Goal: Task Accomplishment & Management: Use online tool/utility

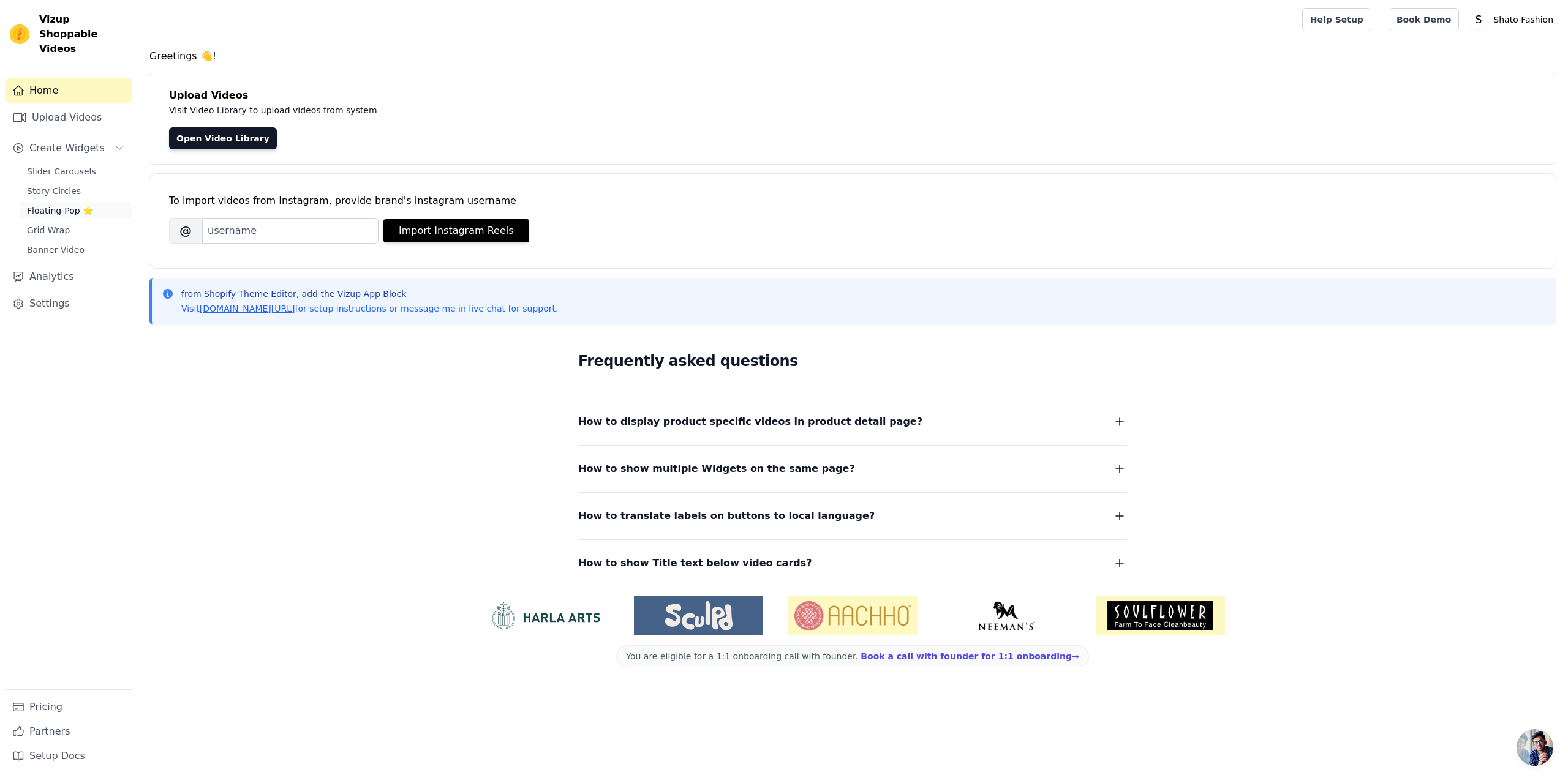
click at [47, 205] on span "Floating-Pop ⭐" at bounding box center [59, 211] width 66 height 12
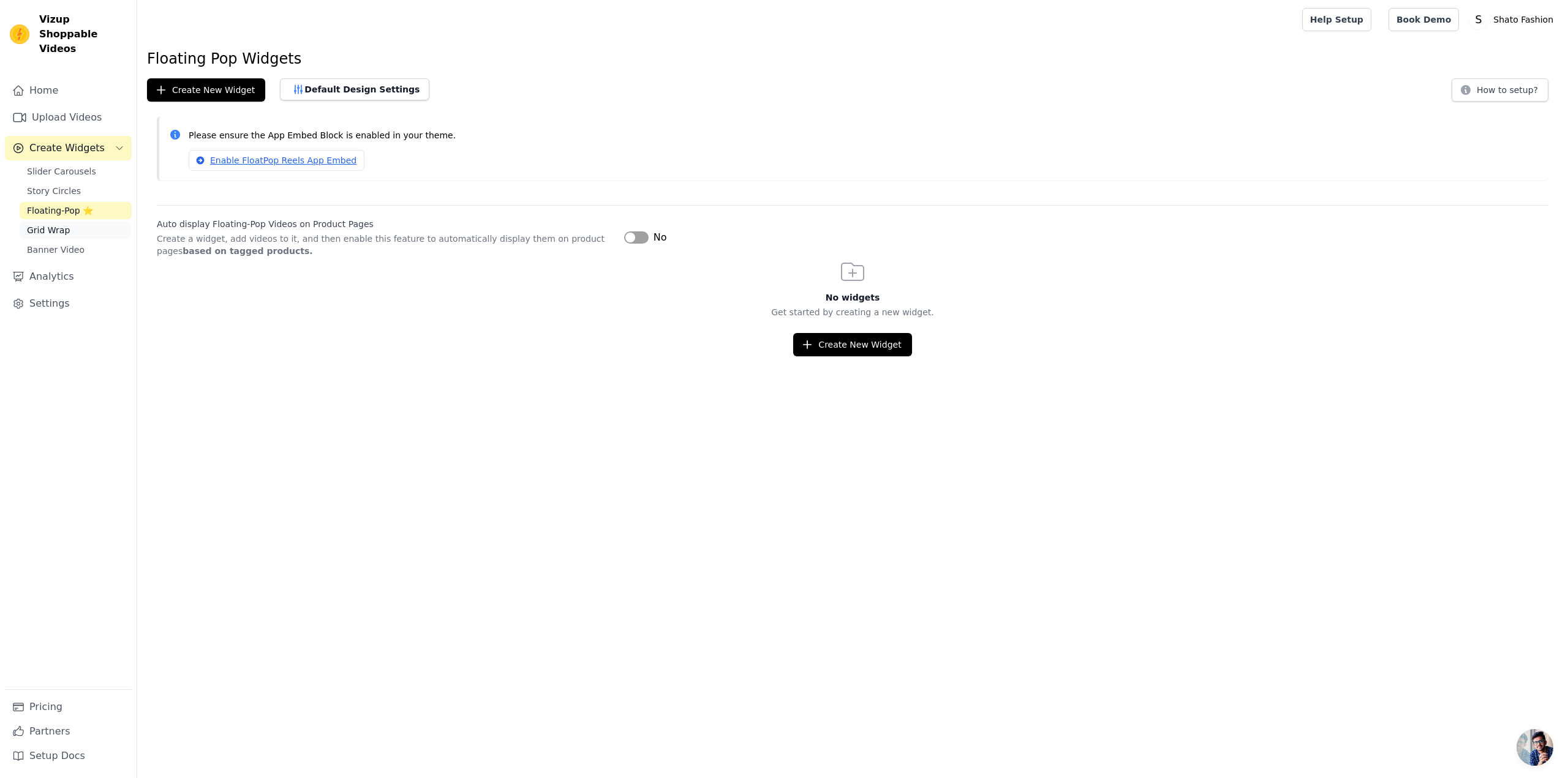
click at [72, 222] on link "Grid Wrap" at bounding box center [76, 231] width 113 height 17
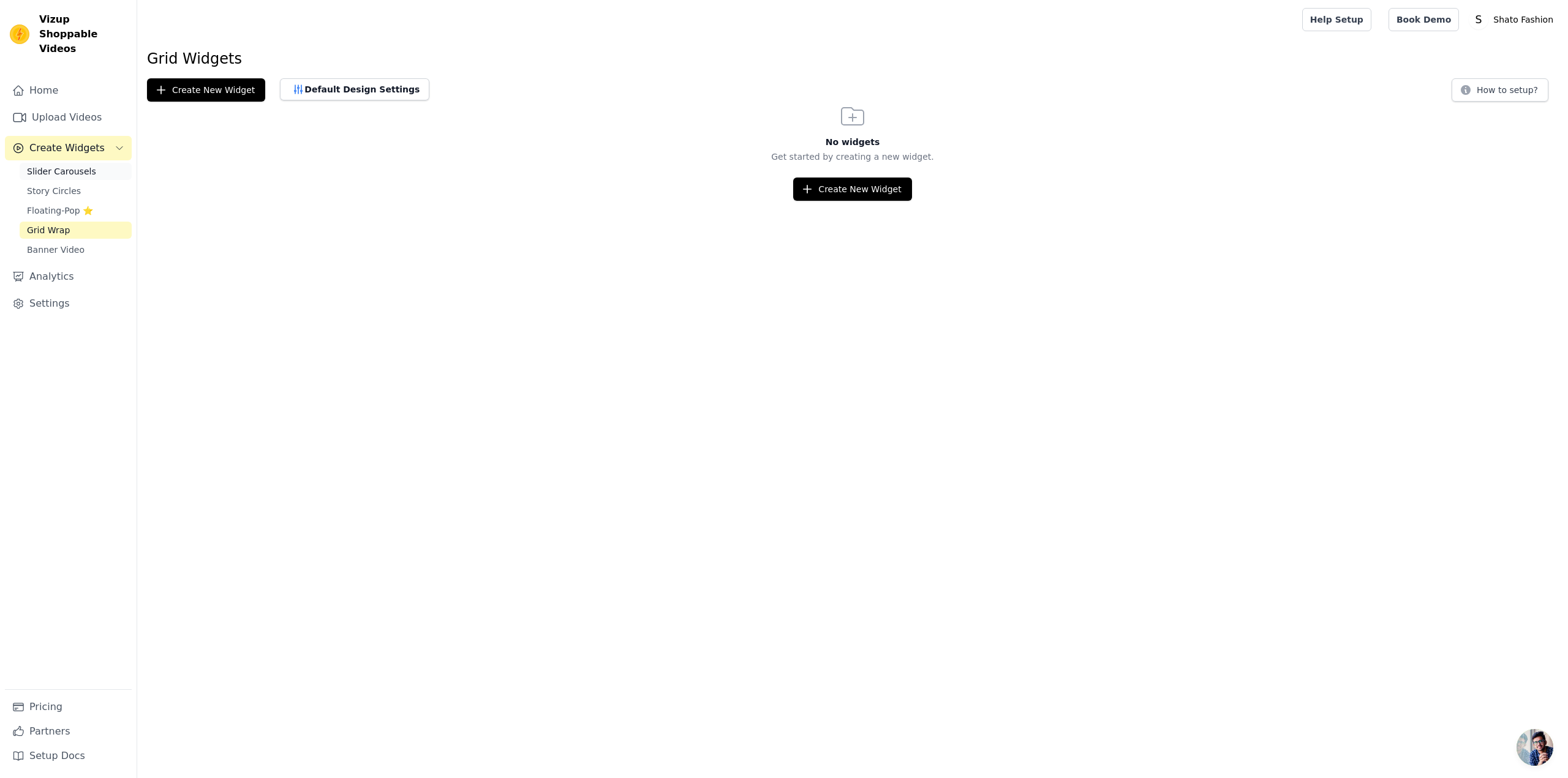
click at [92, 163] on link "Slider Carousels" at bounding box center [76, 172] width 113 height 17
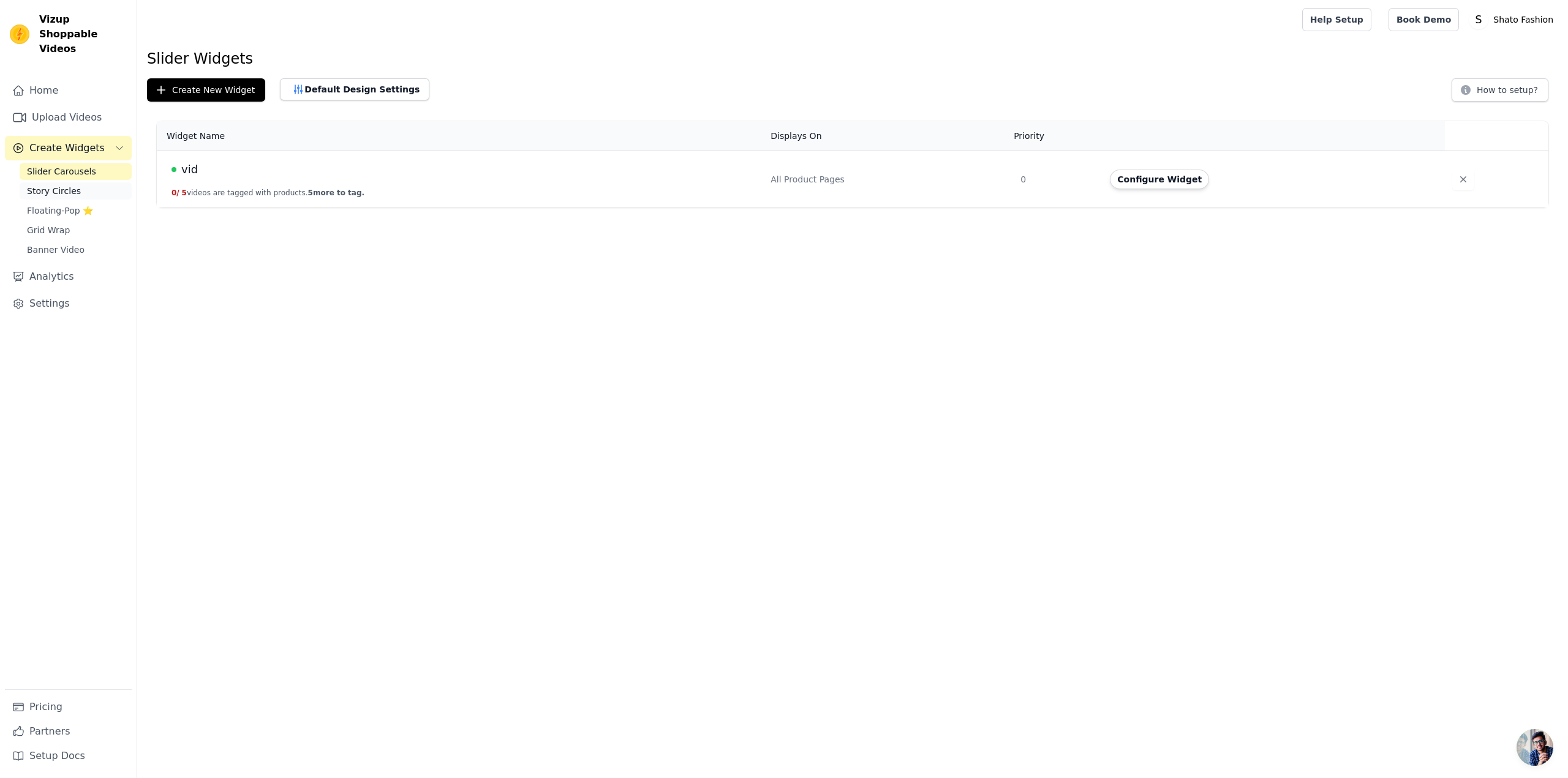
click at [91, 182] on link "Story Circles" at bounding box center [76, 191] width 113 height 17
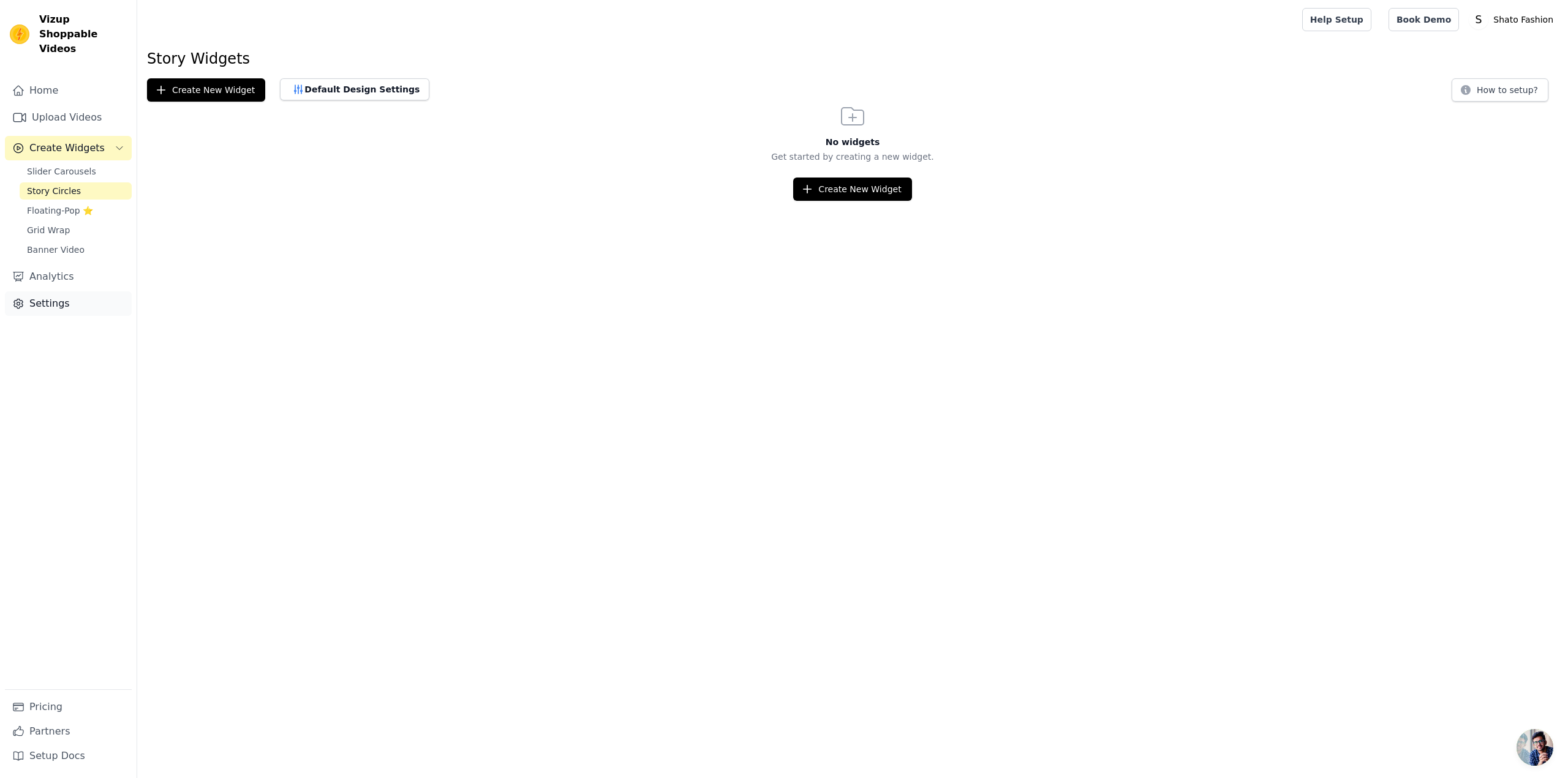
click at [52, 292] on link "Settings" at bounding box center [68, 304] width 127 height 25
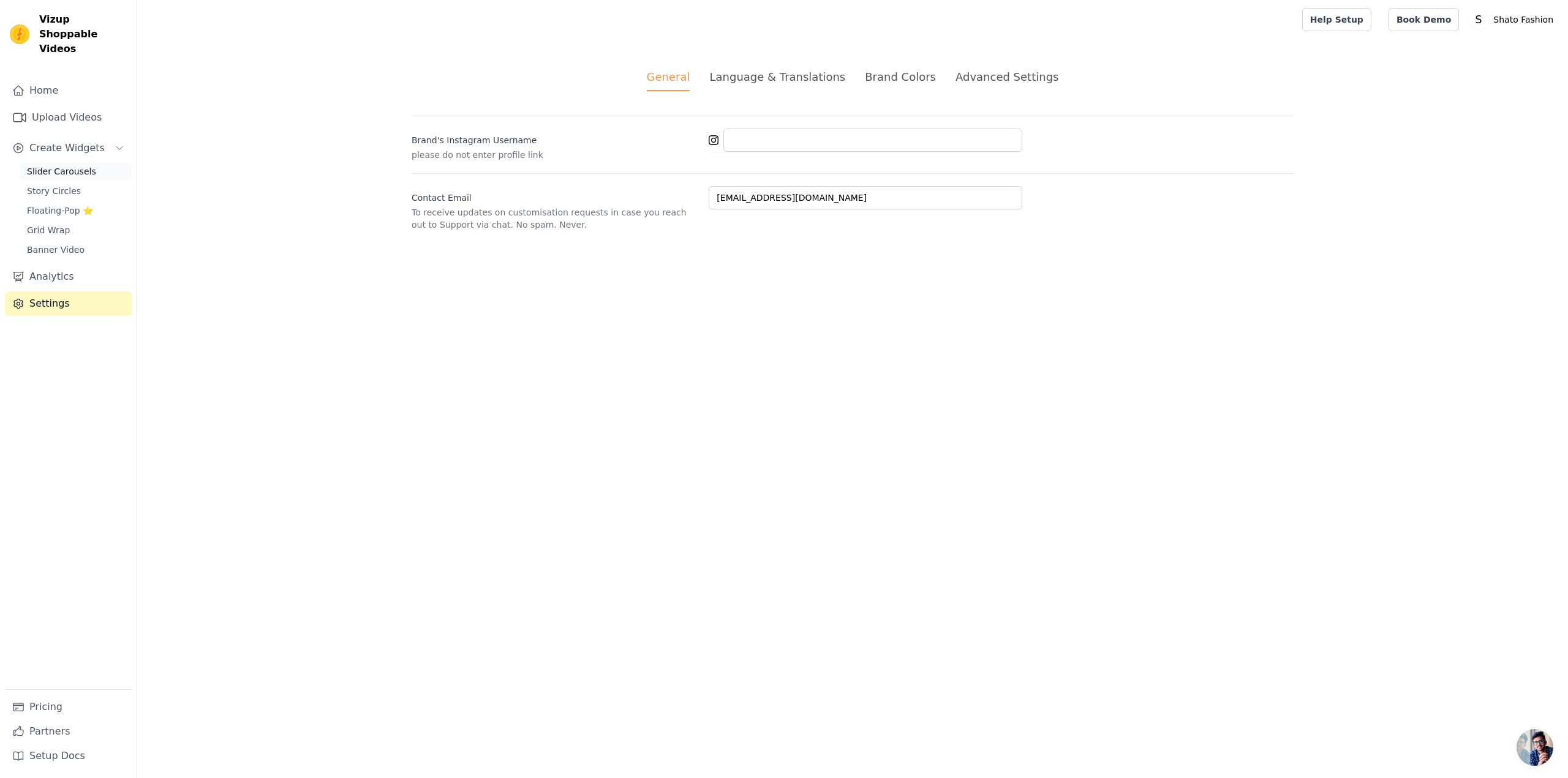
click at [75, 165] on span "Slider Carousels" at bounding box center [61, 171] width 70 height 12
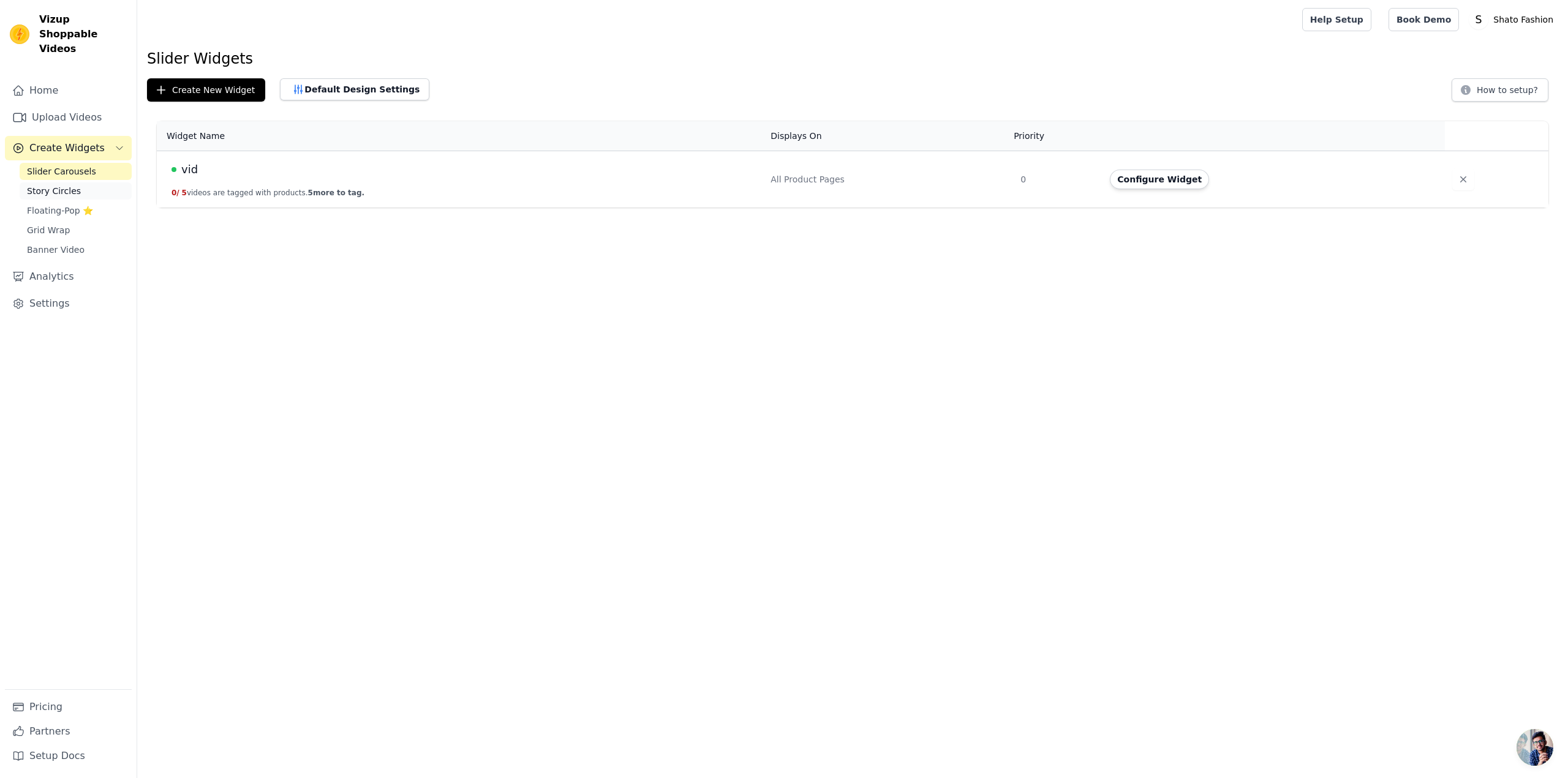
click at [70, 185] on span "Story Circles" at bounding box center [53, 191] width 54 height 12
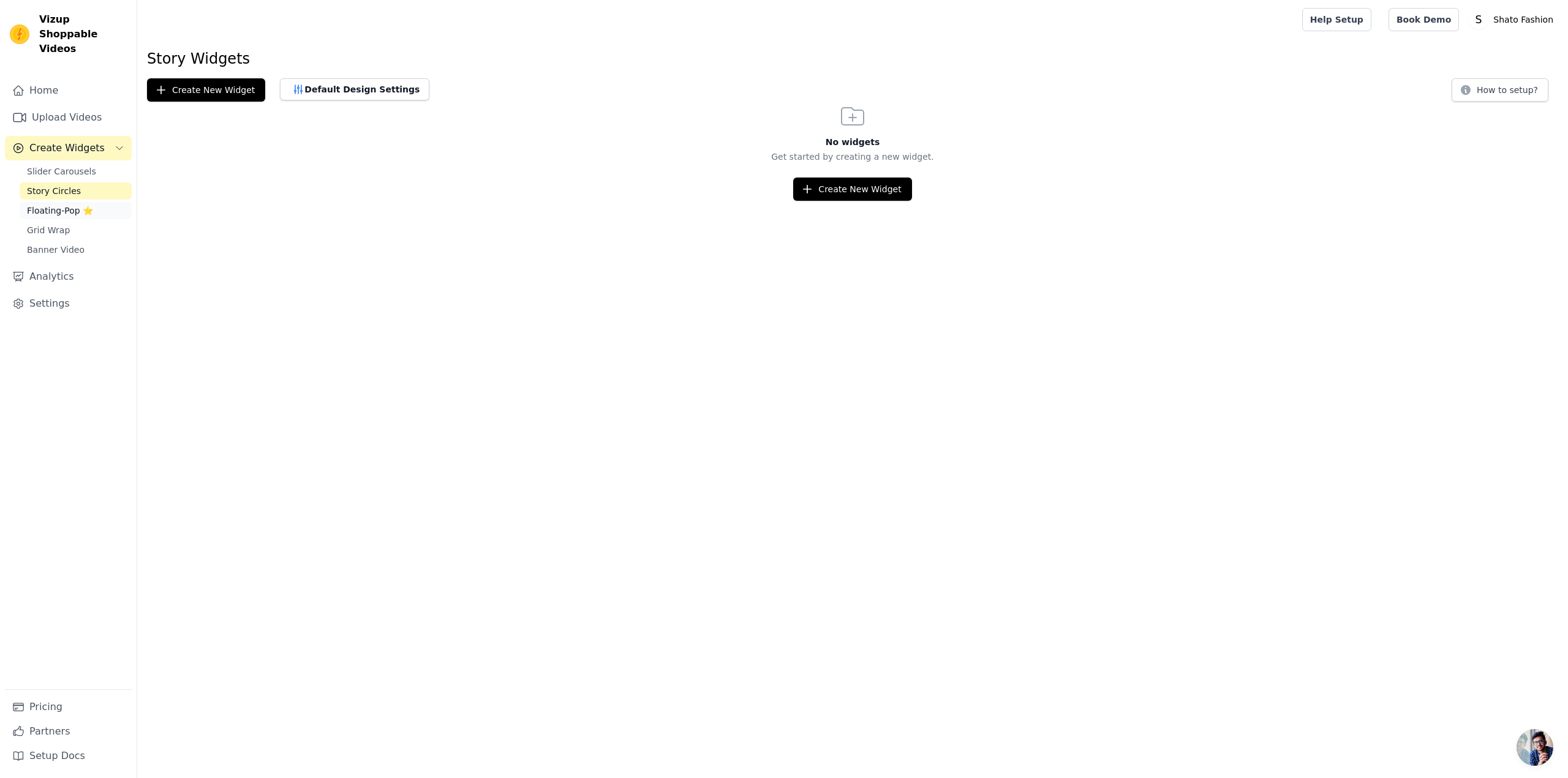
click at [62, 205] on span "Floating-Pop ⭐" at bounding box center [59, 211] width 66 height 12
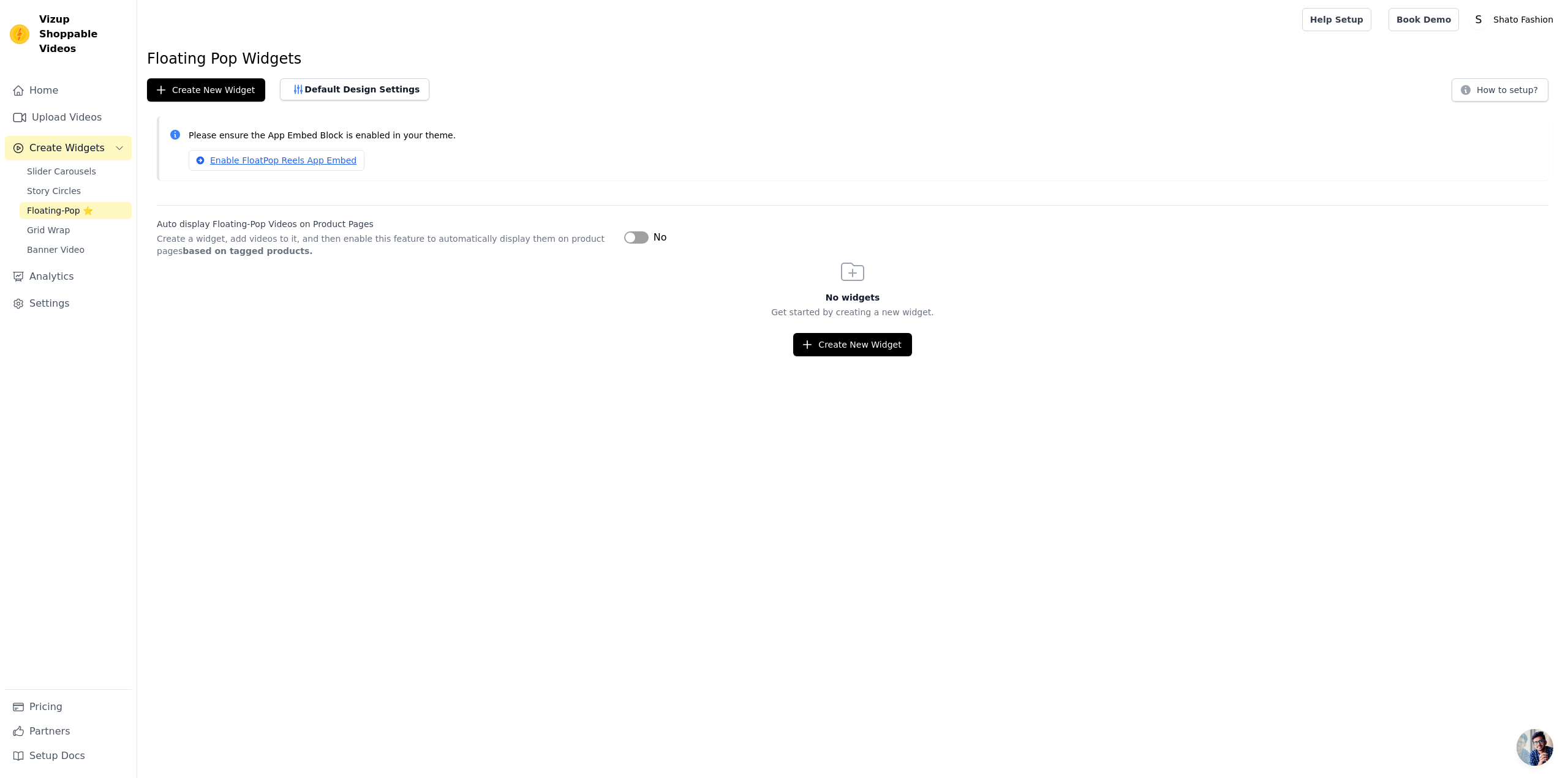
click at [1497, 104] on div "Floating Pop Widgets Create New Widget Default Design Settings How to setup? Pl…" at bounding box center [853, 202] width 1431 height 307
click at [1497, 93] on button "How to setup?" at bounding box center [1499, 90] width 96 height 23
click at [1431, 30] on link "Book Demo" at bounding box center [1424, 19] width 71 height 23
click at [46, 79] on link "Home" at bounding box center [68, 91] width 127 height 25
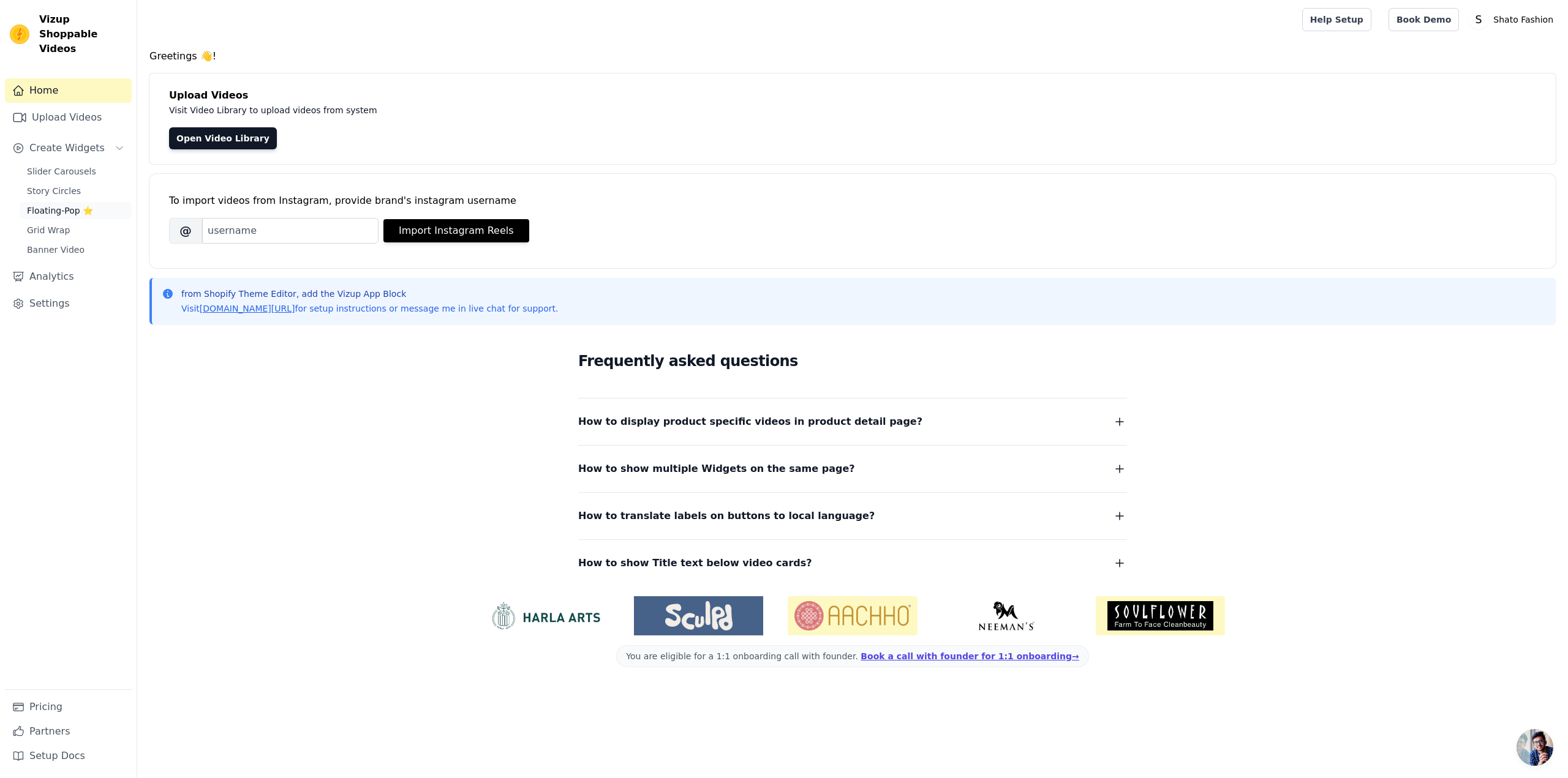
click at [53, 205] on span "Floating-Pop ⭐" at bounding box center [59, 211] width 66 height 12
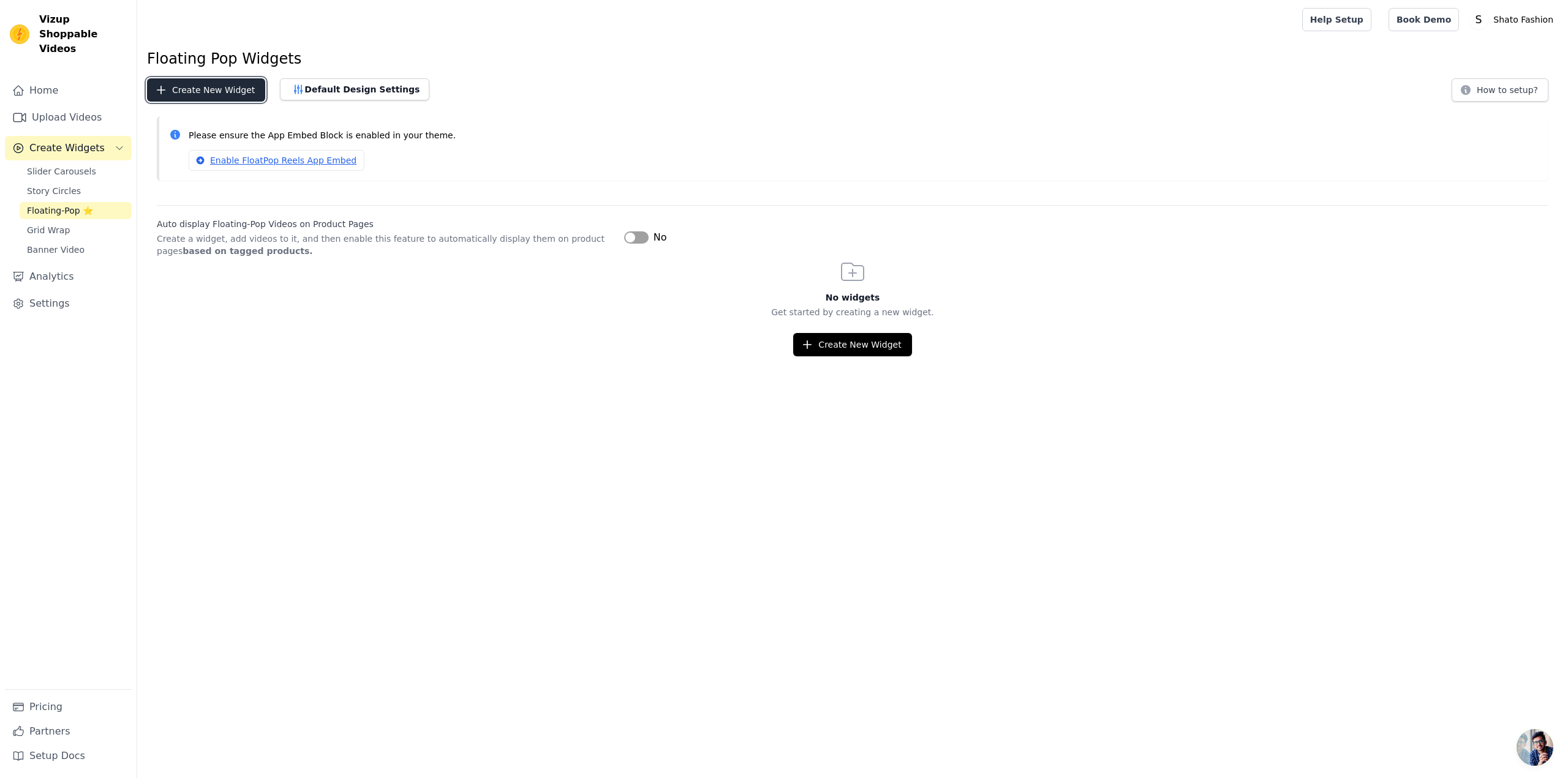
click at [230, 81] on button "Create New Widget" at bounding box center [206, 90] width 118 height 23
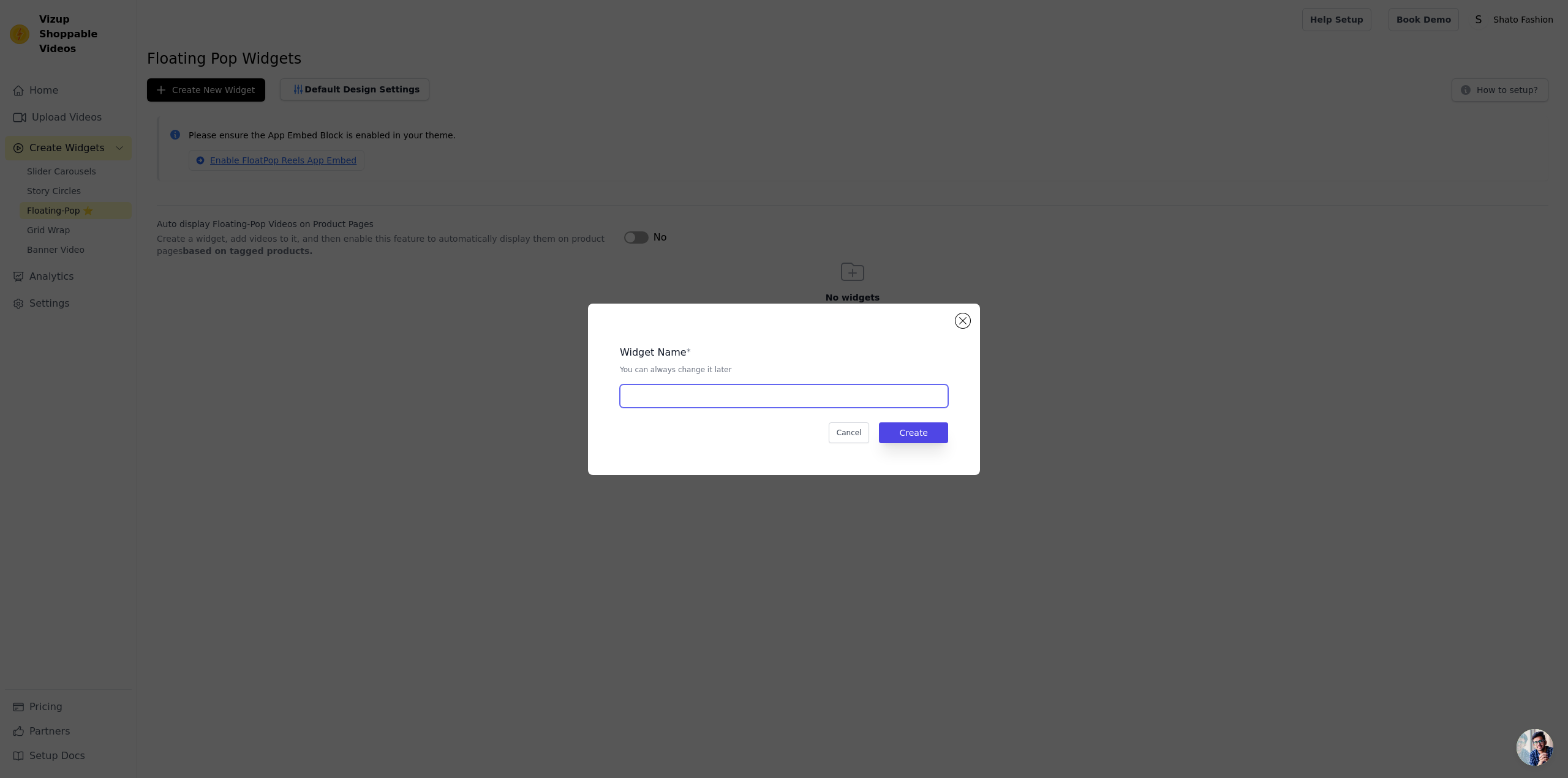
click at [717, 400] on input "text" at bounding box center [784, 396] width 328 height 23
click at [851, 387] on input "pop" at bounding box center [784, 396] width 328 height 23
type input "pop"
click at [905, 450] on div "Widget Name * You can always change it later pop Cancel Create" at bounding box center [784, 389] width 353 height 133
click at [919, 431] on button "Create" at bounding box center [914, 433] width 70 height 21
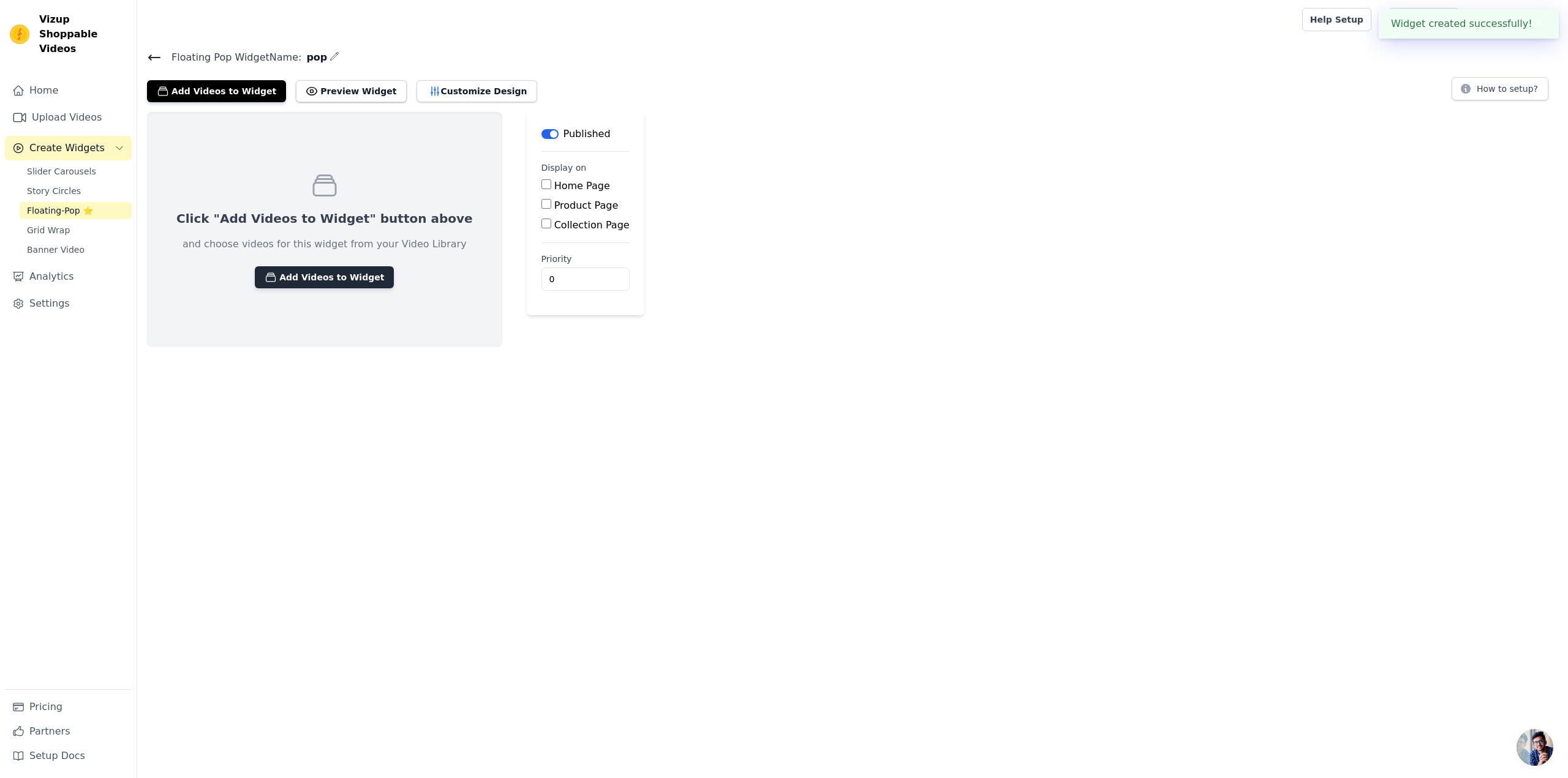
click at [321, 276] on button "Add Videos to Widget" at bounding box center [324, 276] width 139 height 22
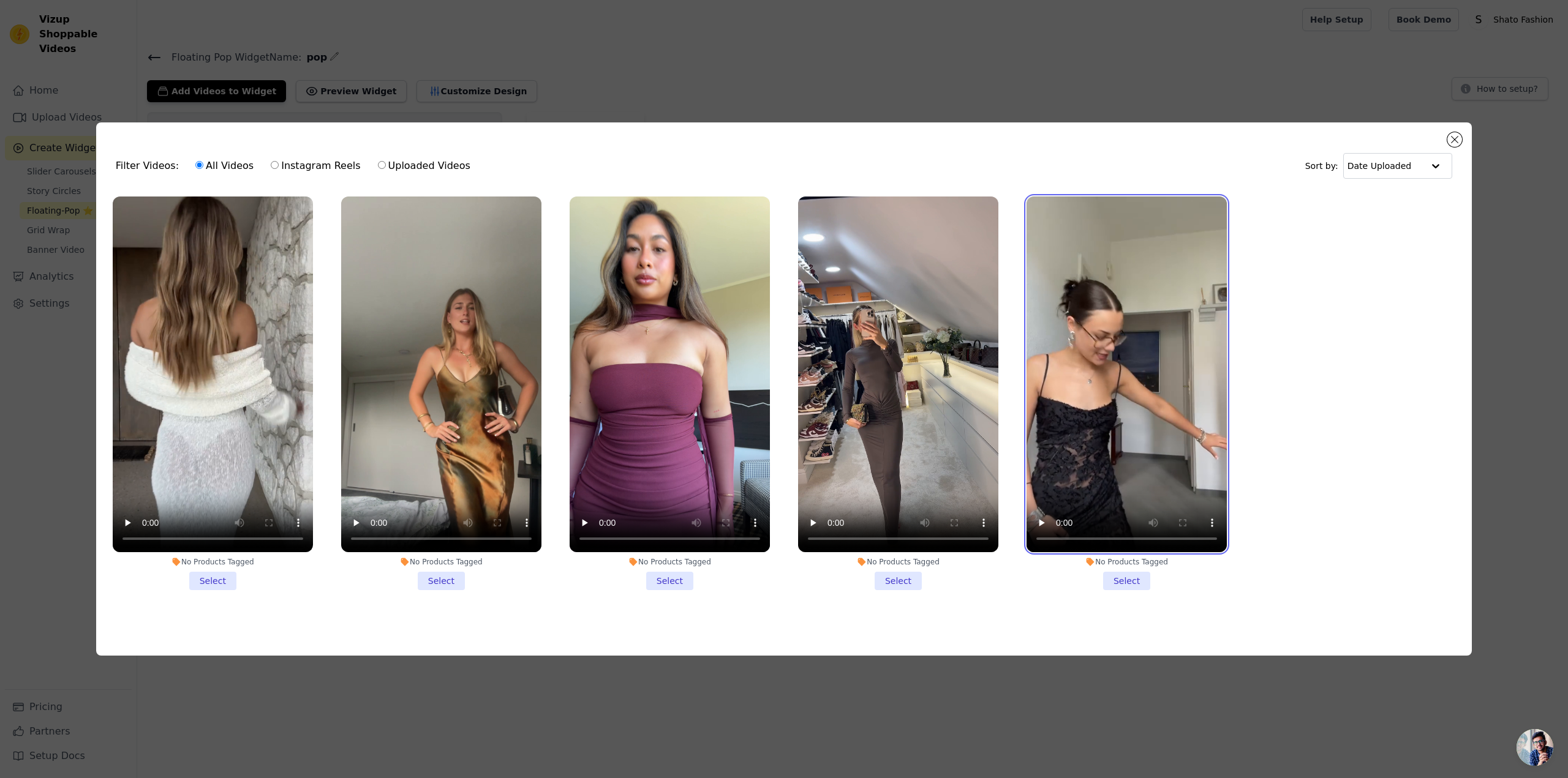
click at [1079, 365] on video at bounding box center [1127, 374] width 200 height 356
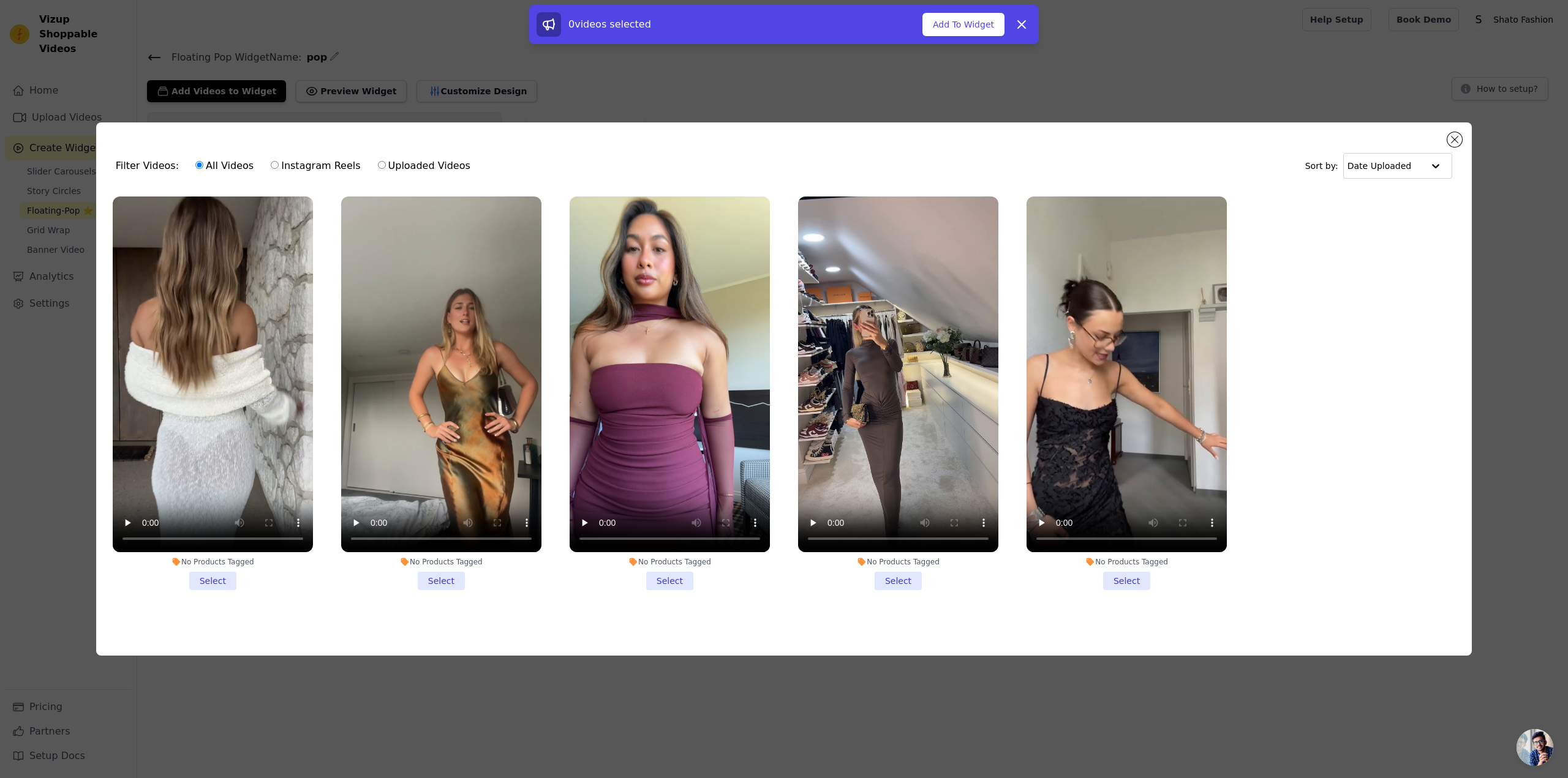
click at [1462, 133] on div "Filter Videos: All Videos Instagram Reels Uploaded Videos Sort by: Date Uploade…" at bounding box center [784, 388] width 1376 height 533
click at [1457, 143] on button "Close modal" at bounding box center [1455, 139] width 14 height 14
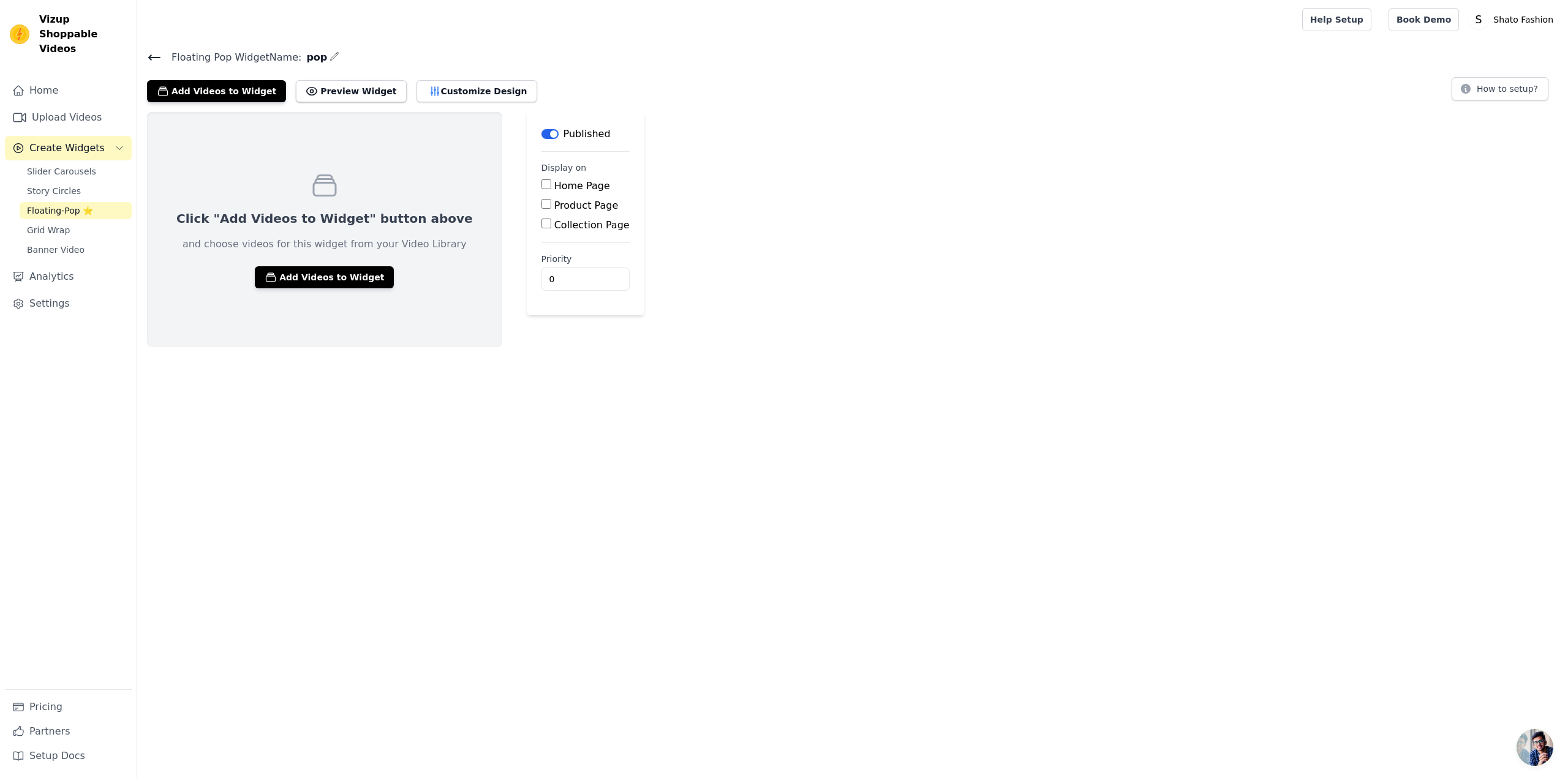
click at [1035, 253] on div "Click "Add Videos to Widget" button above and choose videos for this widget fro…" at bounding box center [853, 230] width 1431 height 235
drag, startPoint x: 74, startPoint y: 39, endPoint x: 37, endPoint y: 23, distance: 40.3
click at [37, 23] on div "Vizup Shoppable Videos" at bounding box center [68, 34] width 136 height 44
copy span "Vizup Shoppable Videos"
click at [89, 182] on link "Story Circles" at bounding box center [76, 191] width 113 height 17
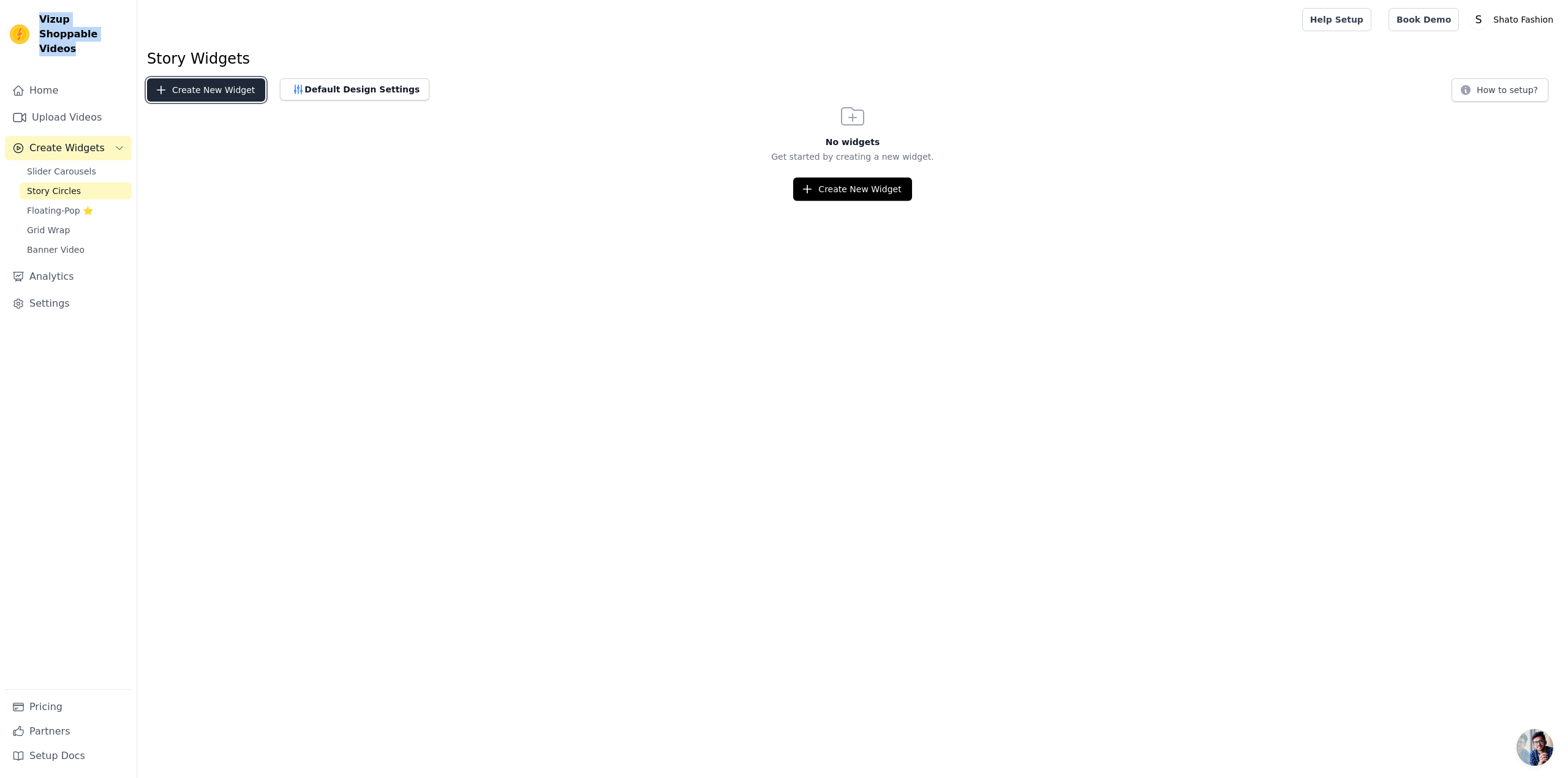
click at [222, 99] on button "Create New Widget" at bounding box center [206, 90] width 118 height 23
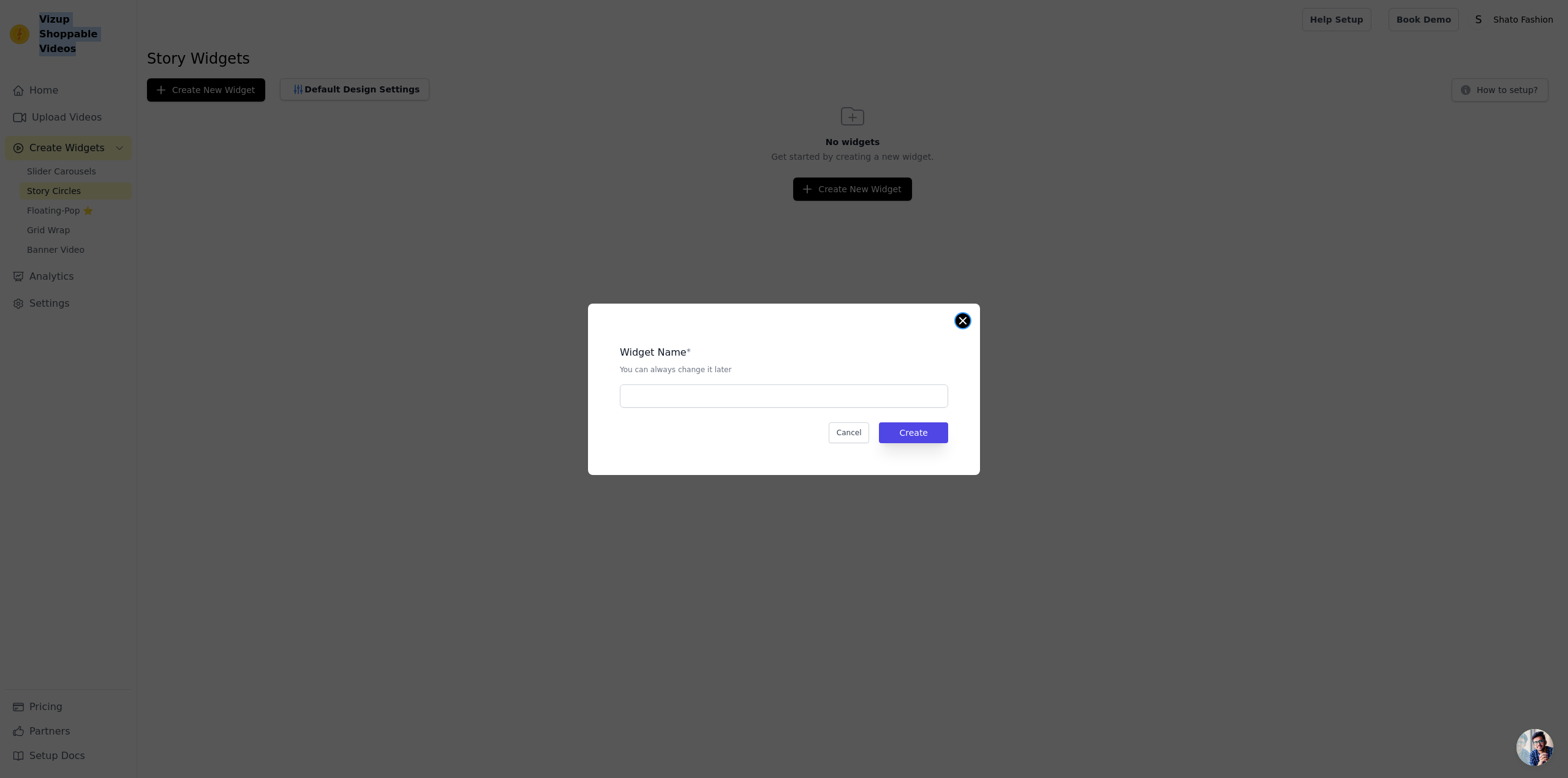
click at [963, 323] on button "Close modal" at bounding box center [962, 320] width 14 height 14
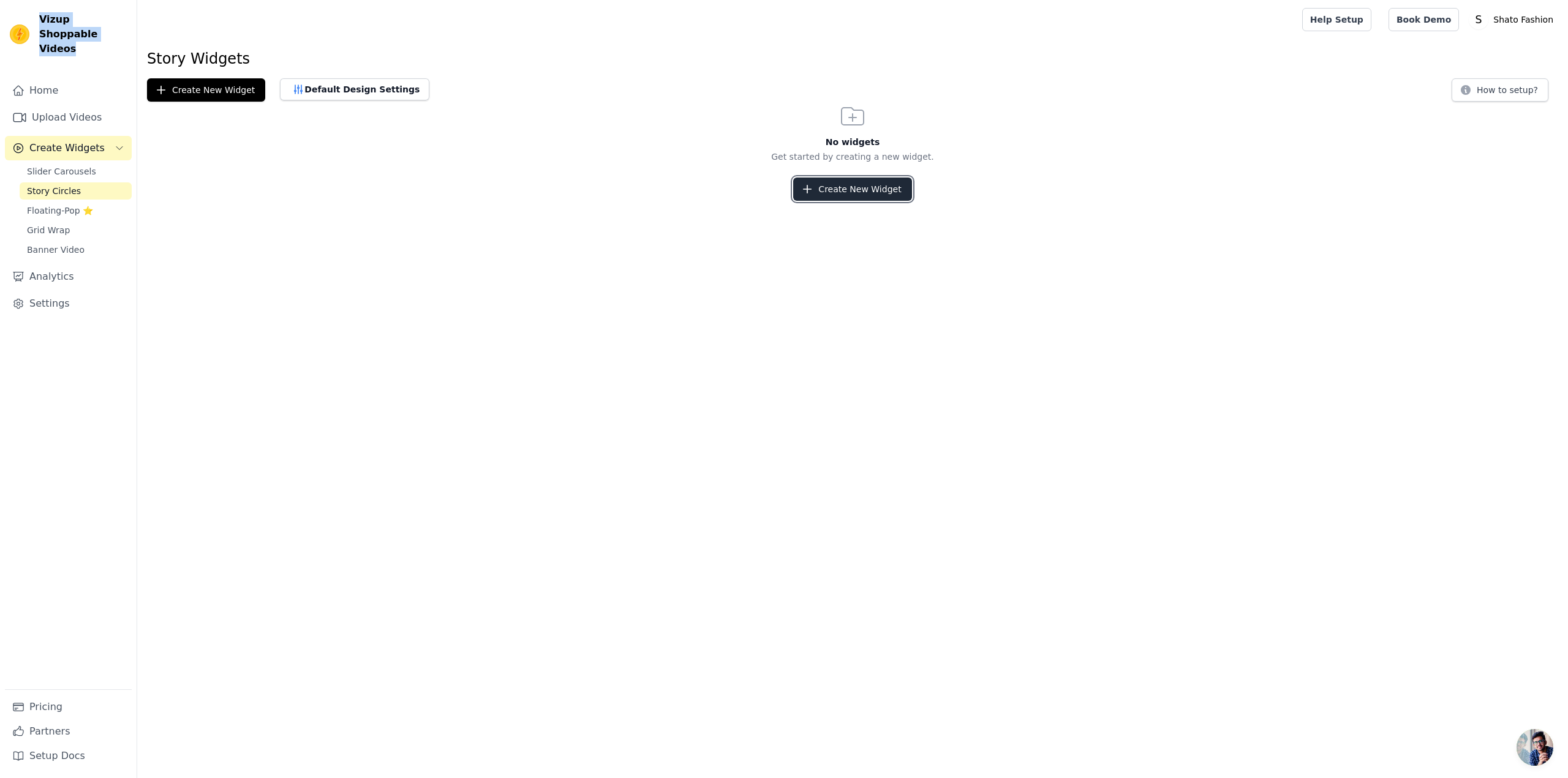
click at [855, 192] on button "Create New Widget" at bounding box center [853, 189] width 118 height 23
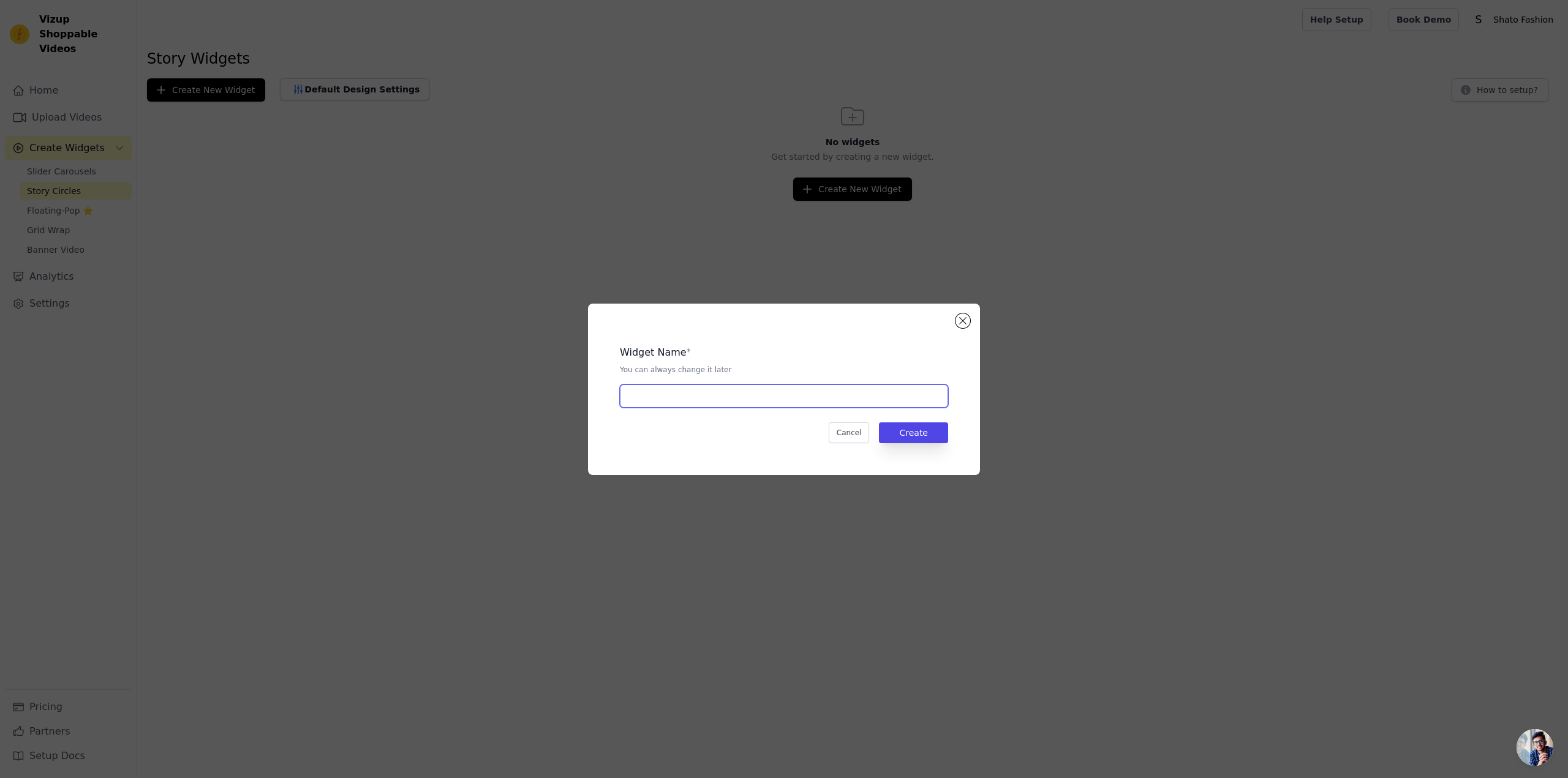
drag, startPoint x: 713, startPoint y: 390, endPoint x: 713, endPoint y: 382, distance: 8.0
click at [715, 388] on input "text" at bounding box center [784, 396] width 328 height 23
type input "circles"
click at [908, 435] on button "Create" at bounding box center [914, 433] width 70 height 21
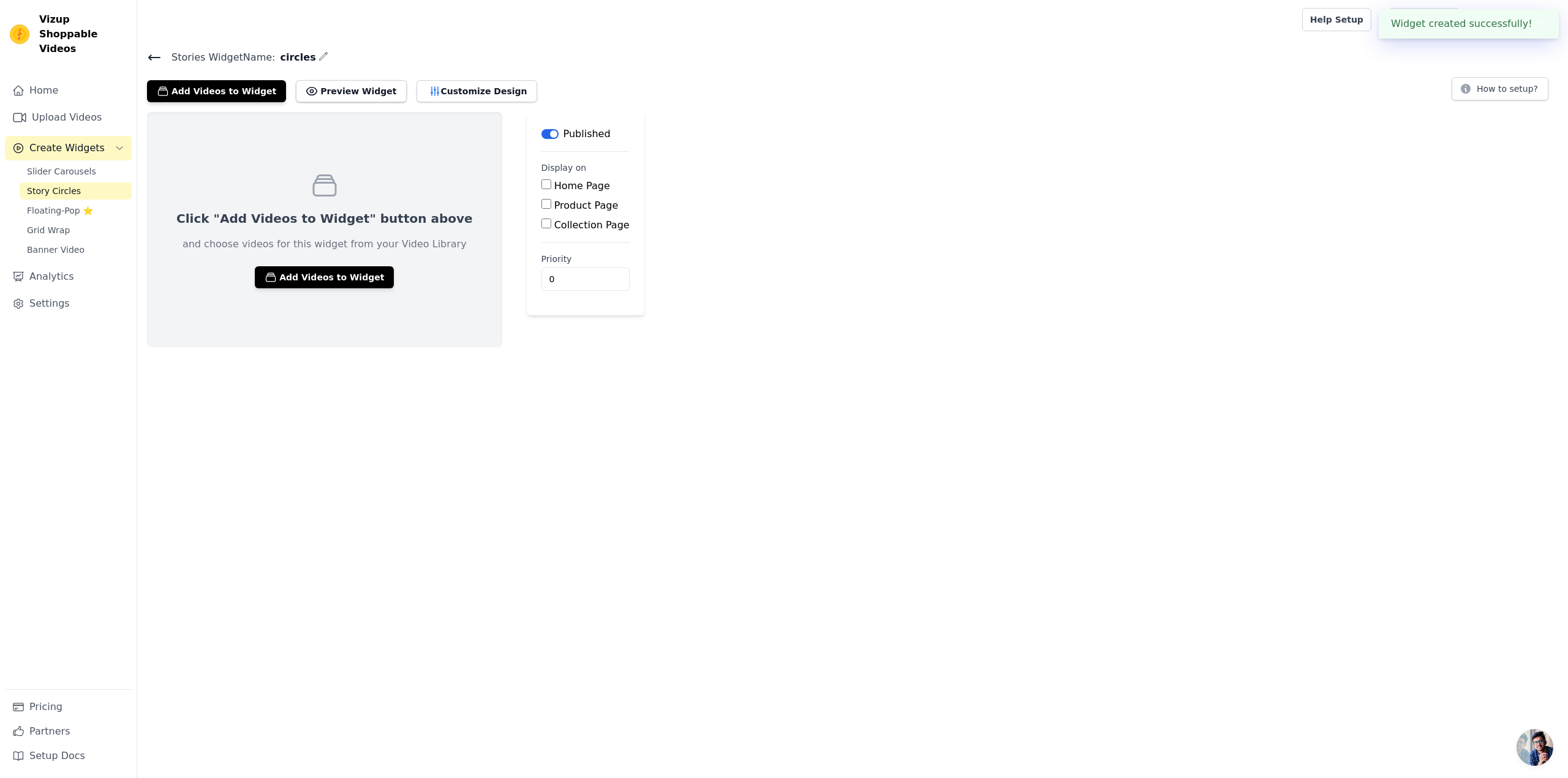
click at [324, 264] on div "Click "Add Videos to Widget" button above and choose videos for this widget fro…" at bounding box center [324, 230] width 356 height 235
click at [328, 276] on button "Add Videos to Widget" at bounding box center [324, 276] width 139 height 22
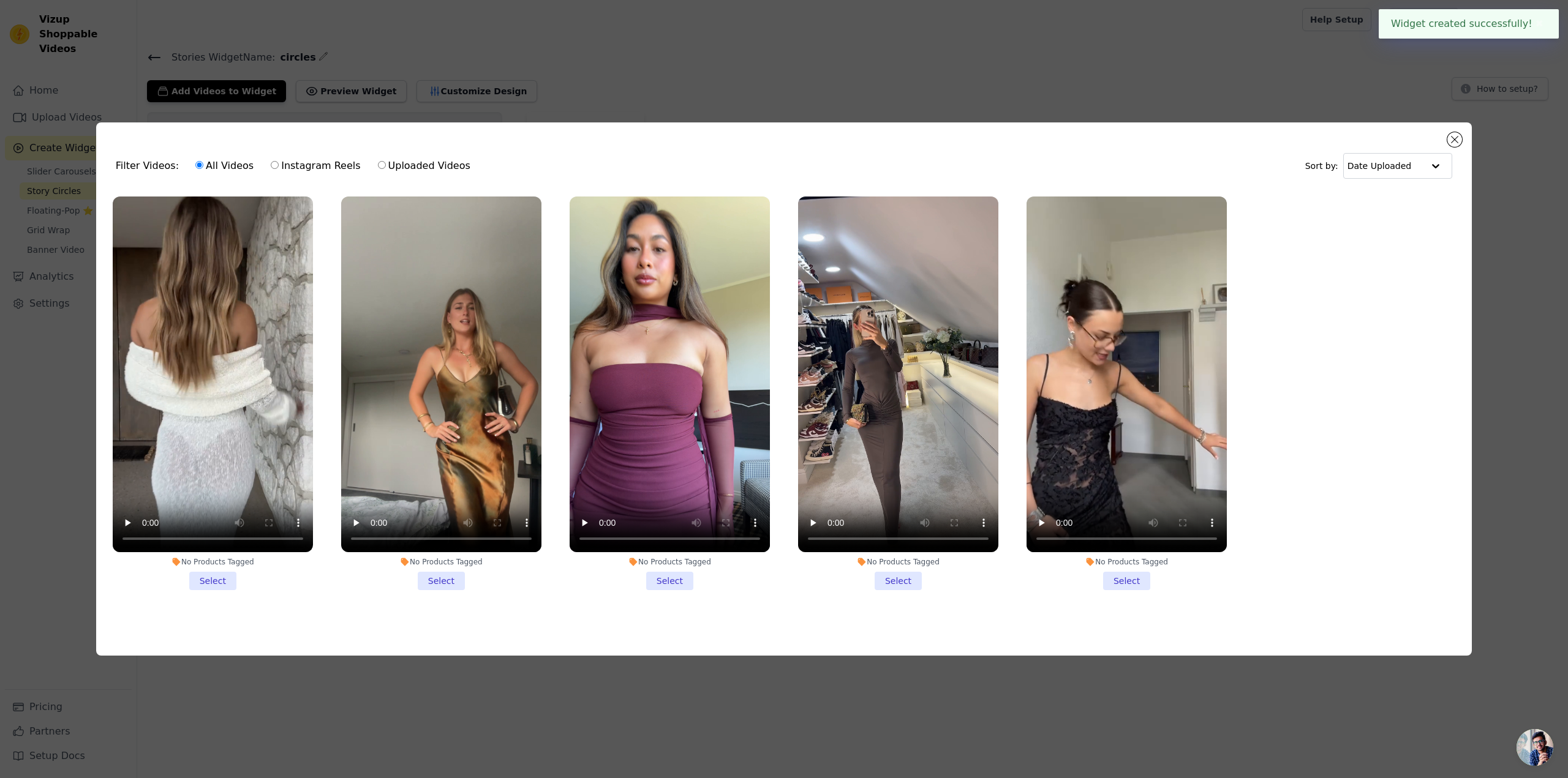
click at [226, 580] on li "No Products Tagged Select" at bounding box center [213, 393] width 200 height 394
click at [0, 0] on input "No Products Tagged Select" at bounding box center [0, 0] width 0 height 0
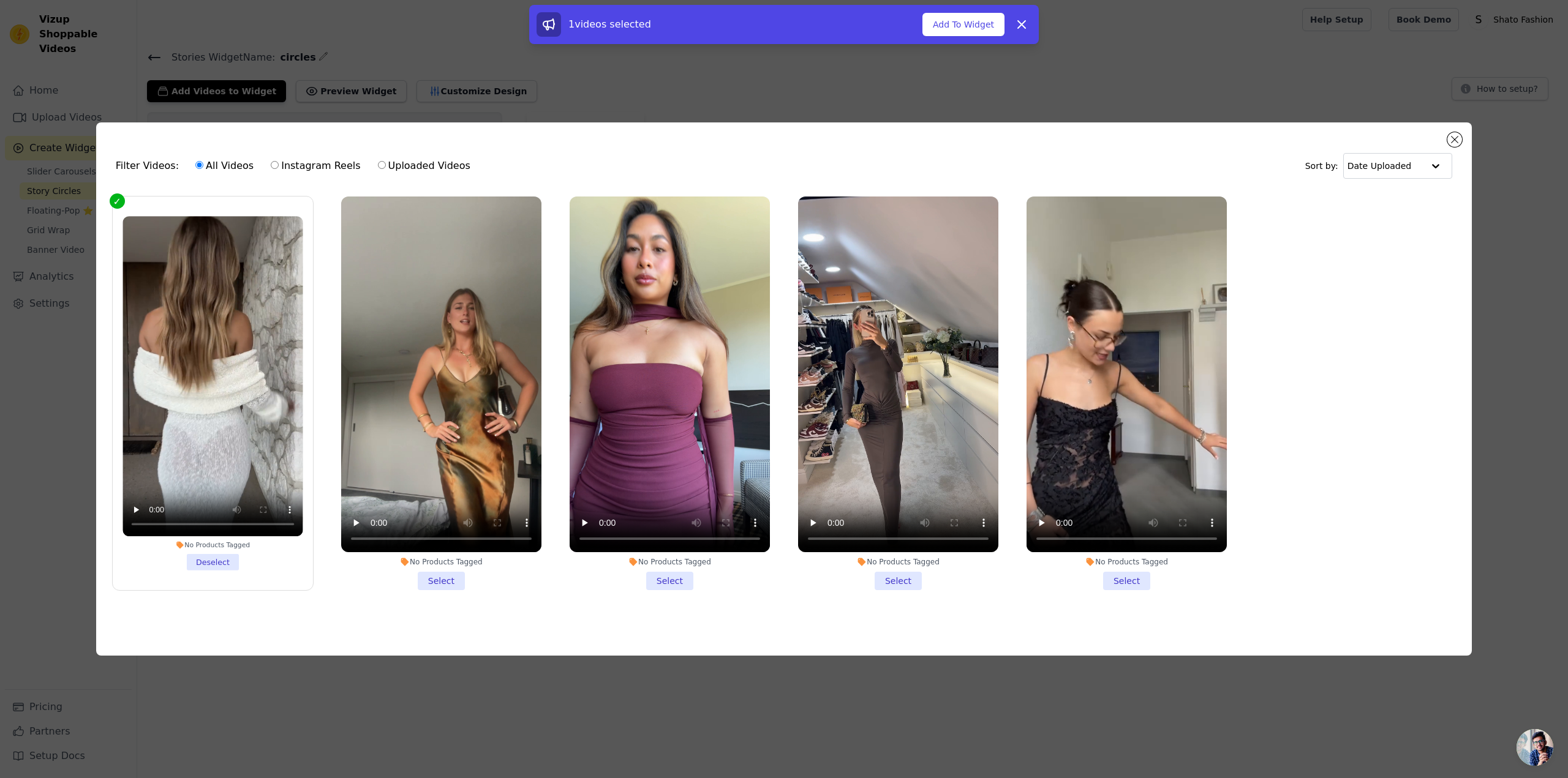
click at [436, 583] on li "No Products Tagged Select" at bounding box center [442, 393] width 200 height 394
click at [0, 0] on input "No Products Tagged Select" at bounding box center [0, 0] width 0 height 0
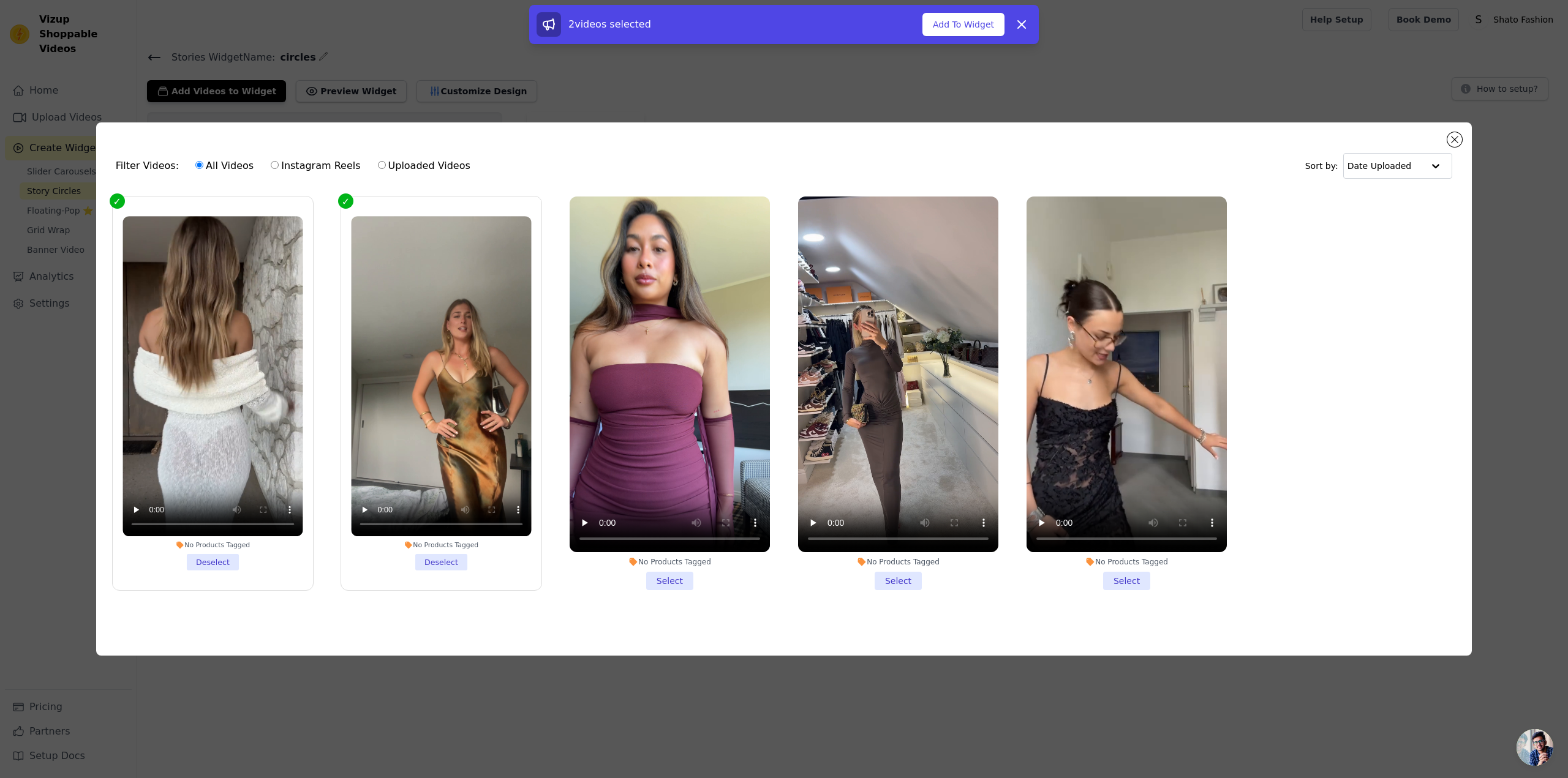
click at [674, 586] on li "No Products Tagged Select" at bounding box center [670, 393] width 200 height 394
click at [0, 0] on input "No Products Tagged Select" at bounding box center [0, 0] width 0 height 0
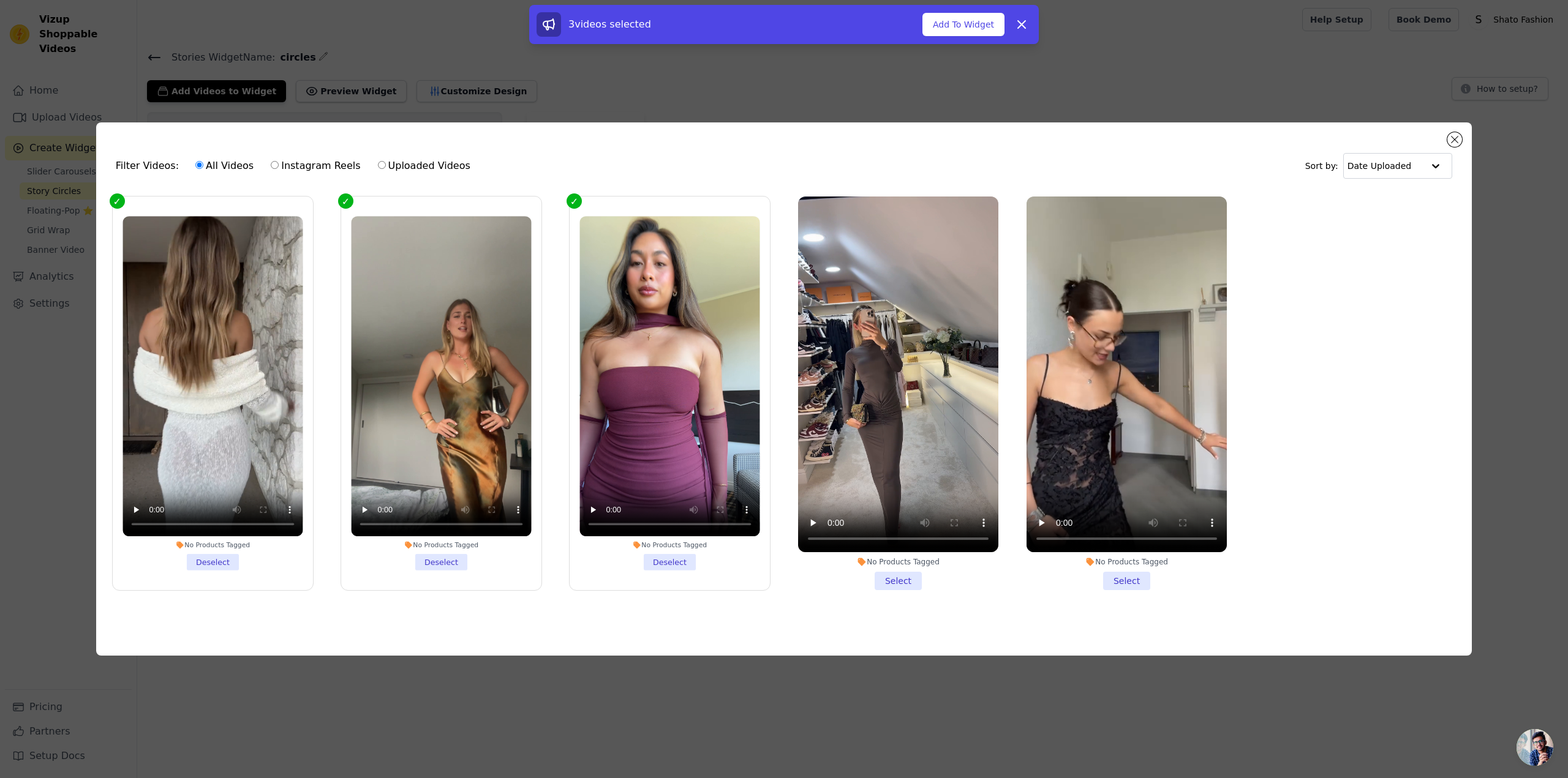
click at [913, 584] on li "No Products Tagged Select" at bounding box center [898, 393] width 200 height 394
click at [0, 0] on input "No Products Tagged Select" at bounding box center [0, 0] width 0 height 0
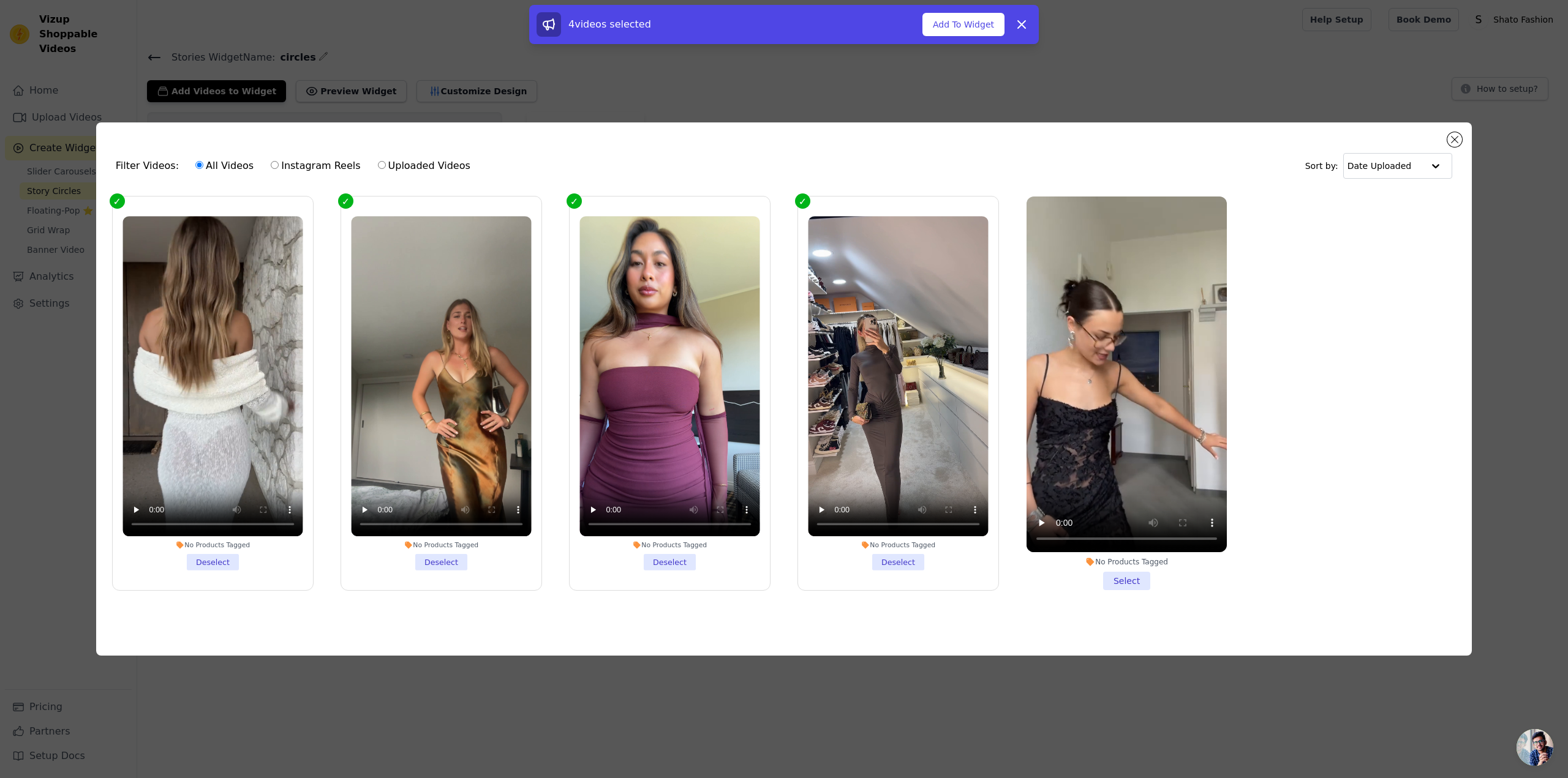
click at [1135, 583] on li "No Products Tagged Select" at bounding box center [1127, 393] width 200 height 394
click at [0, 0] on input "No Products Tagged Select" at bounding box center [0, 0] width 0 height 0
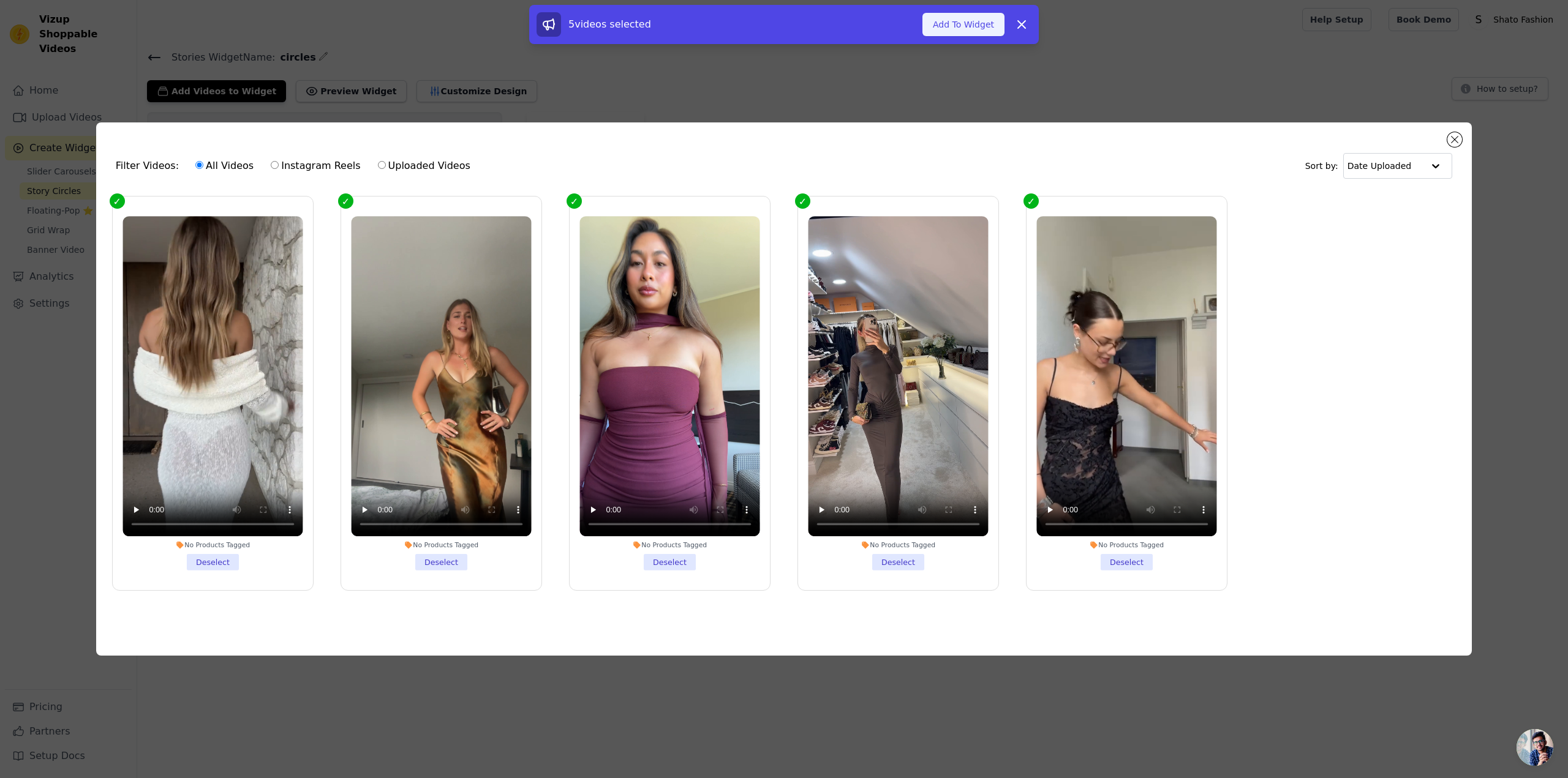
click at [964, 30] on button "Add To Widget" at bounding box center [963, 24] width 82 height 23
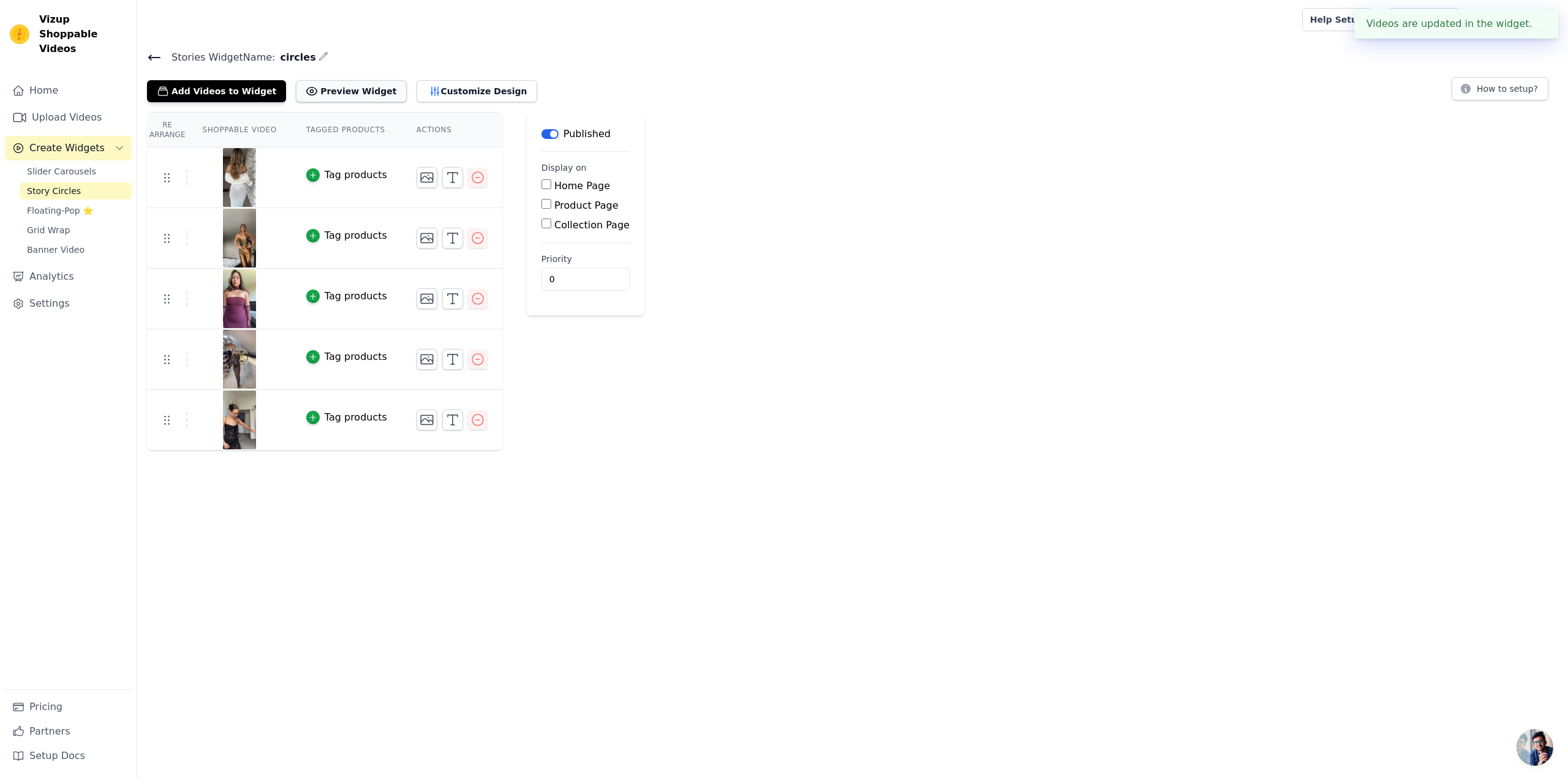
click at [342, 89] on button "Preview Widget" at bounding box center [351, 91] width 111 height 22
click at [554, 206] on label "Product Page" at bounding box center [586, 205] width 64 height 11
click at [551, 206] on input "Product Page" at bounding box center [547, 204] width 10 height 10
checkbox input "true"
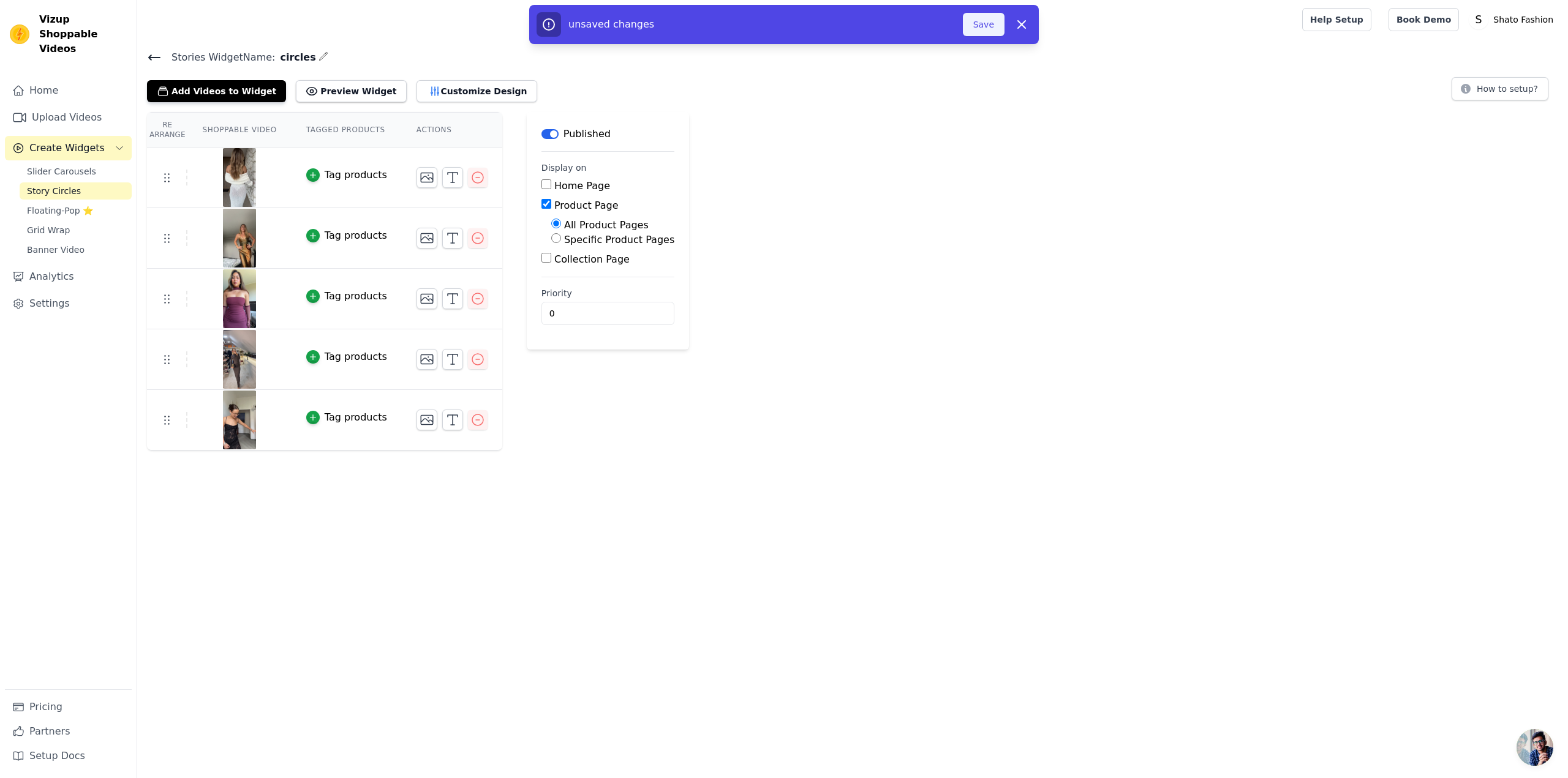
click at [983, 27] on button "Save" at bounding box center [984, 24] width 42 height 23
click at [983, 21] on button "Save" at bounding box center [984, 24] width 42 height 23
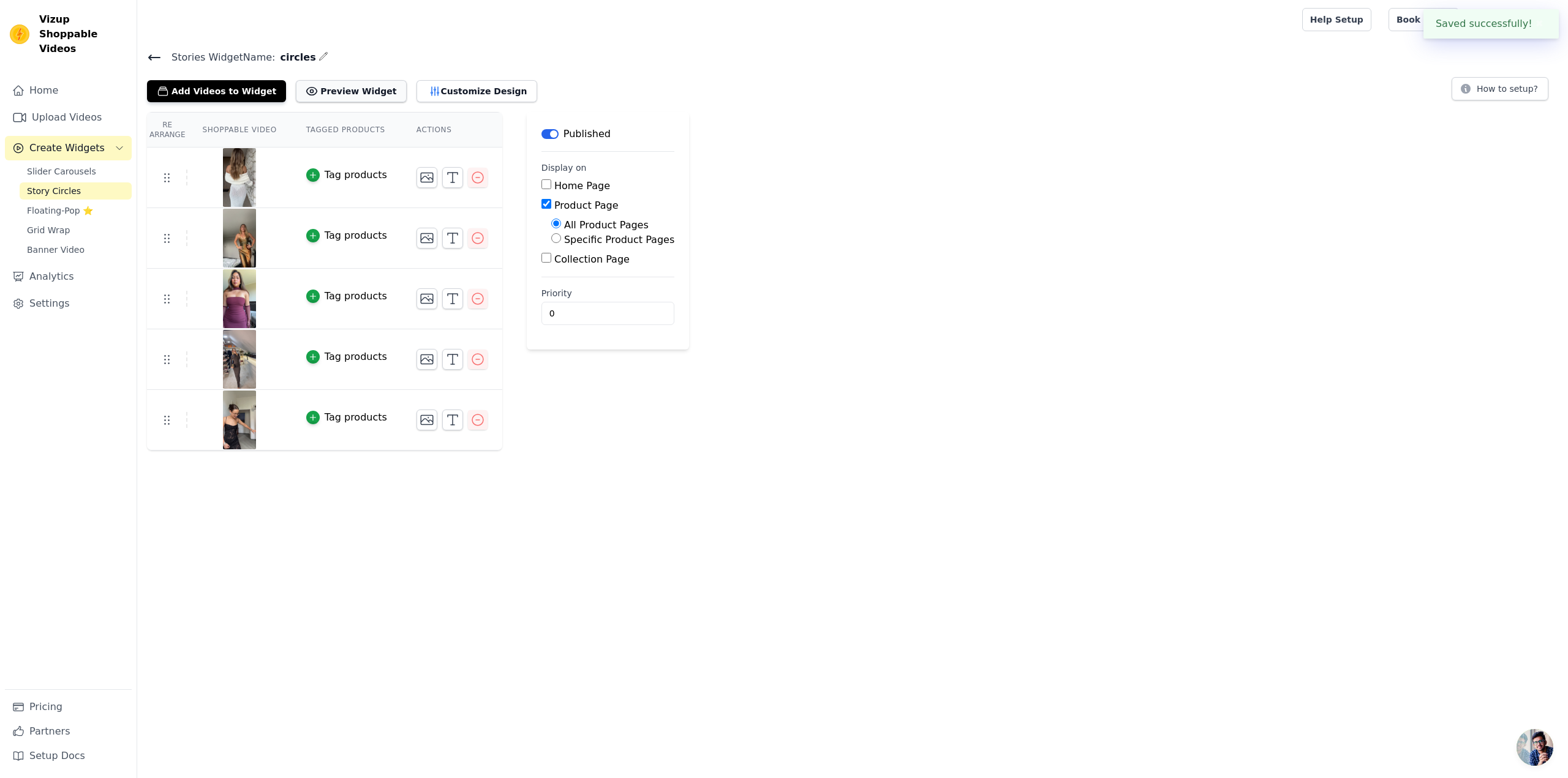
click at [341, 90] on button "Preview Widget" at bounding box center [351, 91] width 111 height 22
click at [542, 133] on button "Label" at bounding box center [550, 134] width 17 height 10
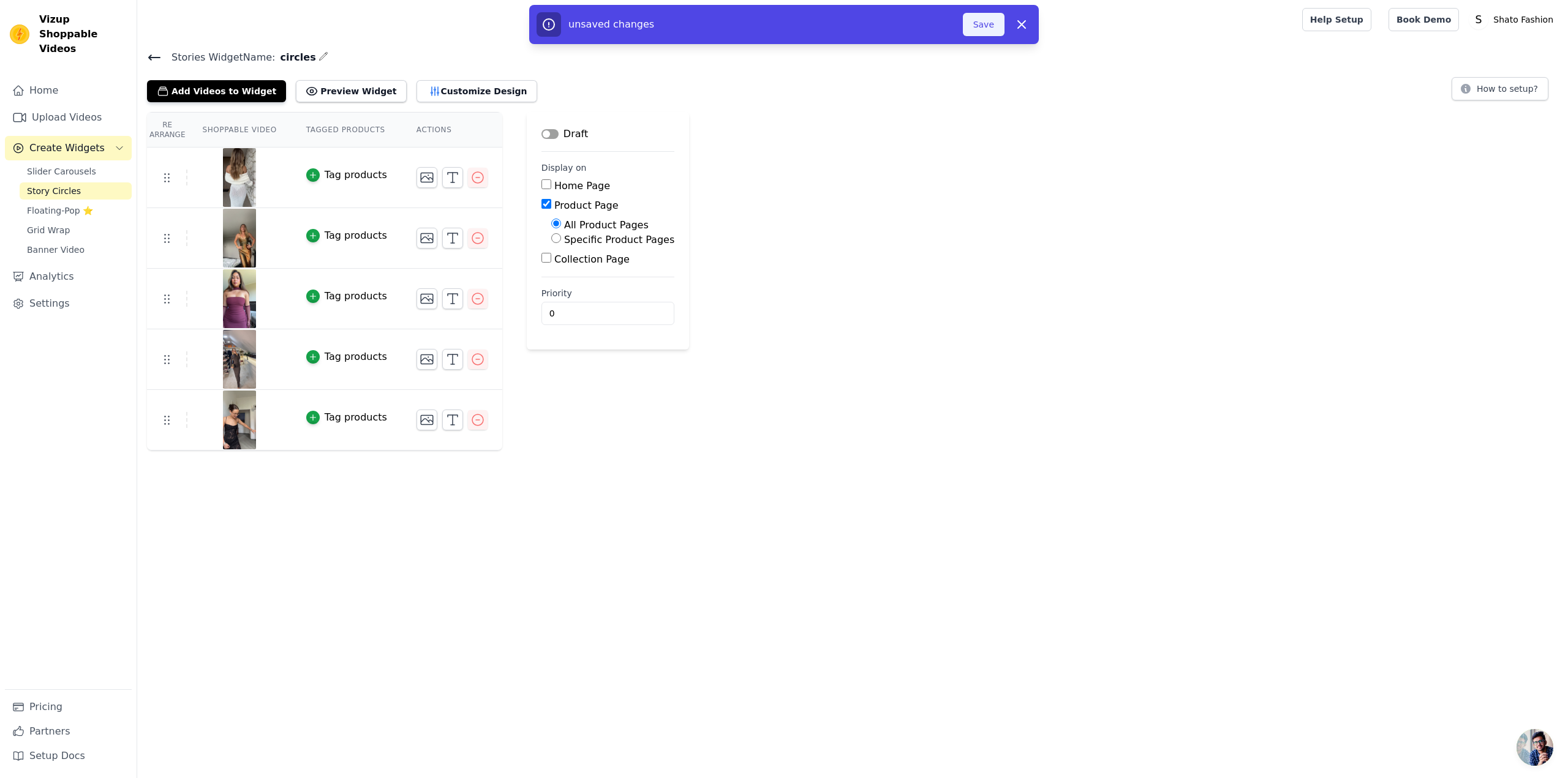
click at [994, 21] on button "Save" at bounding box center [984, 24] width 42 height 23
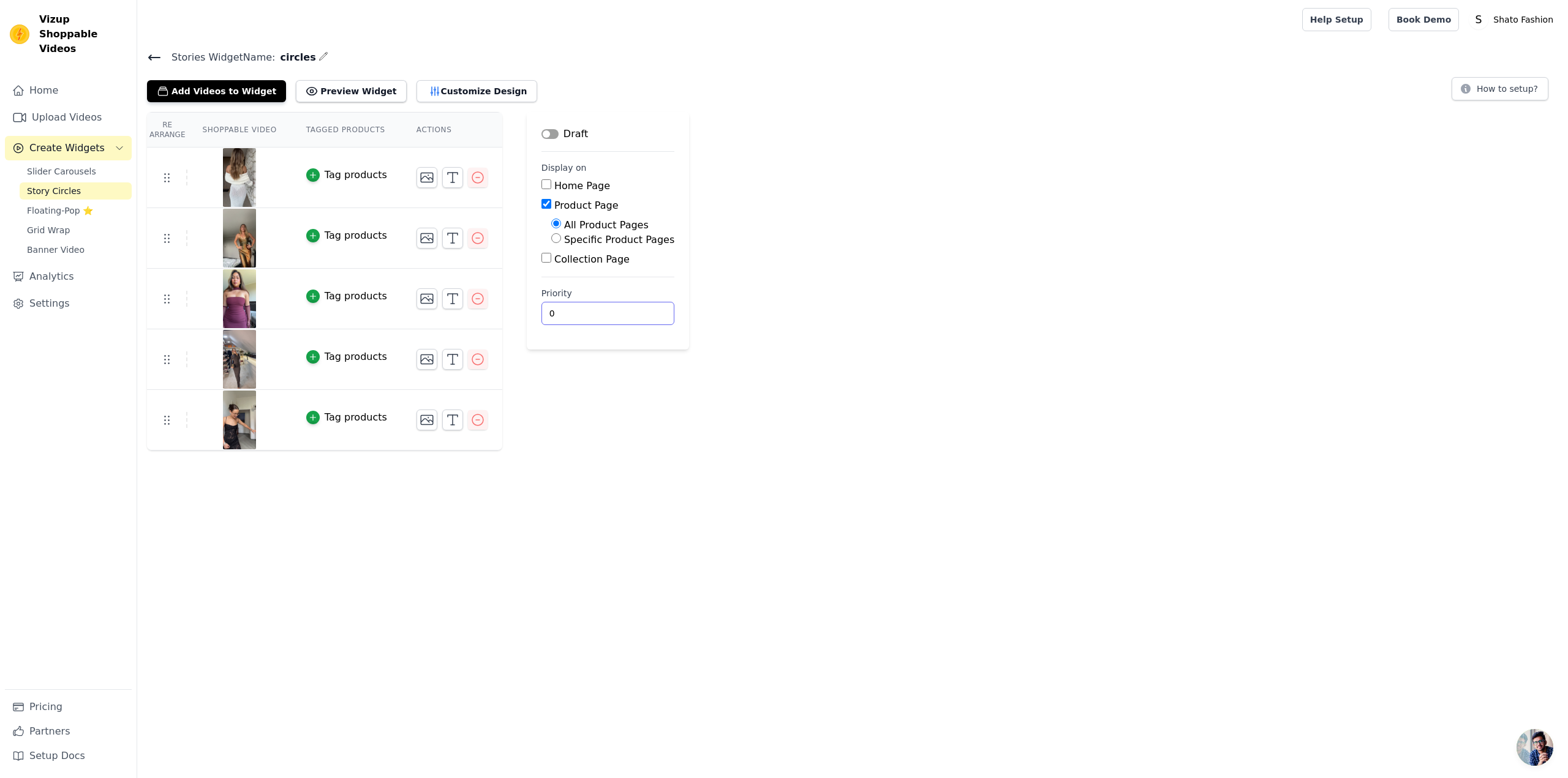
click at [825, 341] on div "Re Arrange Shoppable Video Tagged Products Actions Tag products Tag products Ta…" at bounding box center [853, 281] width 1431 height 338
click at [72, 244] on span "Banner Video" at bounding box center [55, 250] width 57 height 12
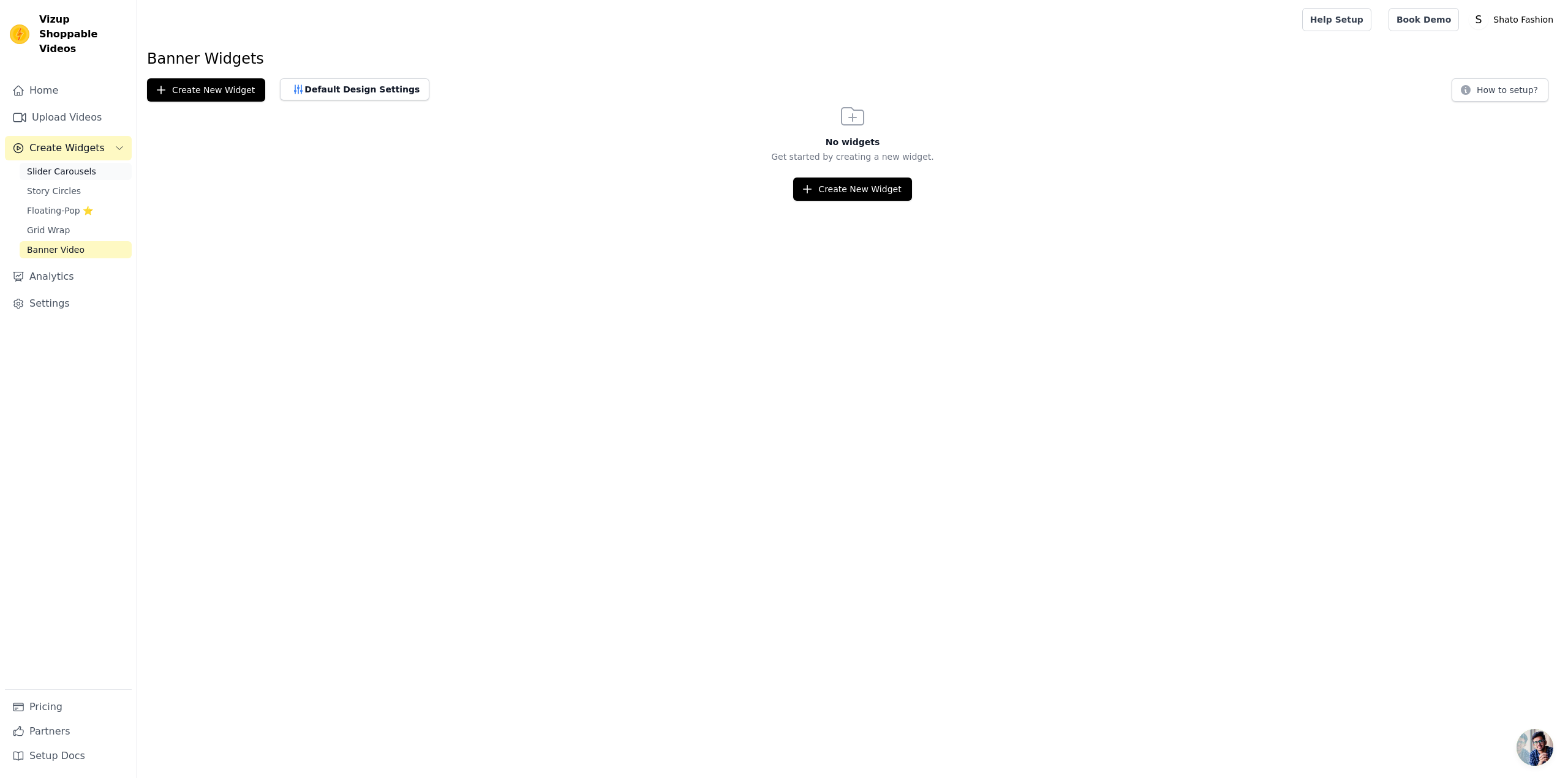
click at [89, 163] on link "Slider Carousels" at bounding box center [76, 172] width 113 height 17
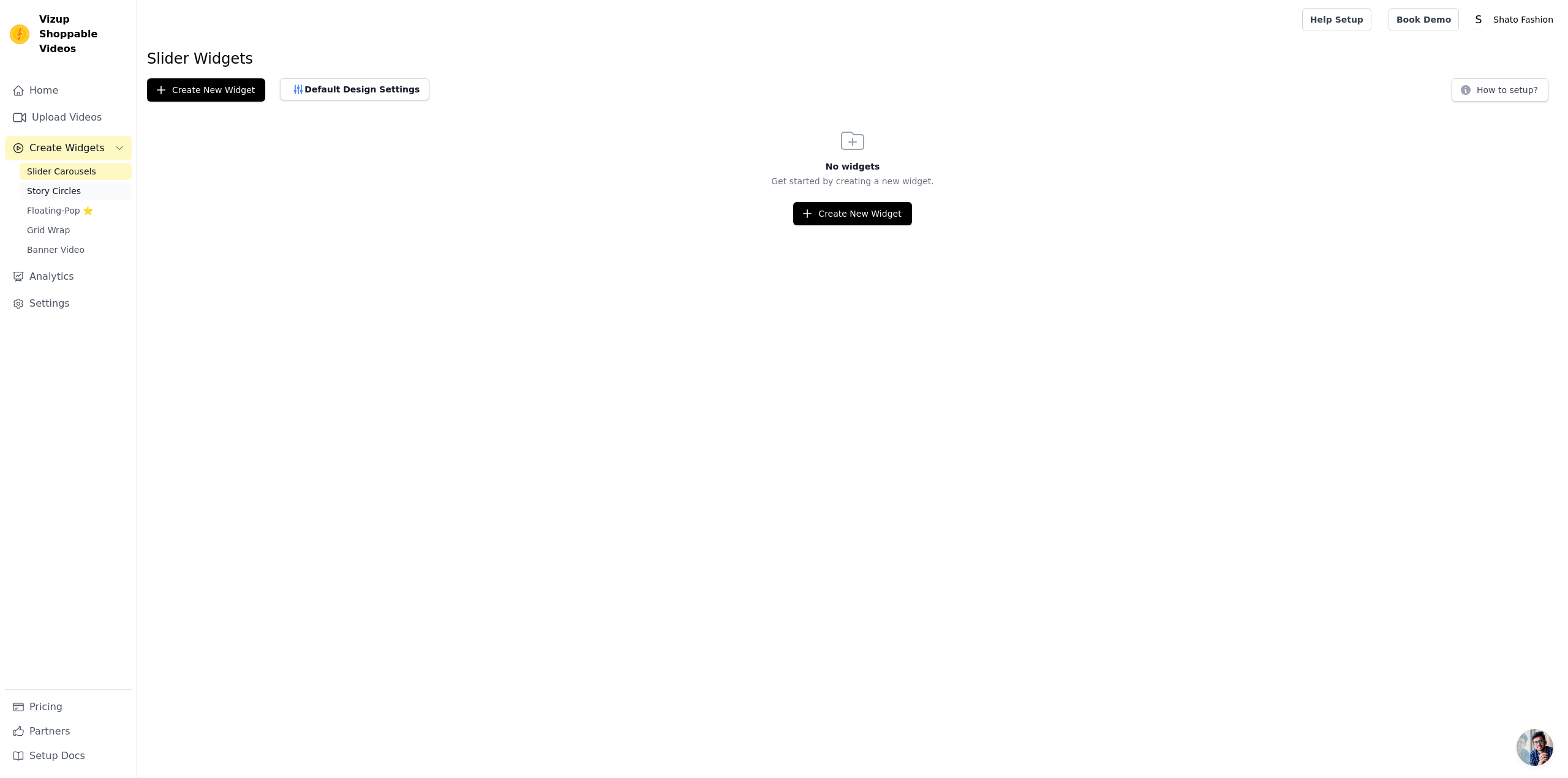
click at [66, 185] on span "Story Circles" at bounding box center [53, 191] width 54 height 12
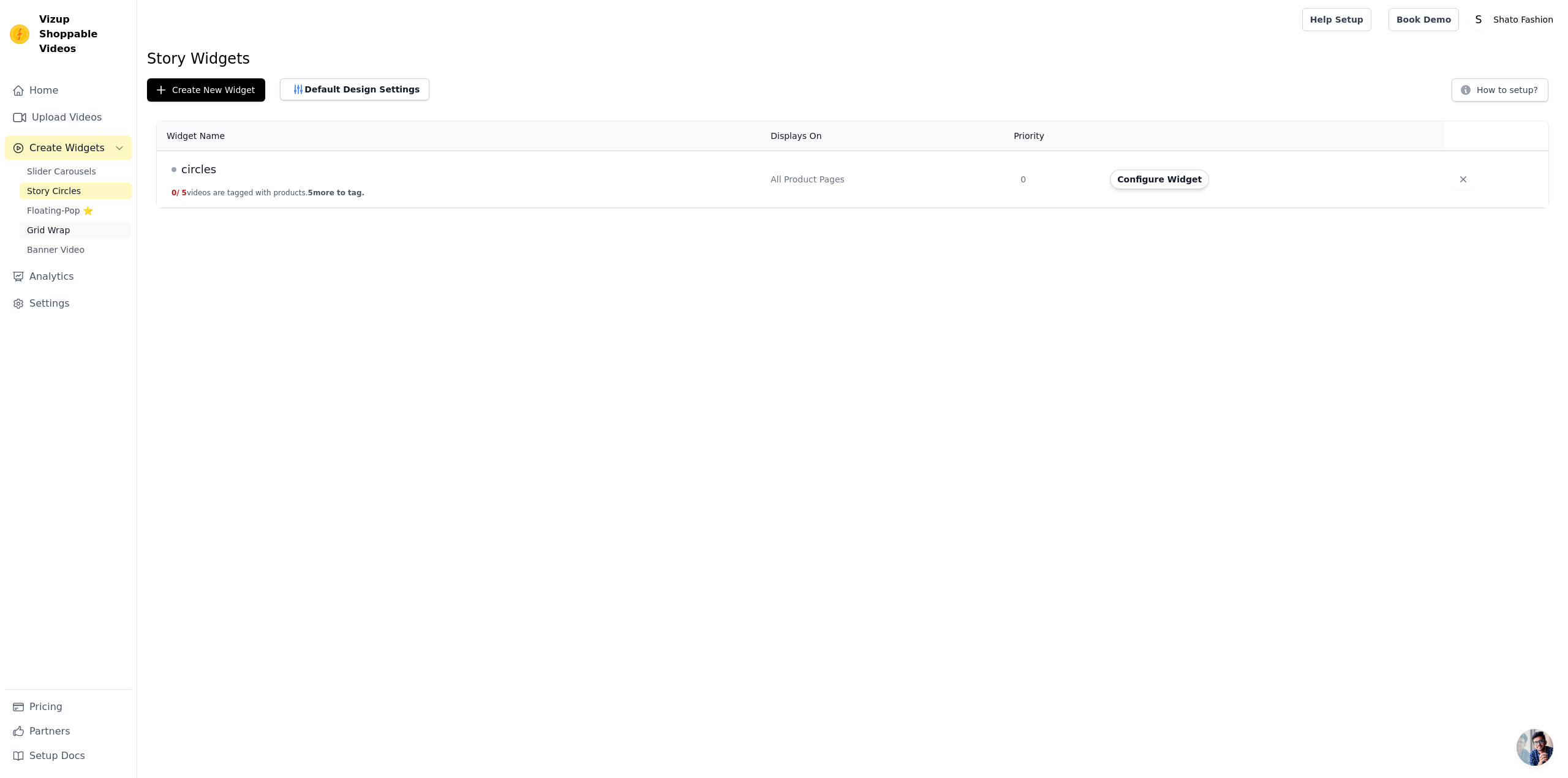
click at [54, 224] on span "Grid Wrap" at bounding box center [48, 230] width 43 height 12
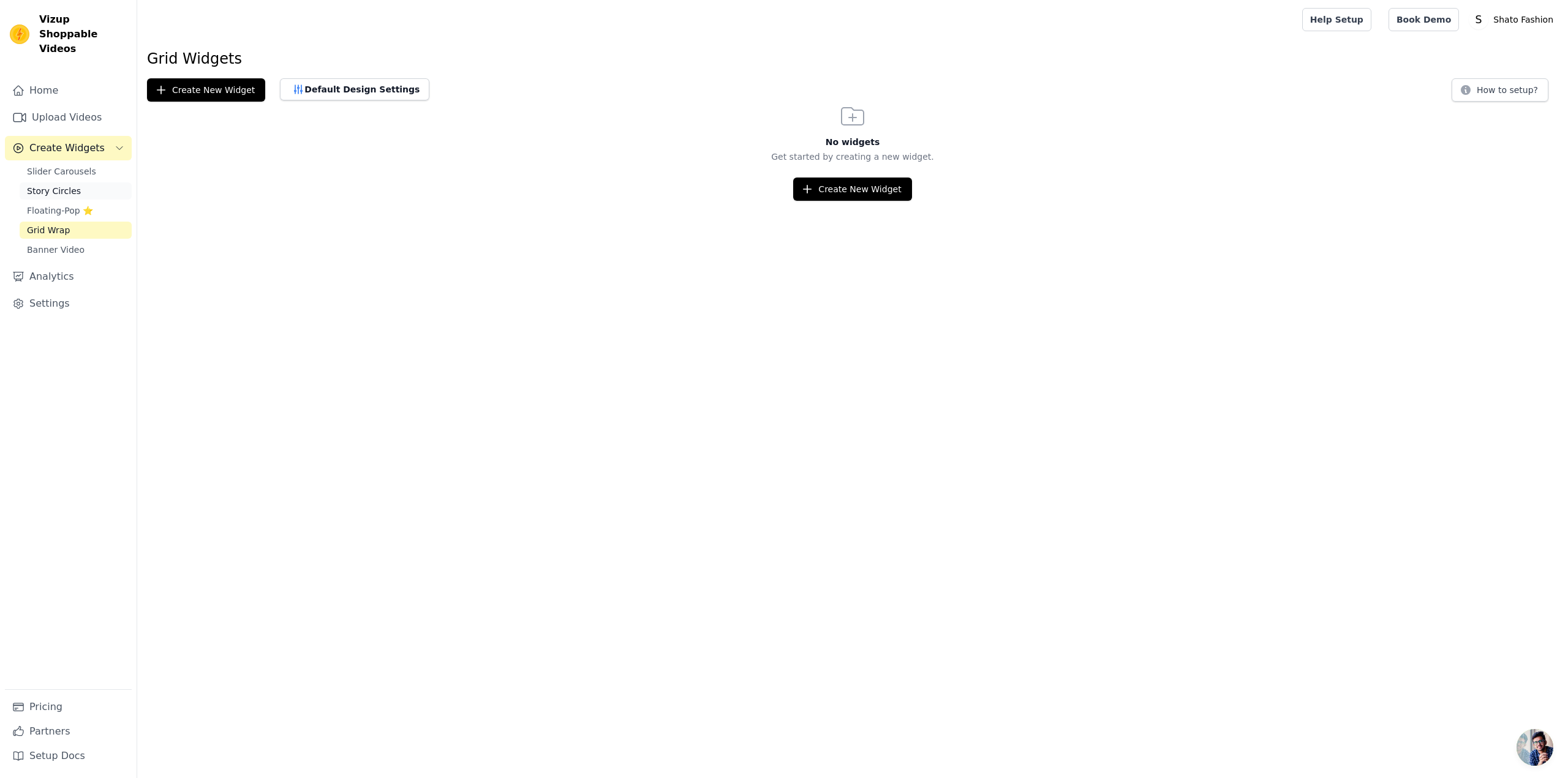
click at [64, 185] on span "Story Circles" at bounding box center [53, 191] width 54 height 12
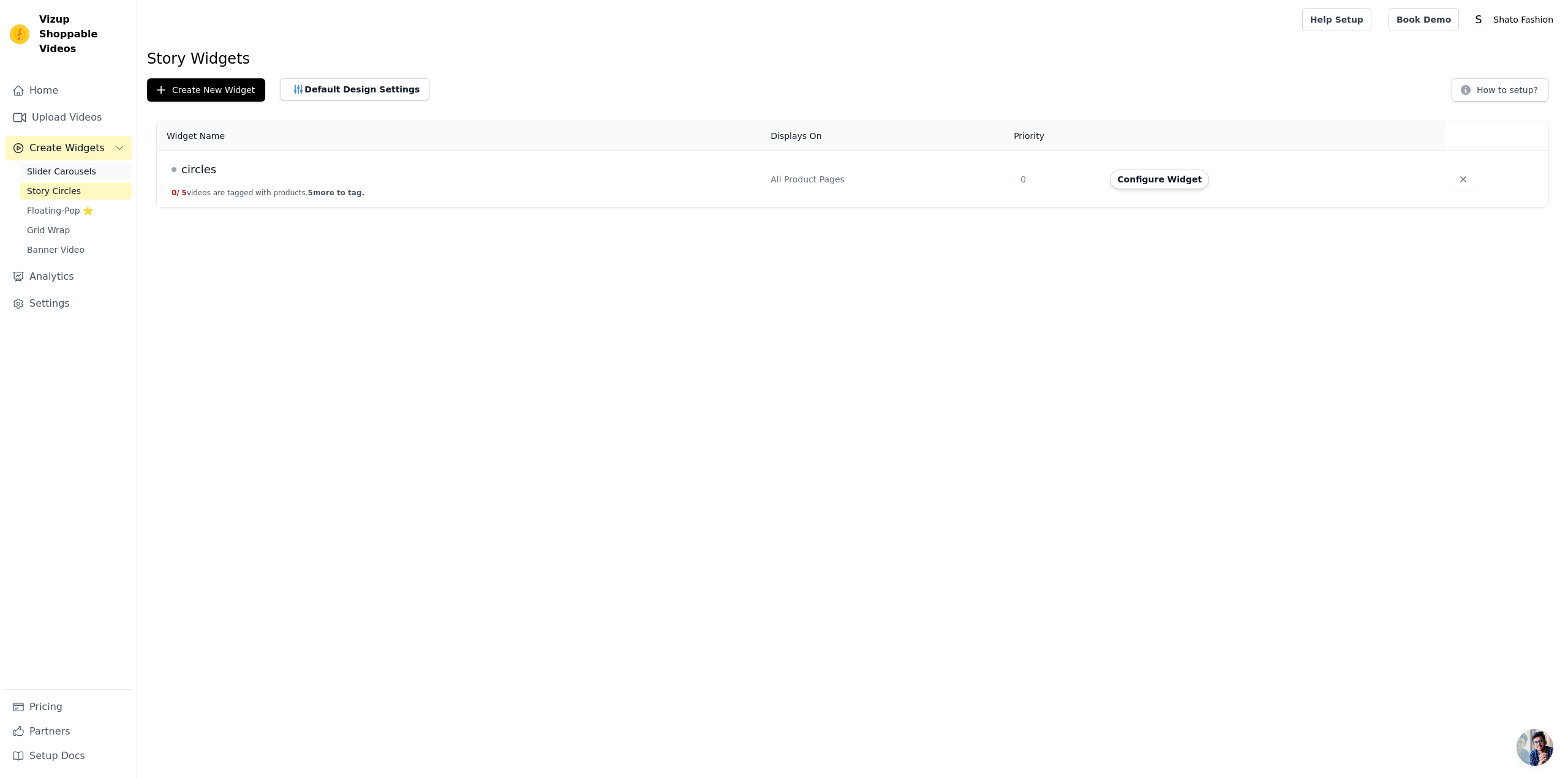
click at [69, 165] on span "Slider Carousels" at bounding box center [61, 171] width 70 height 12
click at [307, 179] on td "vid 0 / 5 videos are tagged with products. 5 more to tag." at bounding box center [460, 180] width 607 height 57
click at [196, 169] on div "vid" at bounding box center [464, 170] width 585 height 17
click at [186, 168] on span "vid" at bounding box center [189, 170] width 16 height 17
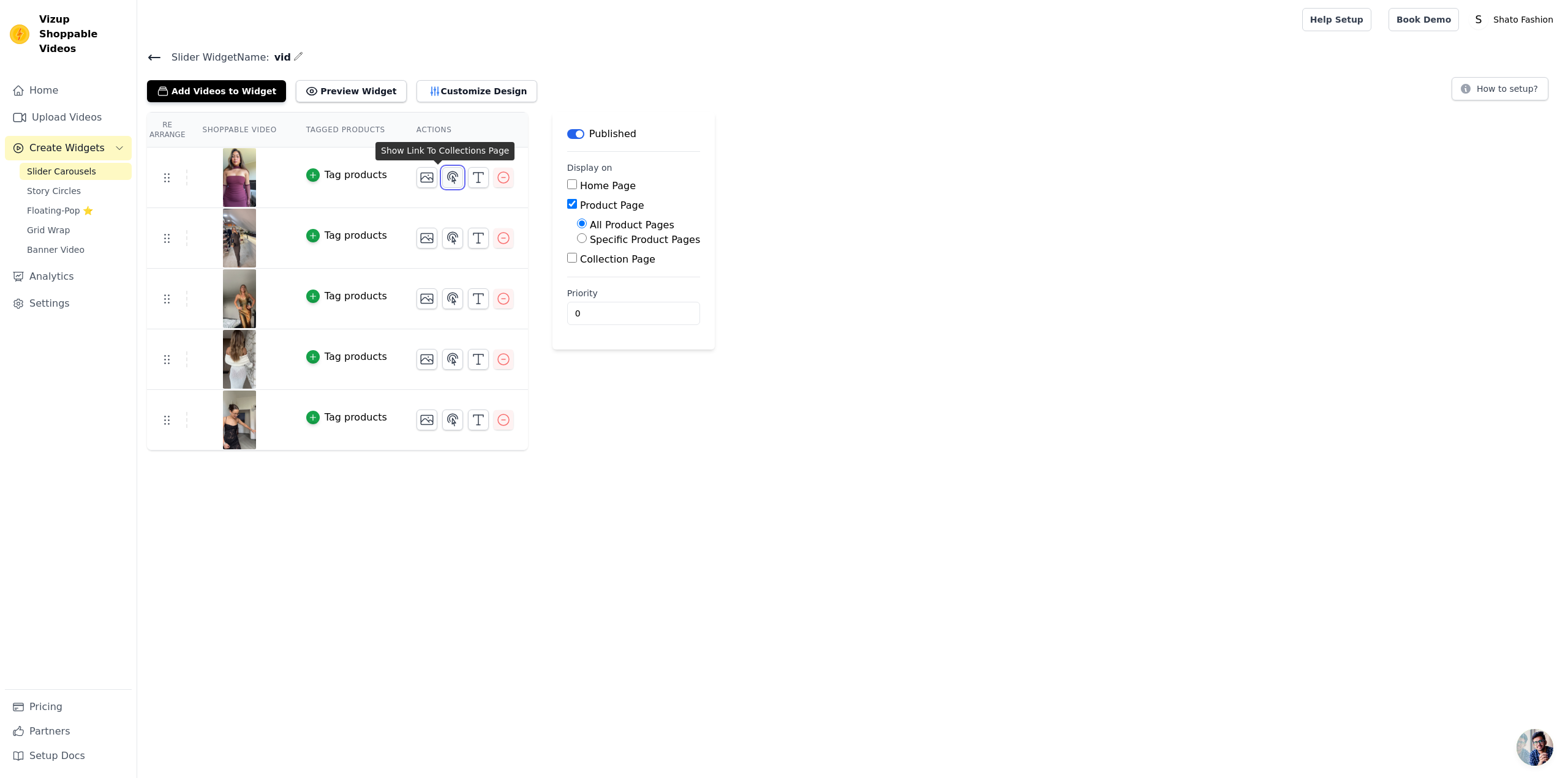
click at [448, 179] on icon "button" at bounding box center [453, 177] width 10 height 11
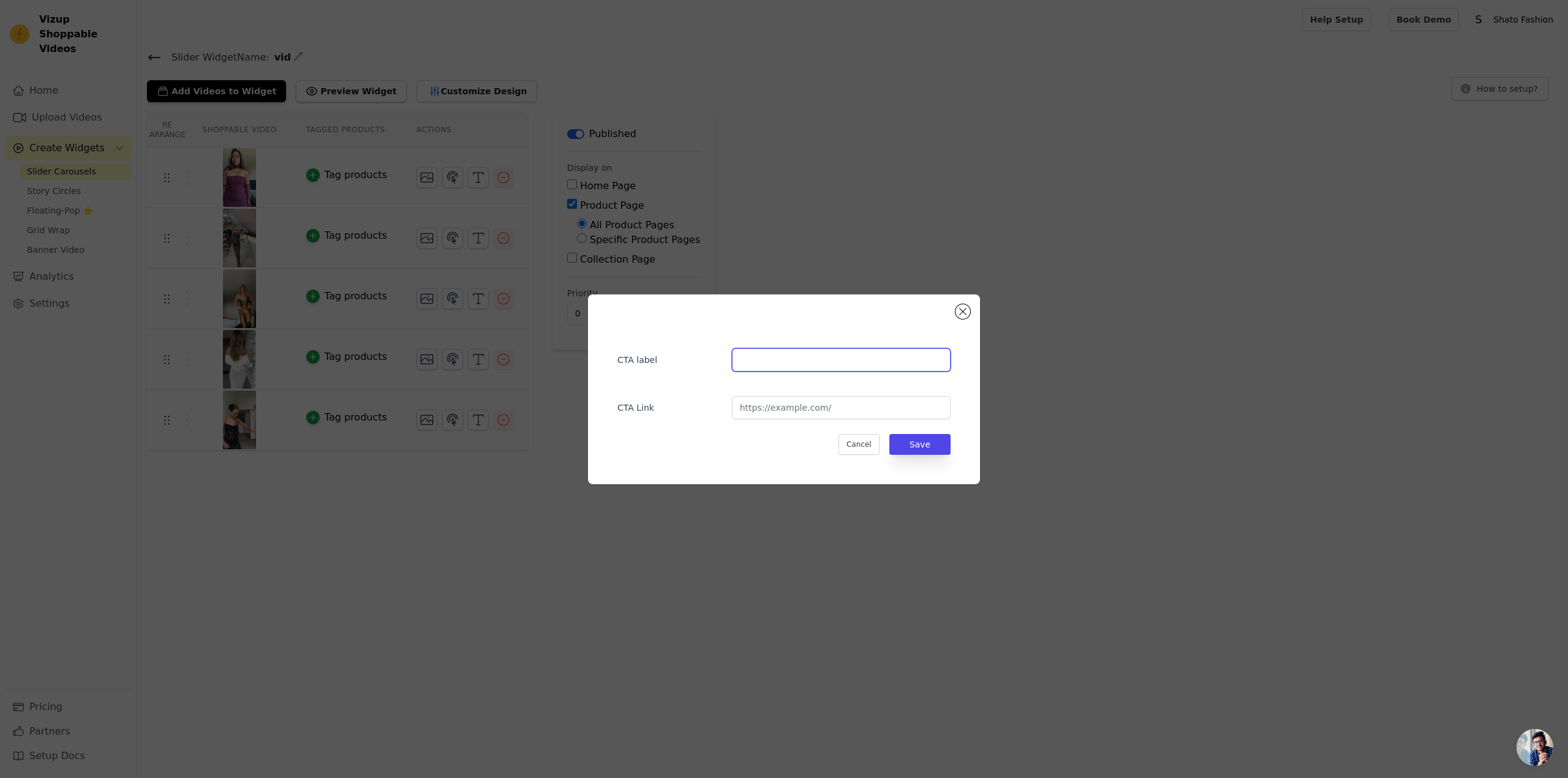
click at [783, 362] on input "text" at bounding box center [841, 359] width 218 height 23
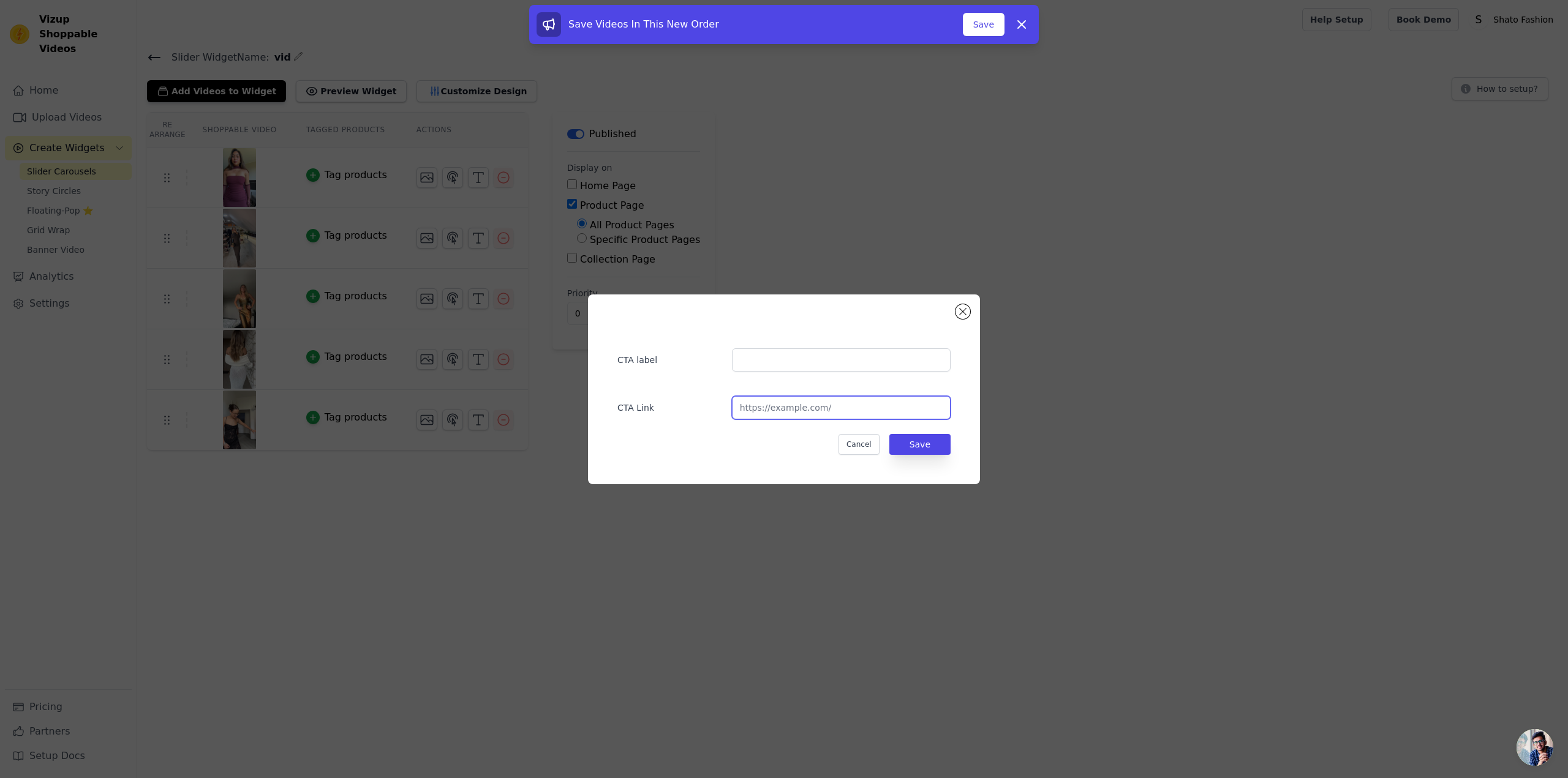
click at [765, 415] on input "url" at bounding box center [841, 408] width 218 height 23
paste input "[URL][DOMAIN_NAME]"
type input "[URL][DOMAIN_NAME]"
click at [934, 451] on button "Save" at bounding box center [920, 444] width 61 height 21
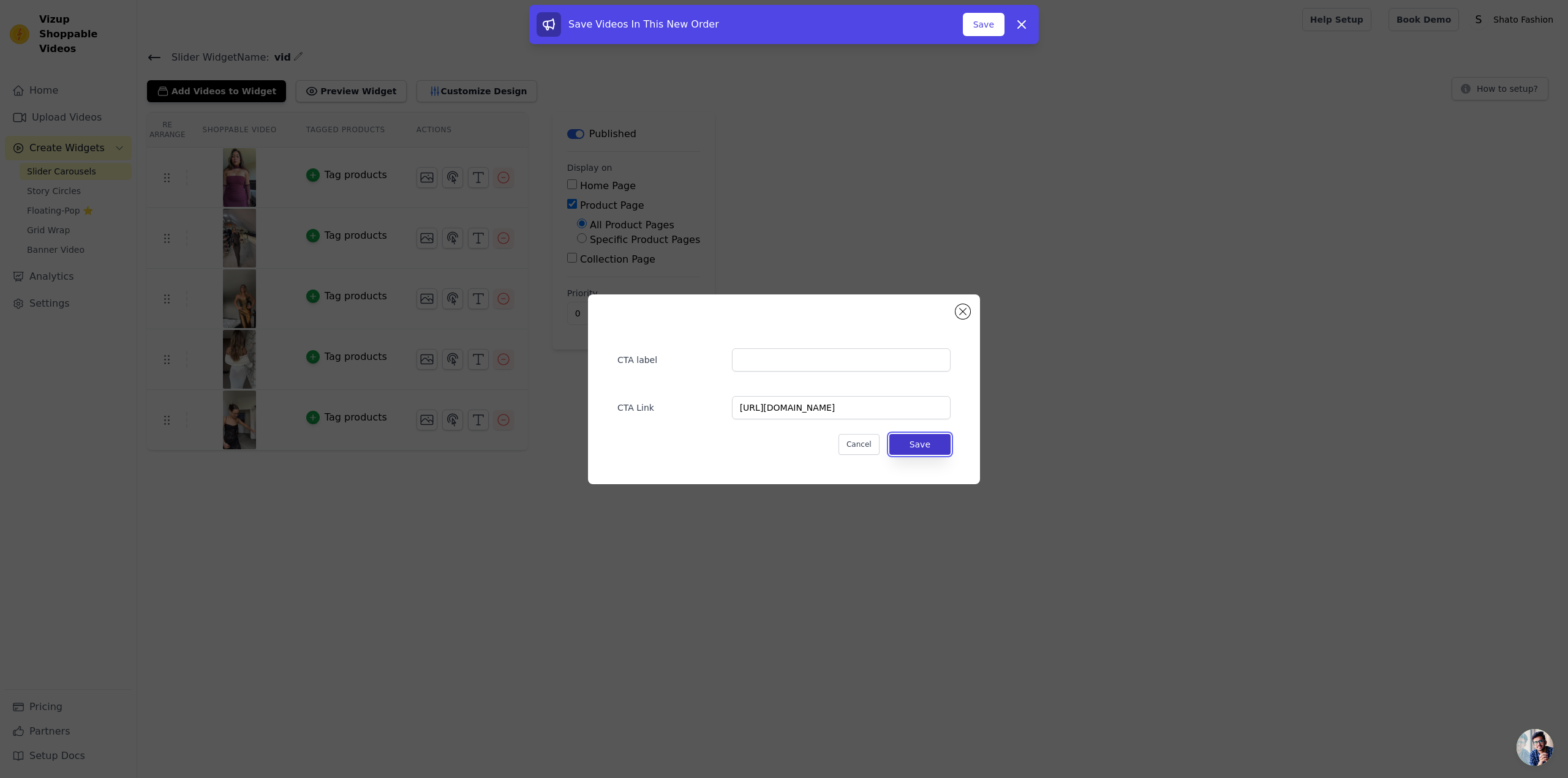
scroll to position [0, 0]
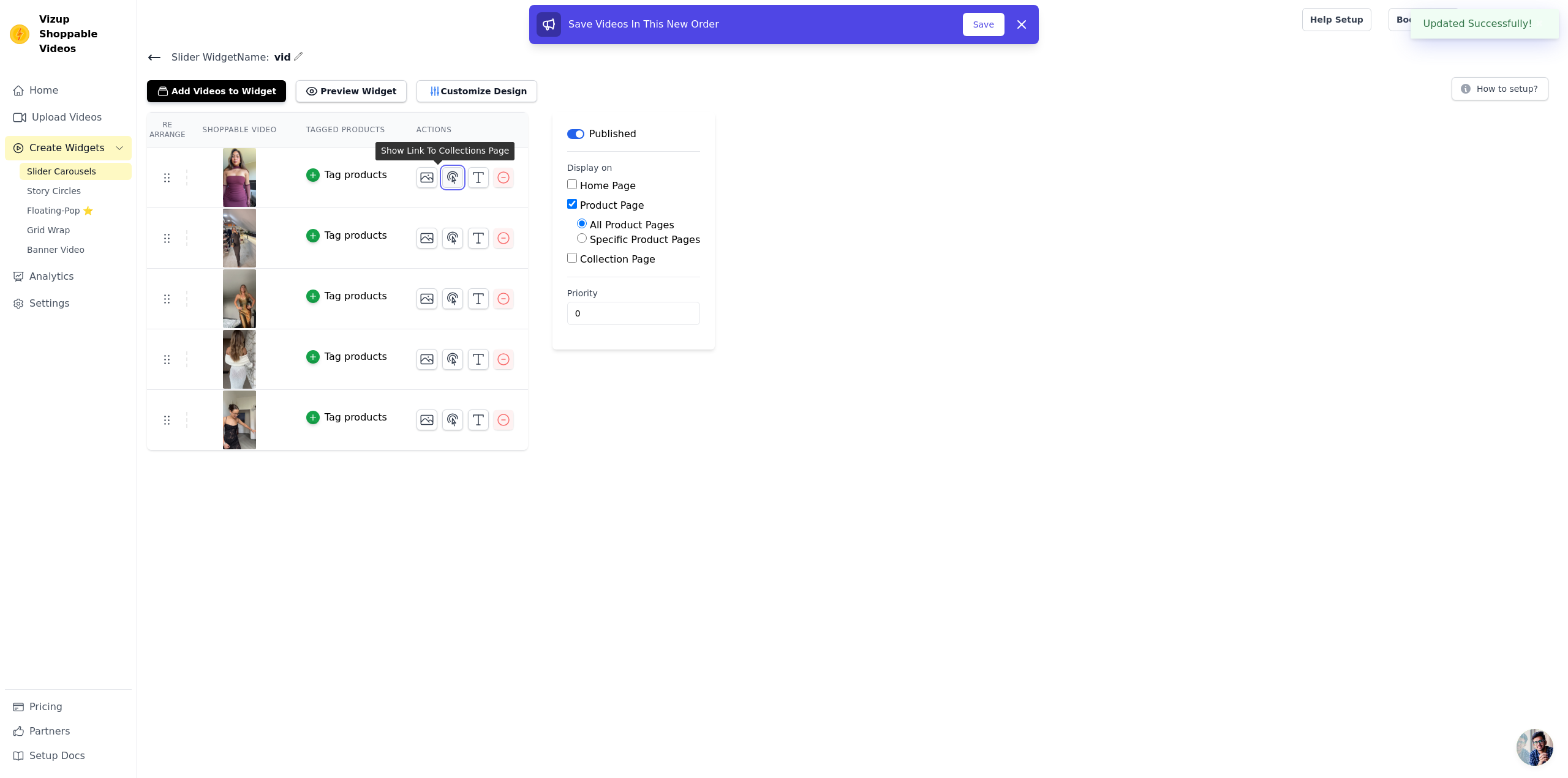
click at [448, 178] on icon "button" at bounding box center [453, 177] width 10 height 11
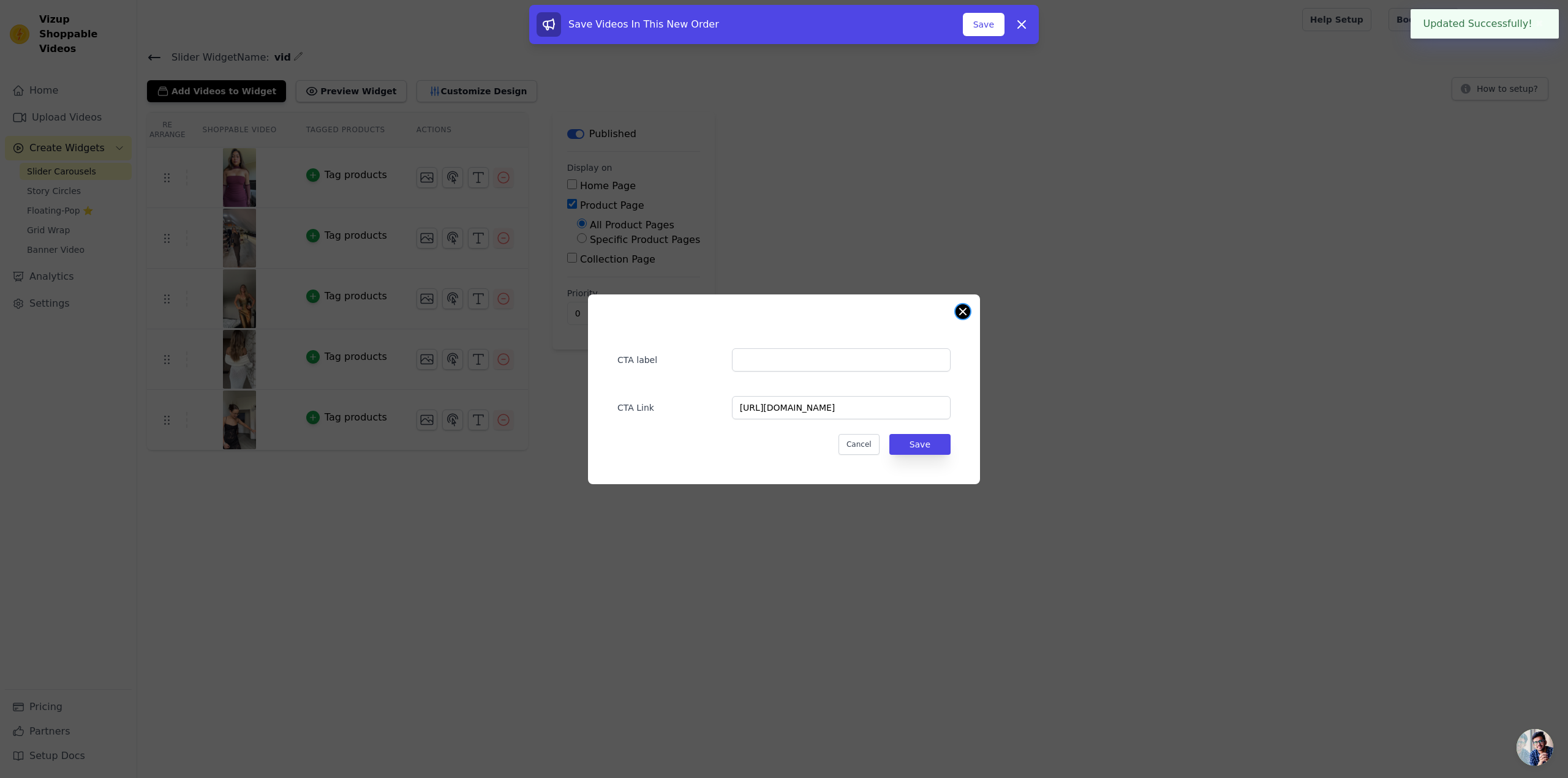
click at [963, 316] on button "Close modal" at bounding box center [962, 311] width 14 height 14
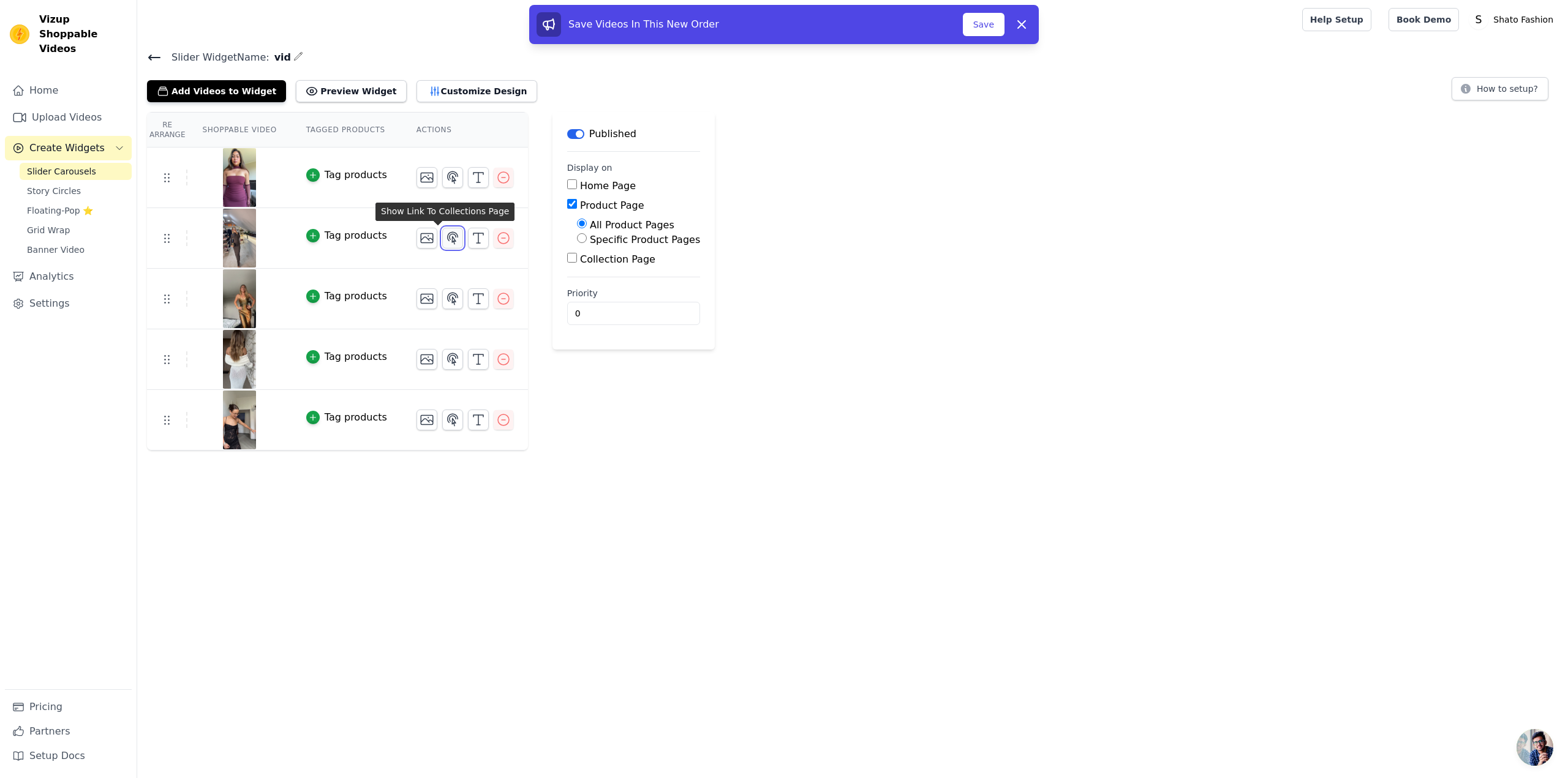
click at [443, 245] on button "button" at bounding box center [453, 238] width 21 height 21
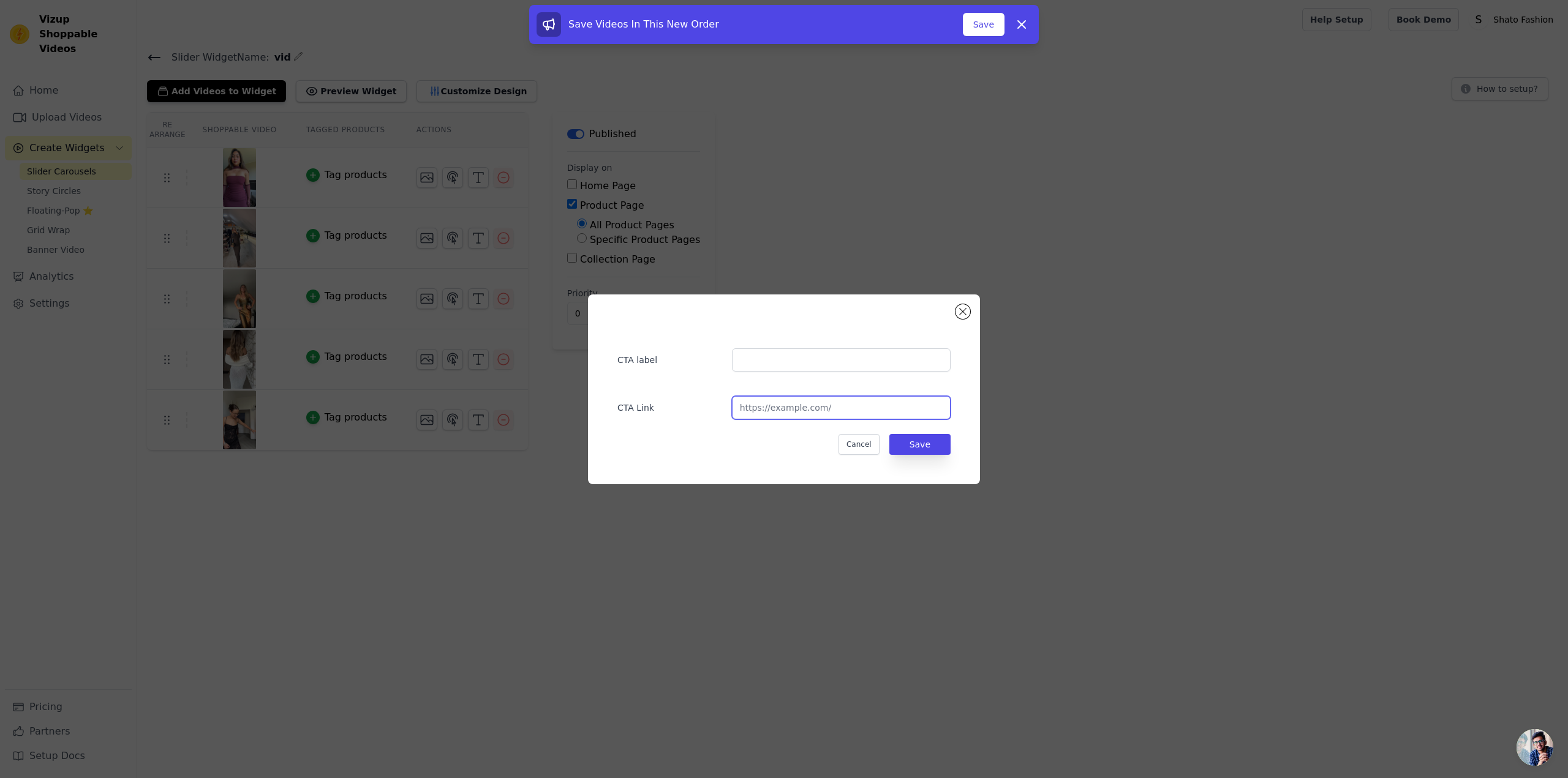
click at [775, 405] on input "url" at bounding box center [841, 408] width 218 height 23
paste input "[URL][DOMAIN_NAME]"
type input "[URL][DOMAIN_NAME]"
click at [935, 446] on button "Save" at bounding box center [920, 444] width 61 height 21
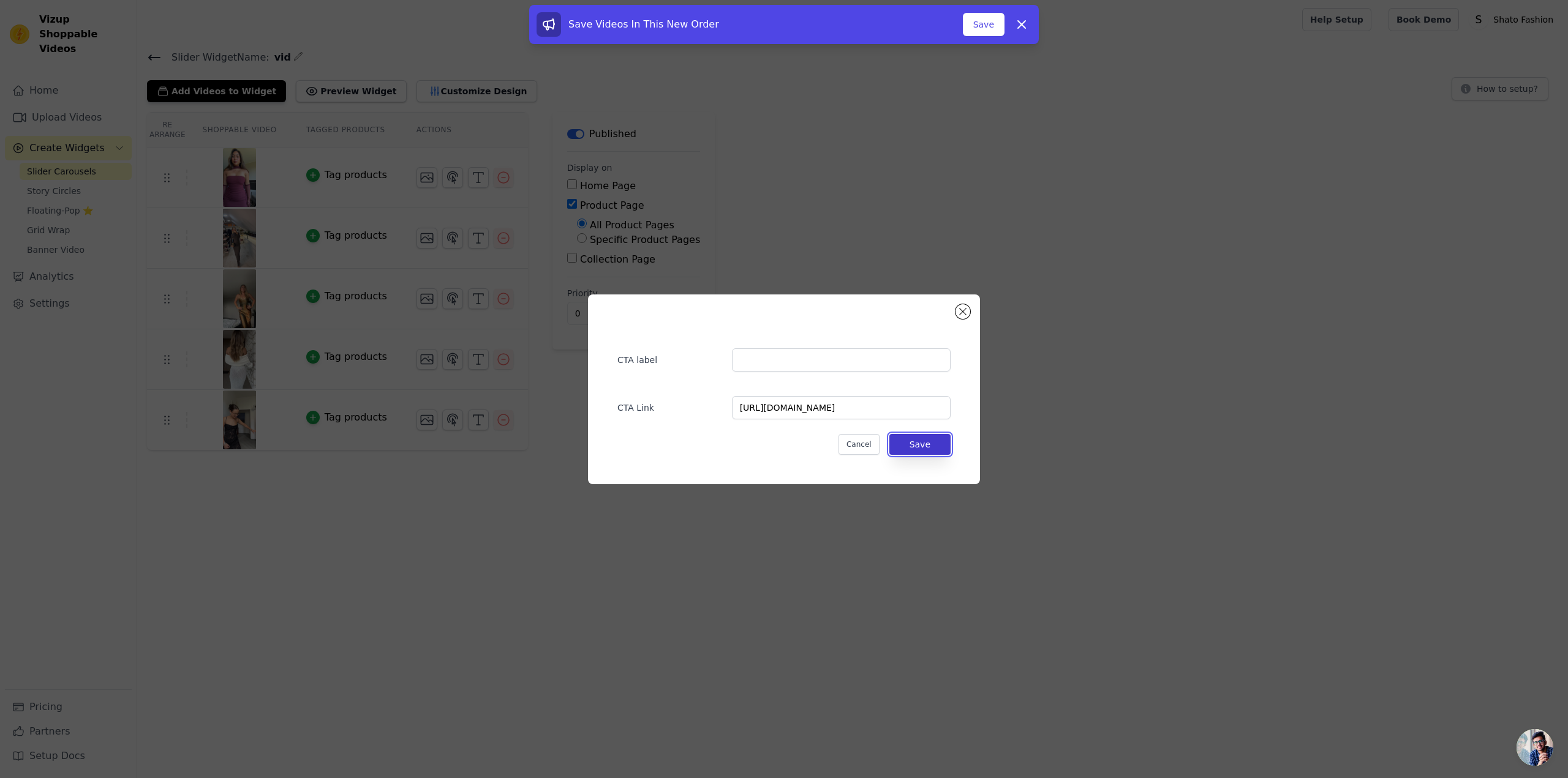
scroll to position [0, 0]
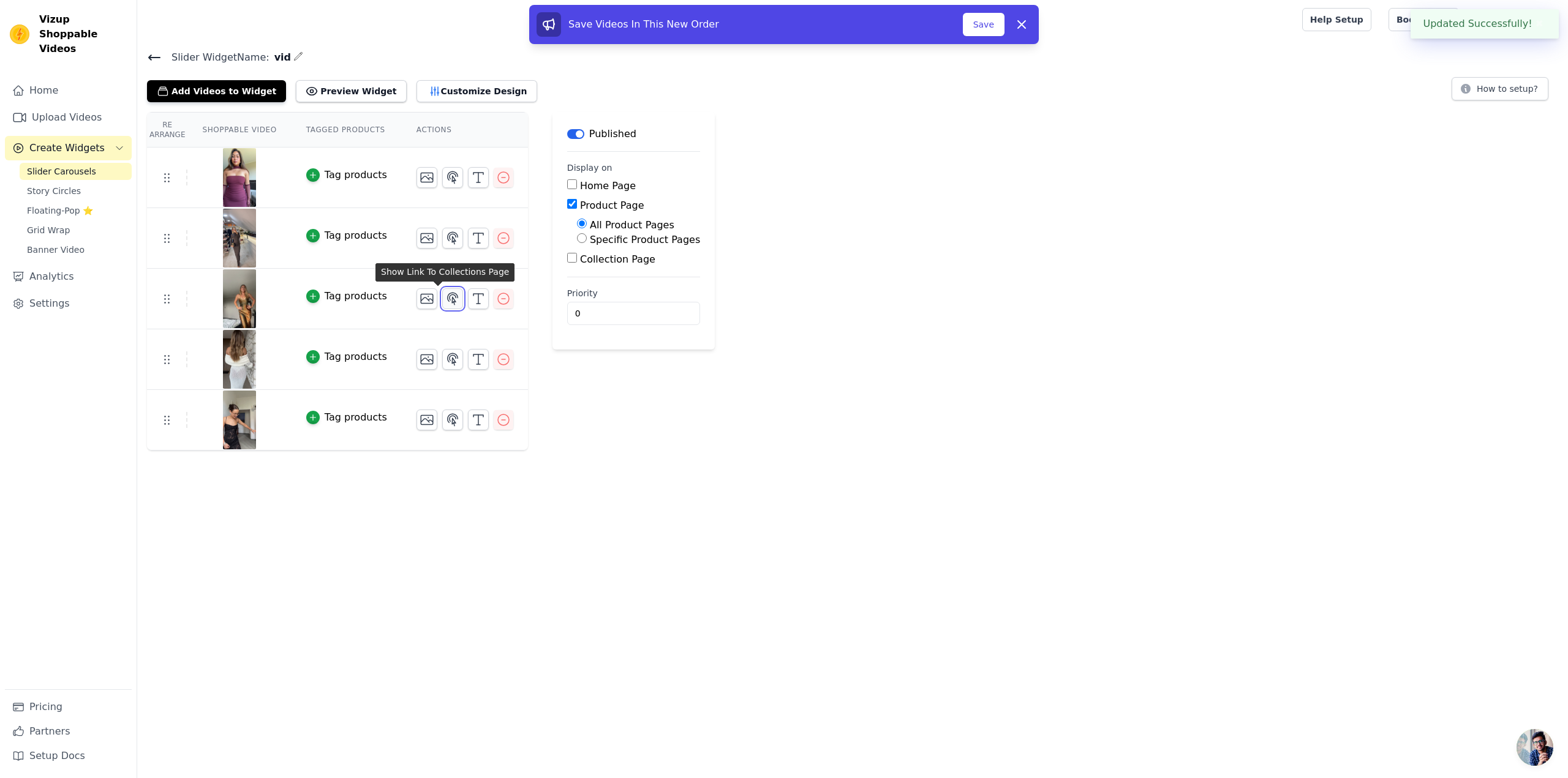
click at [445, 304] on icon "button" at bounding box center [452, 298] width 14 height 14
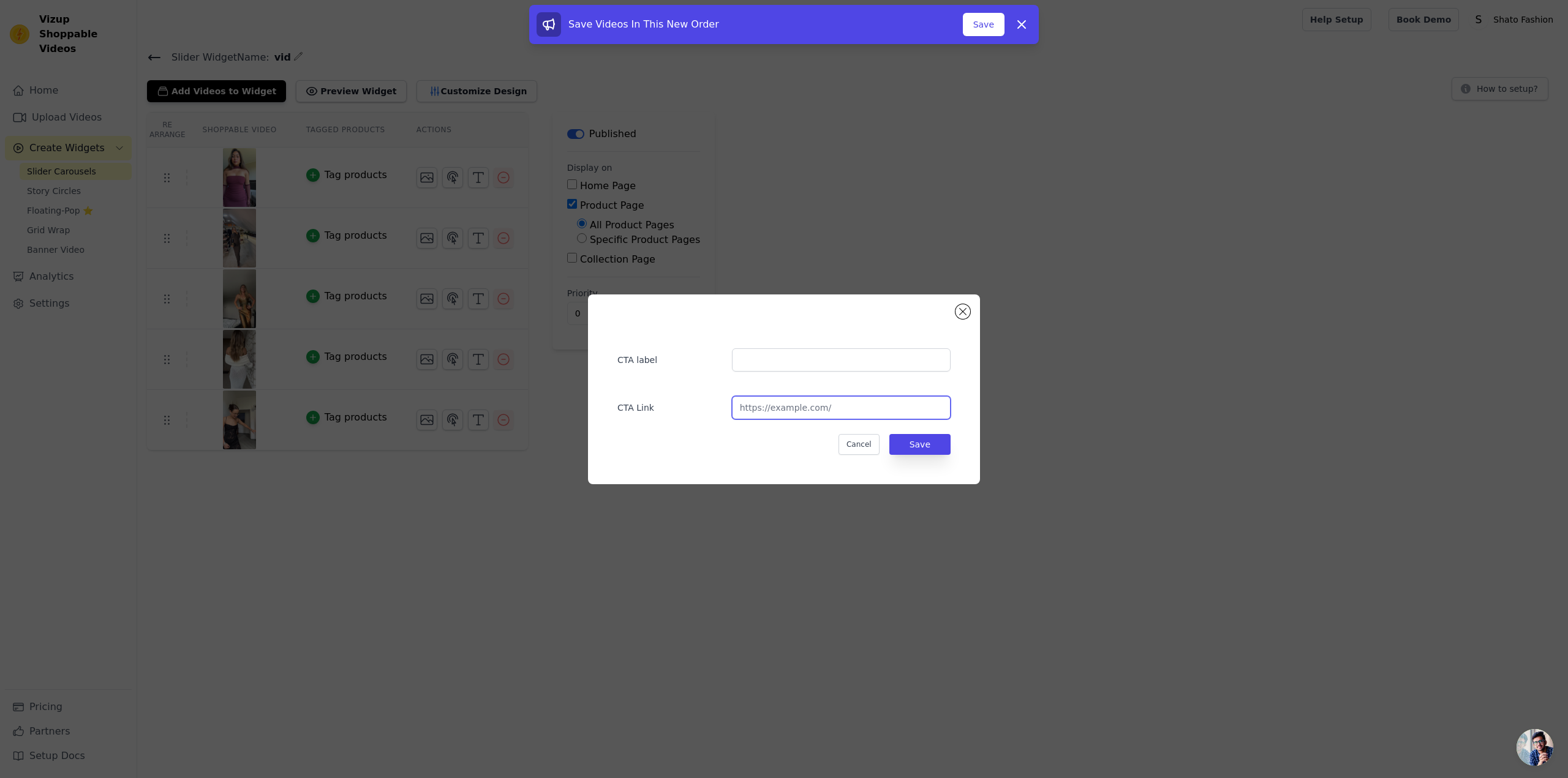
click at [799, 408] on input "url" at bounding box center [841, 408] width 218 height 23
paste input "[URL][DOMAIN_NAME]"
type input "[URL][DOMAIN_NAME]"
click at [929, 446] on button "Save" at bounding box center [920, 444] width 61 height 21
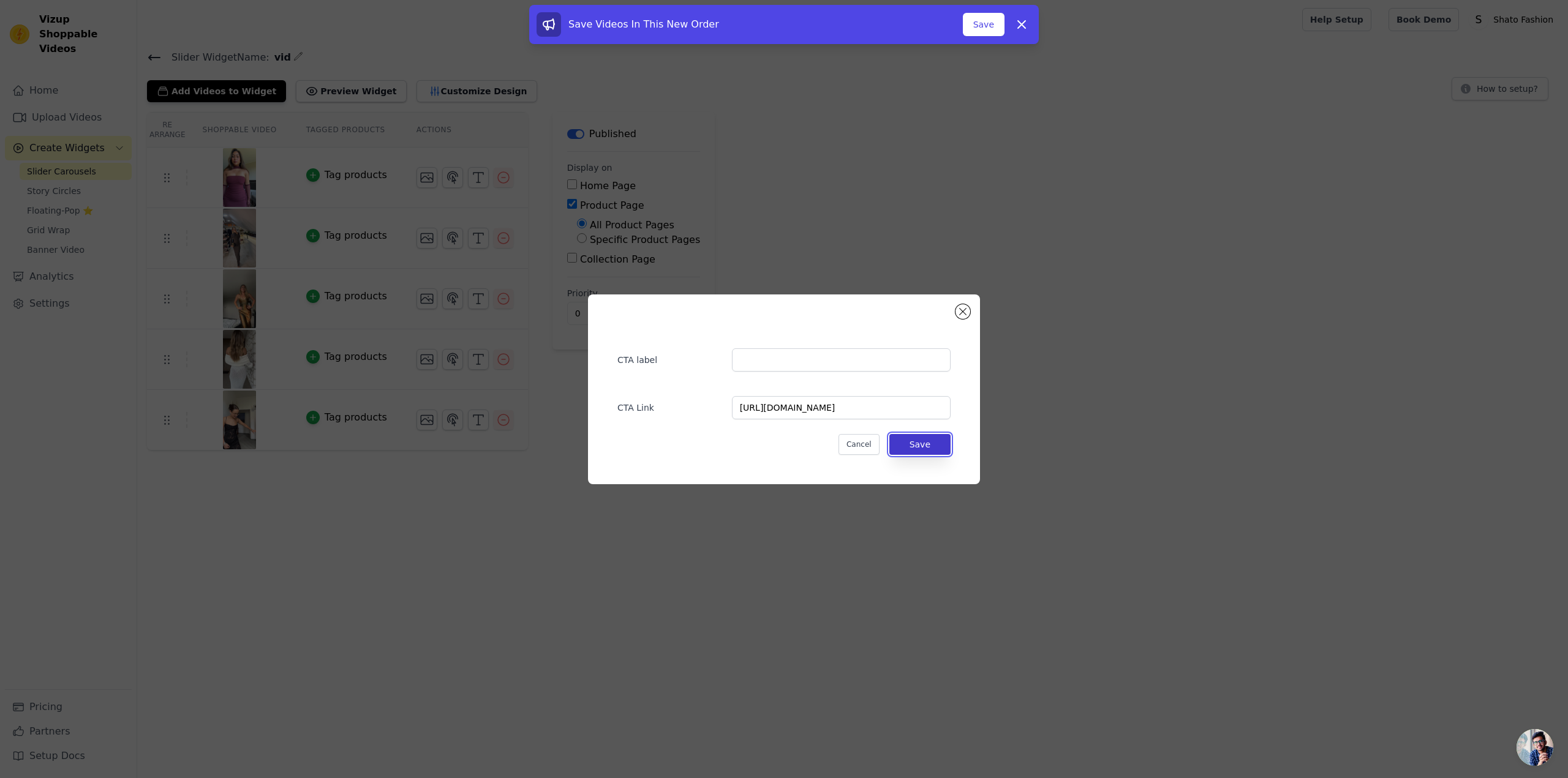
scroll to position [0, 0]
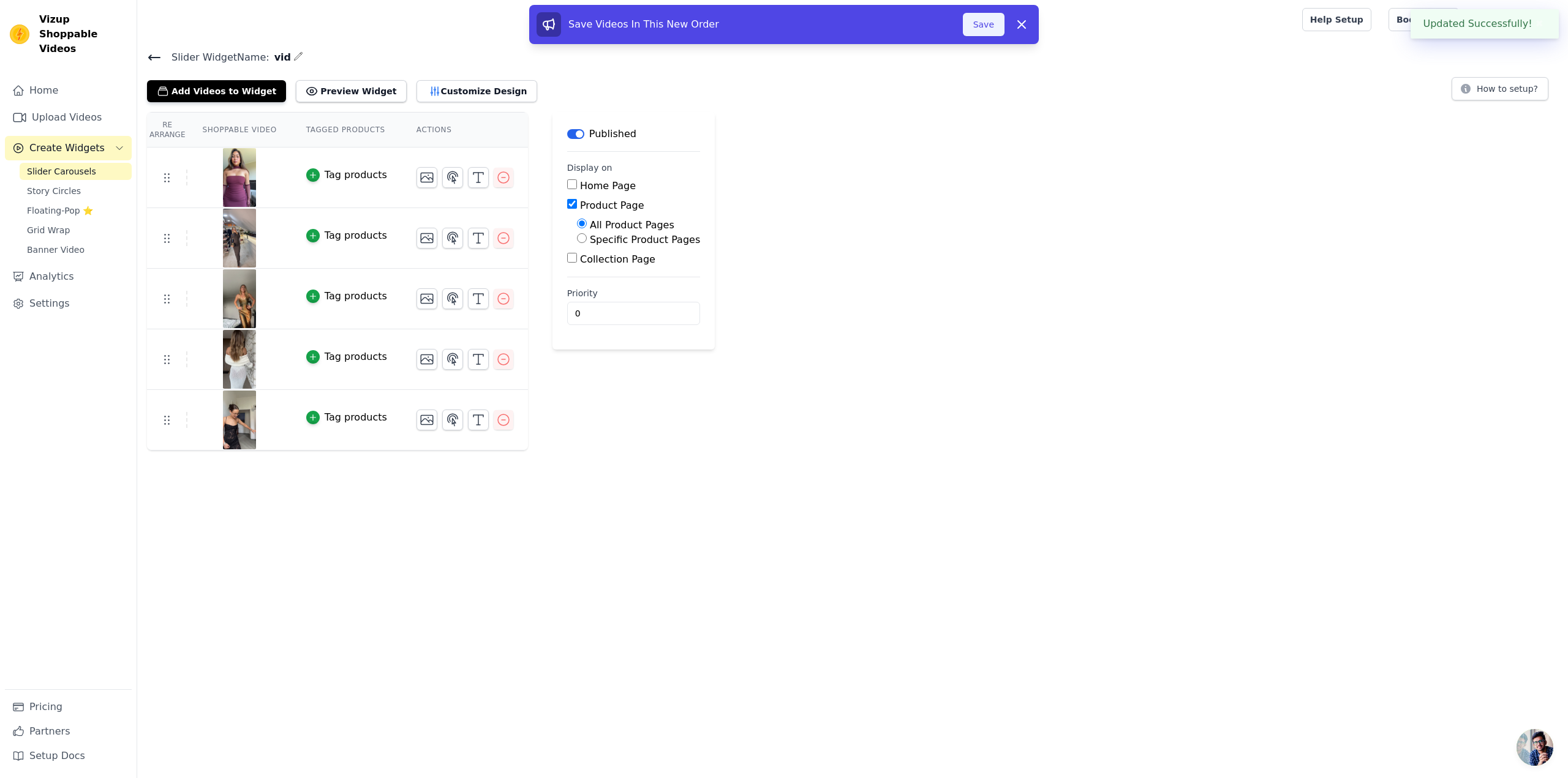
click at [984, 28] on button "Save" at bounding box center [984, 24] width 42 height 23
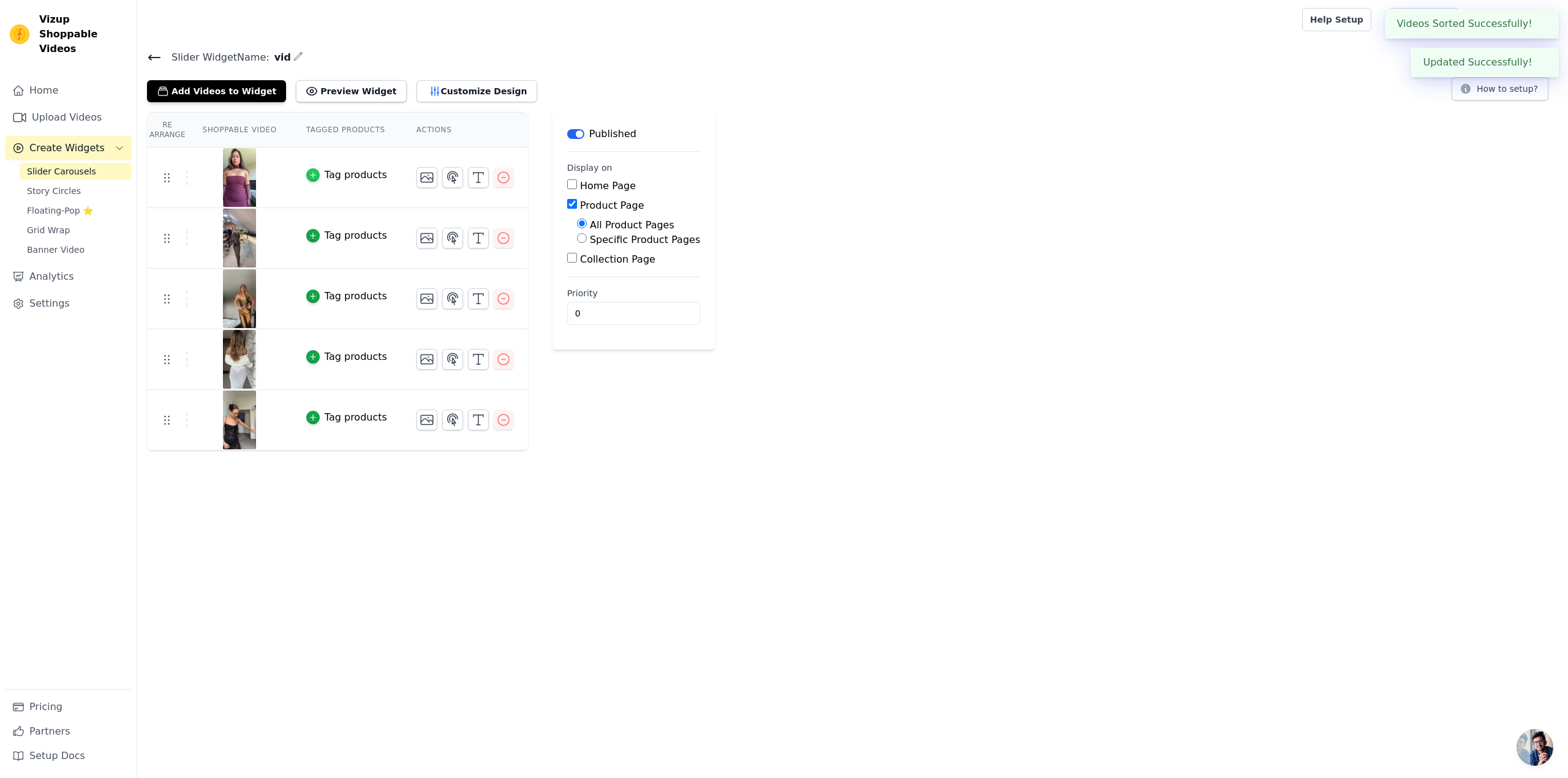
click at [309, 174] on icon "button" at bounding box center [313, 174] width 9 height 9
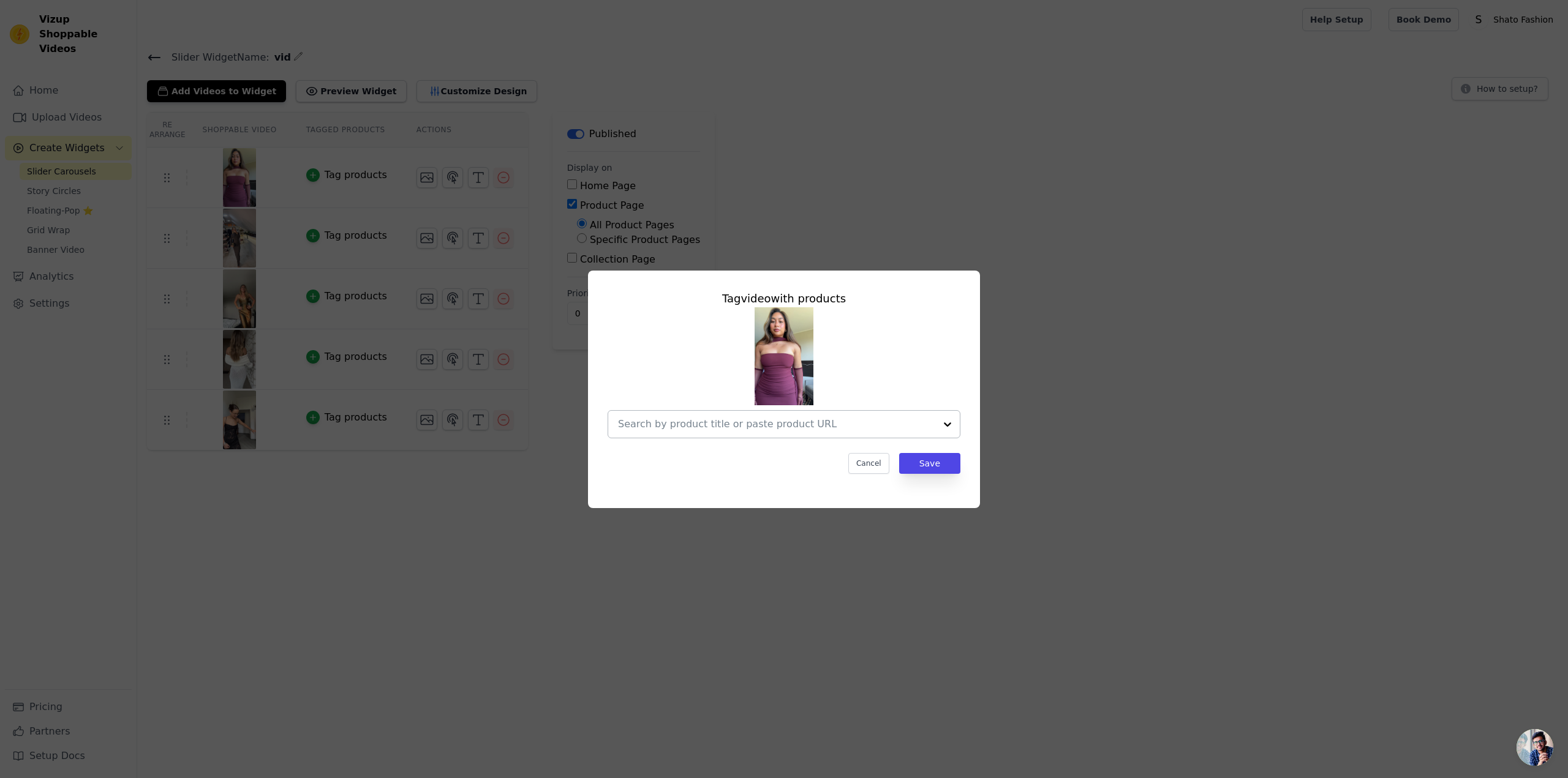
click at [815, 432] on div at bounding box center [776, 424] width 318 height 27
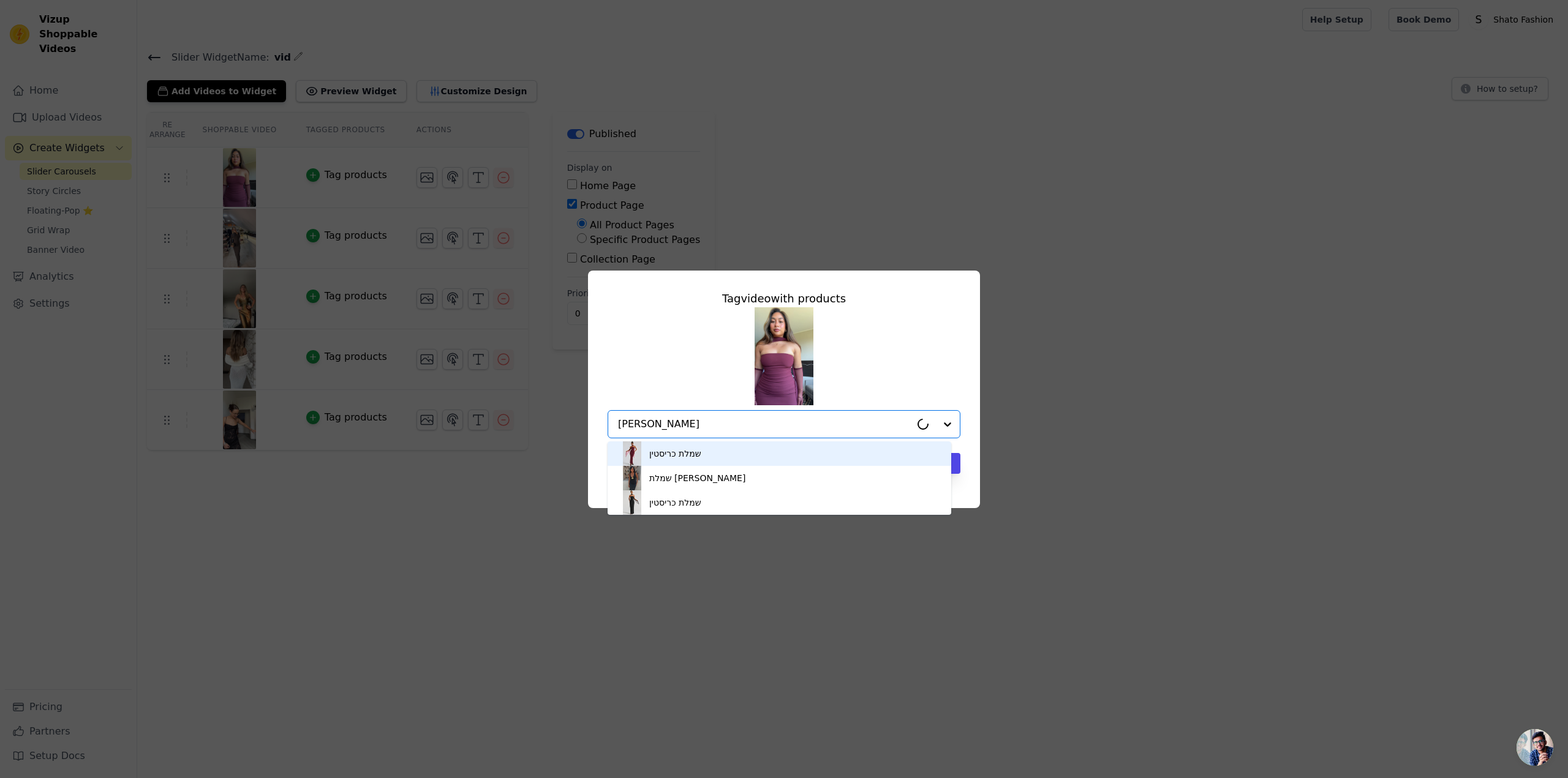
type input "כריסטי"
click at [696, 460] on div "שמלת כריסטין" at bounding box center [675, 454] width 52 height 12
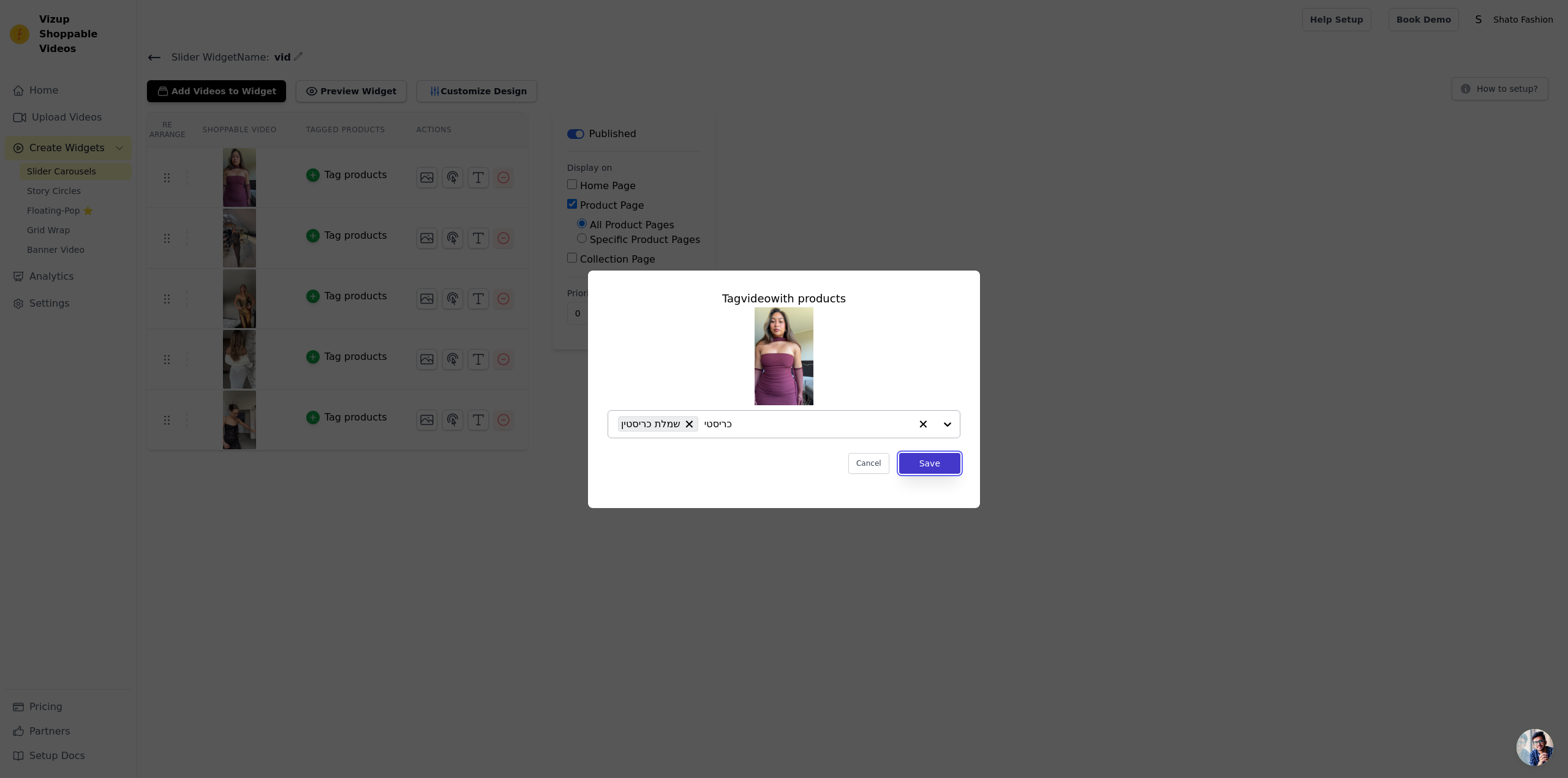
click at [943, 467] on button "Save" at bounding box center [930, 463] width 61 height 21
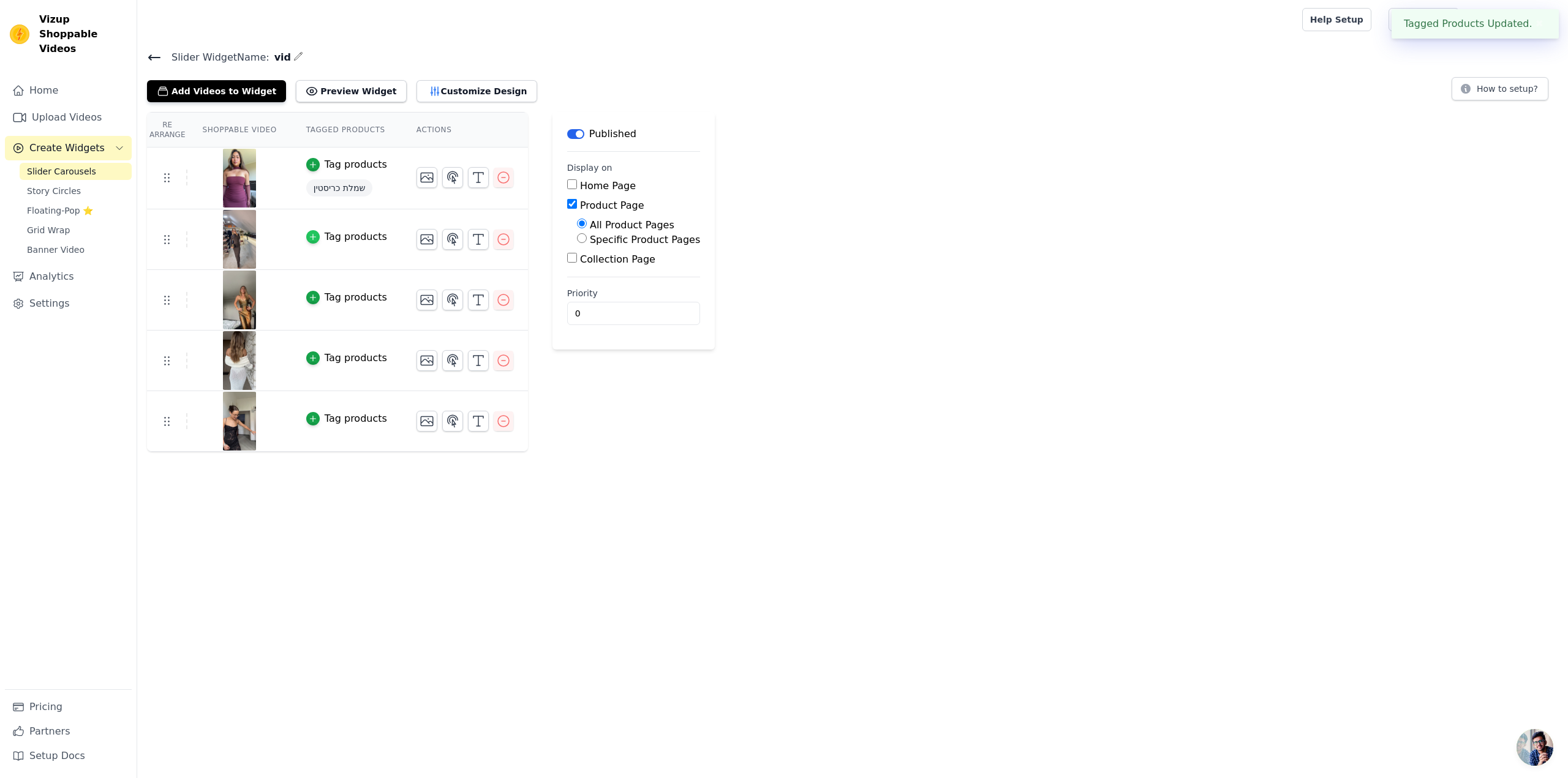
click at [309, 237] on icon "button" at bounding box center [313, 236] width 9 height 9
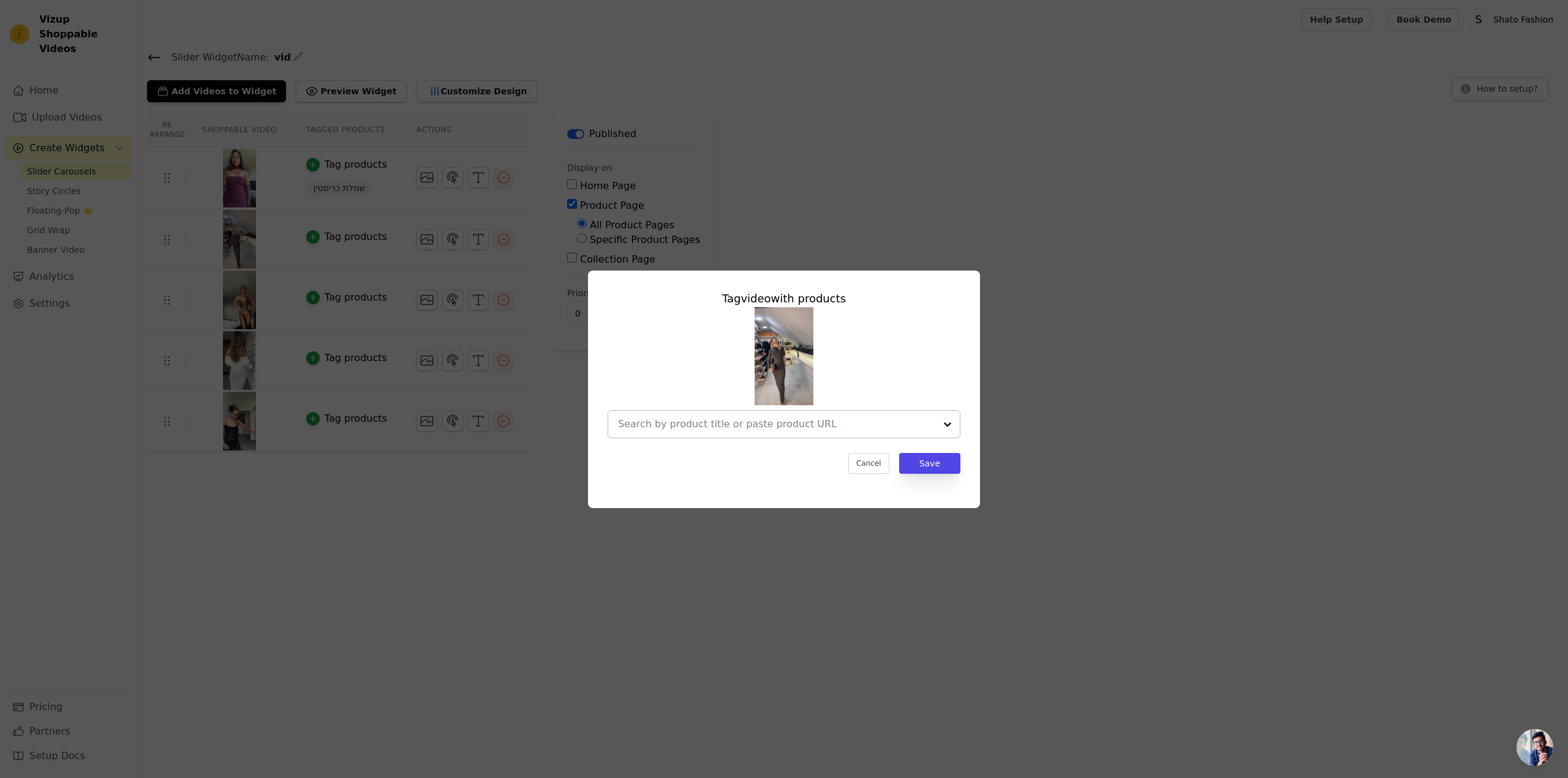
click at [808, 429] on input "text" at bounding box center [776, 423] width 318 height 14
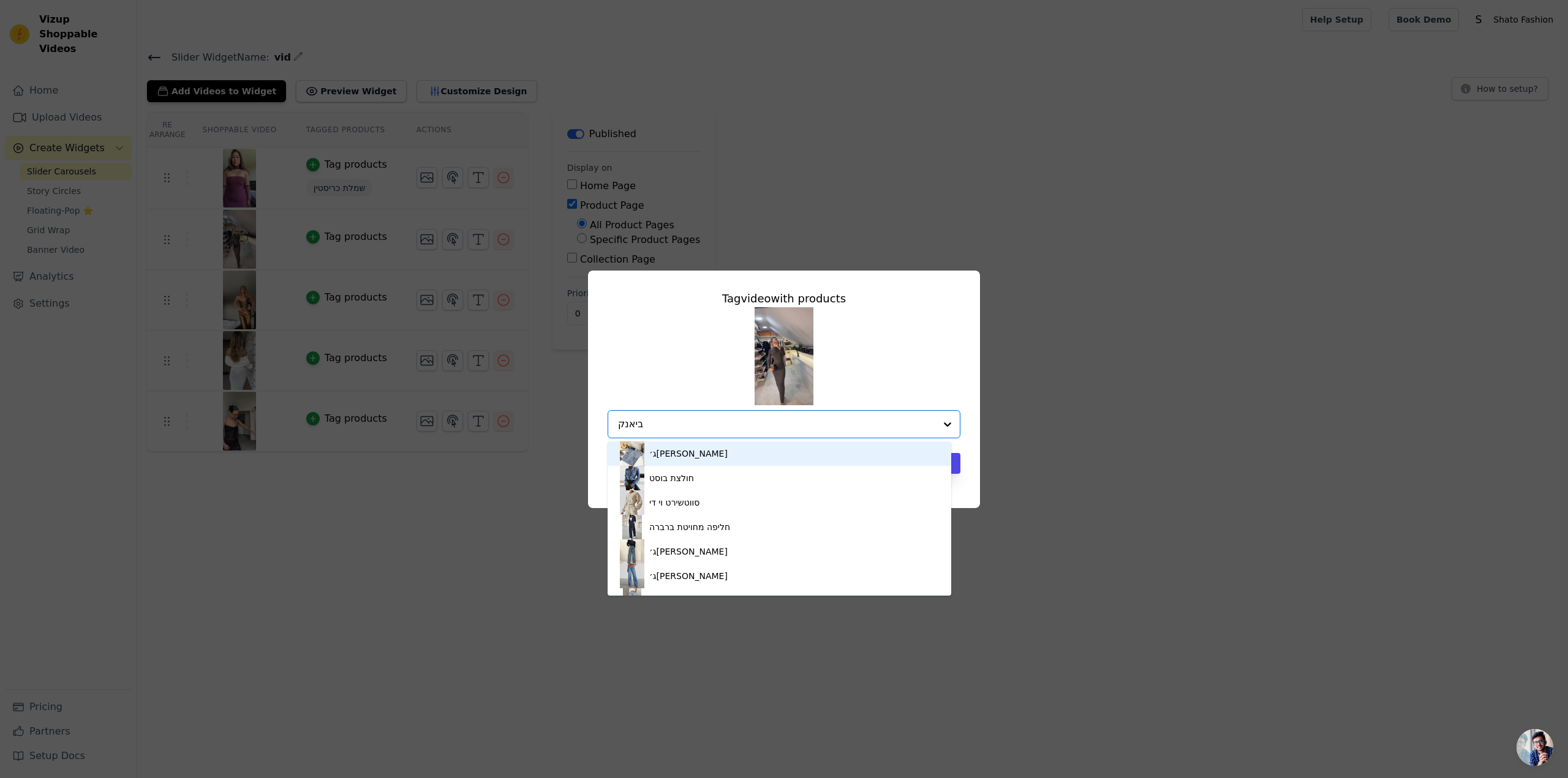
type input "[PERSON_NAME]"
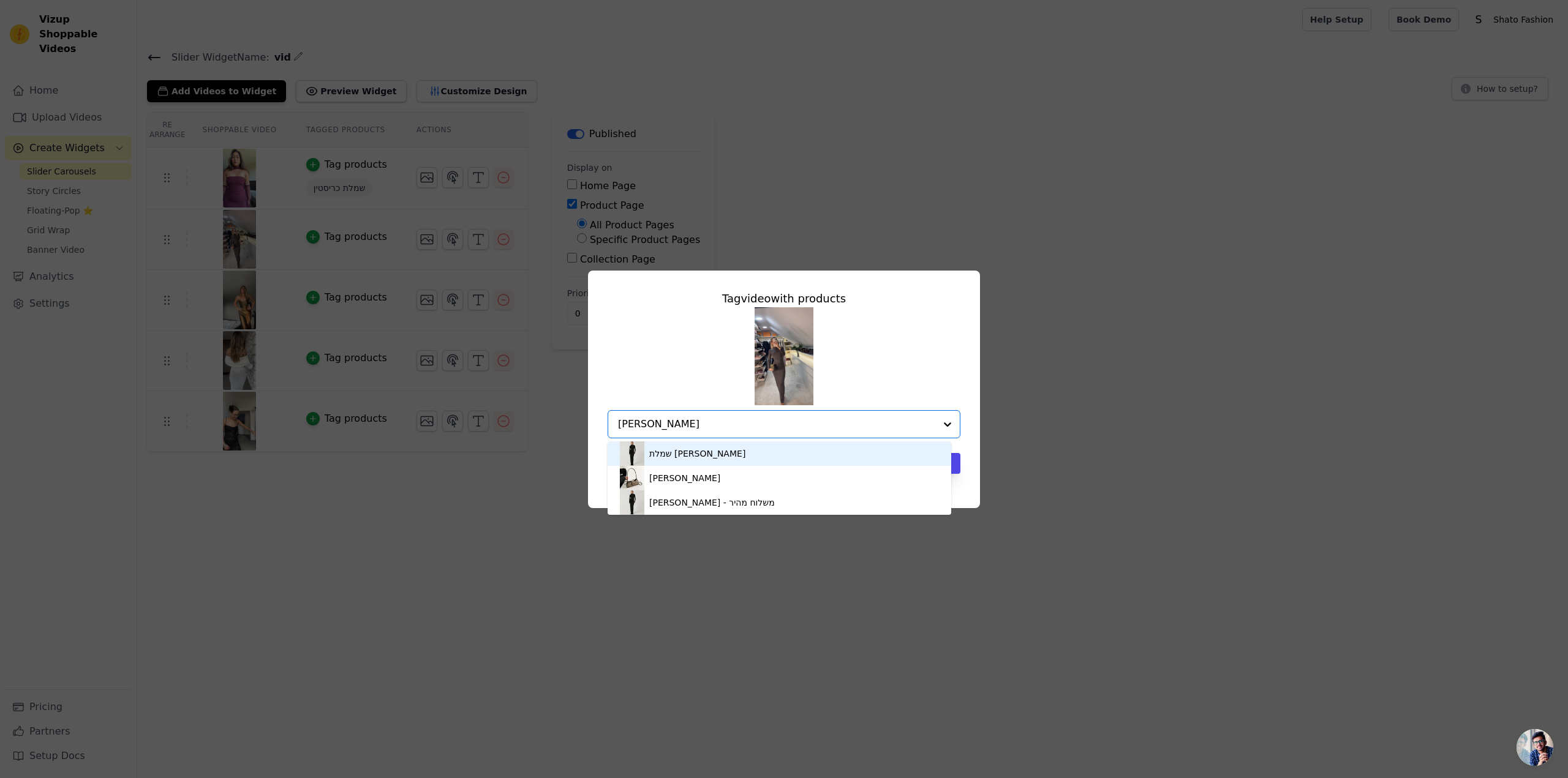
click at [688, 451] on div "שמלת [PERSON_NAME]" at bounding box center [697, 454] width 96 height 12
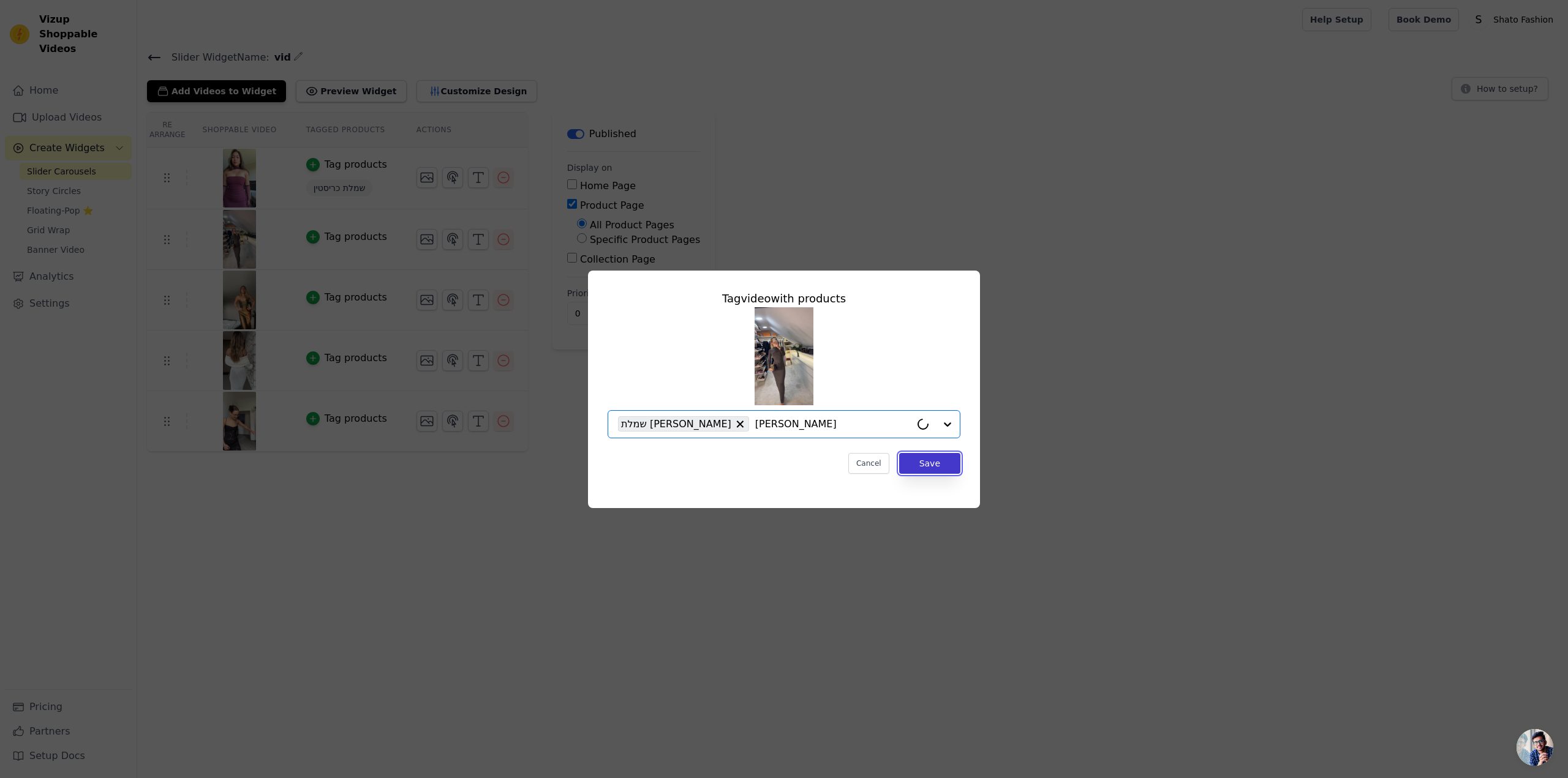
click at [941, 465] on button "Save" at bounding box center [930, 463] width 61 height 21
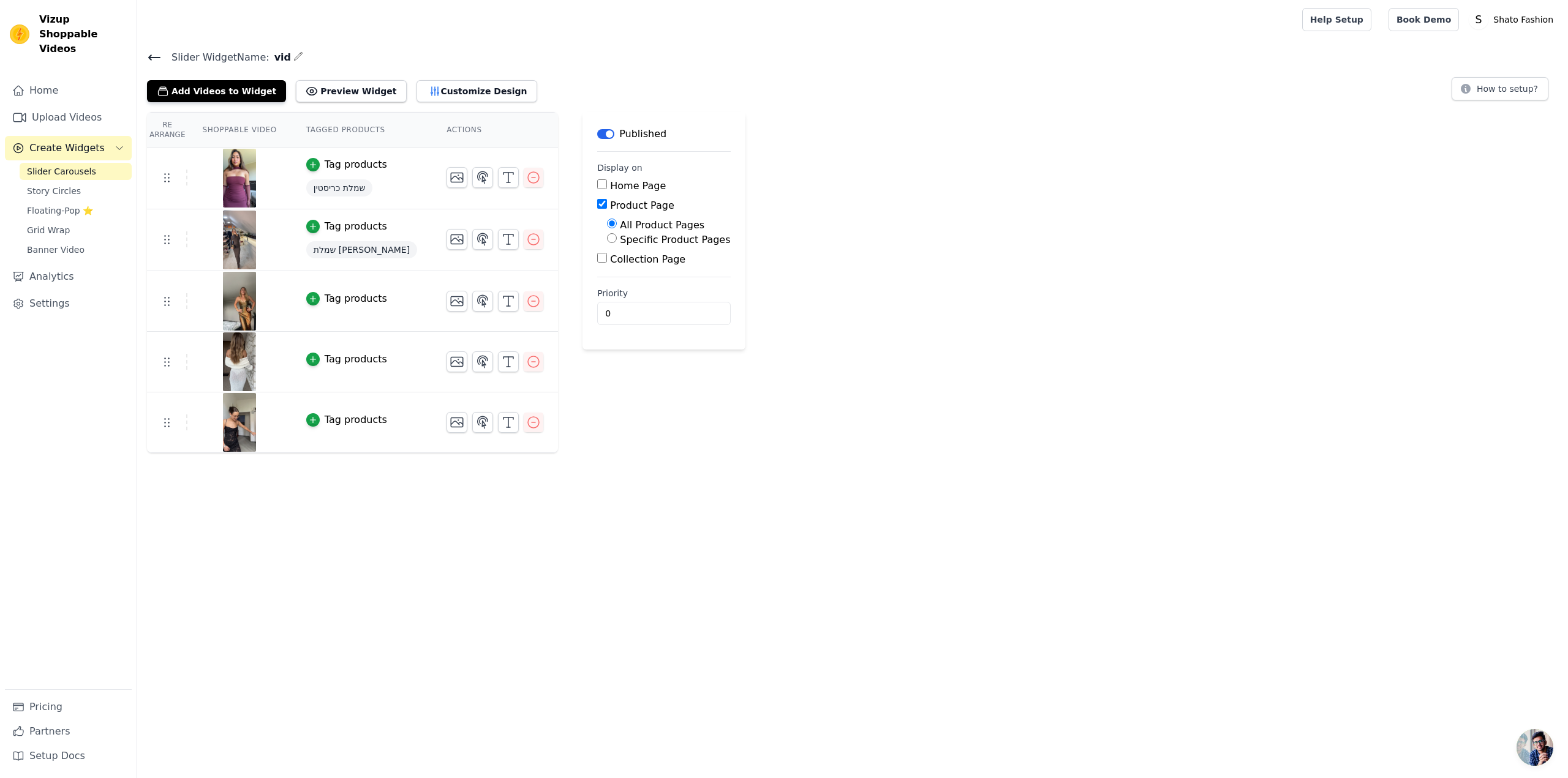
click at [339, 300] on div "Tag products" at bounding box center [356, 298] width 63 height 14
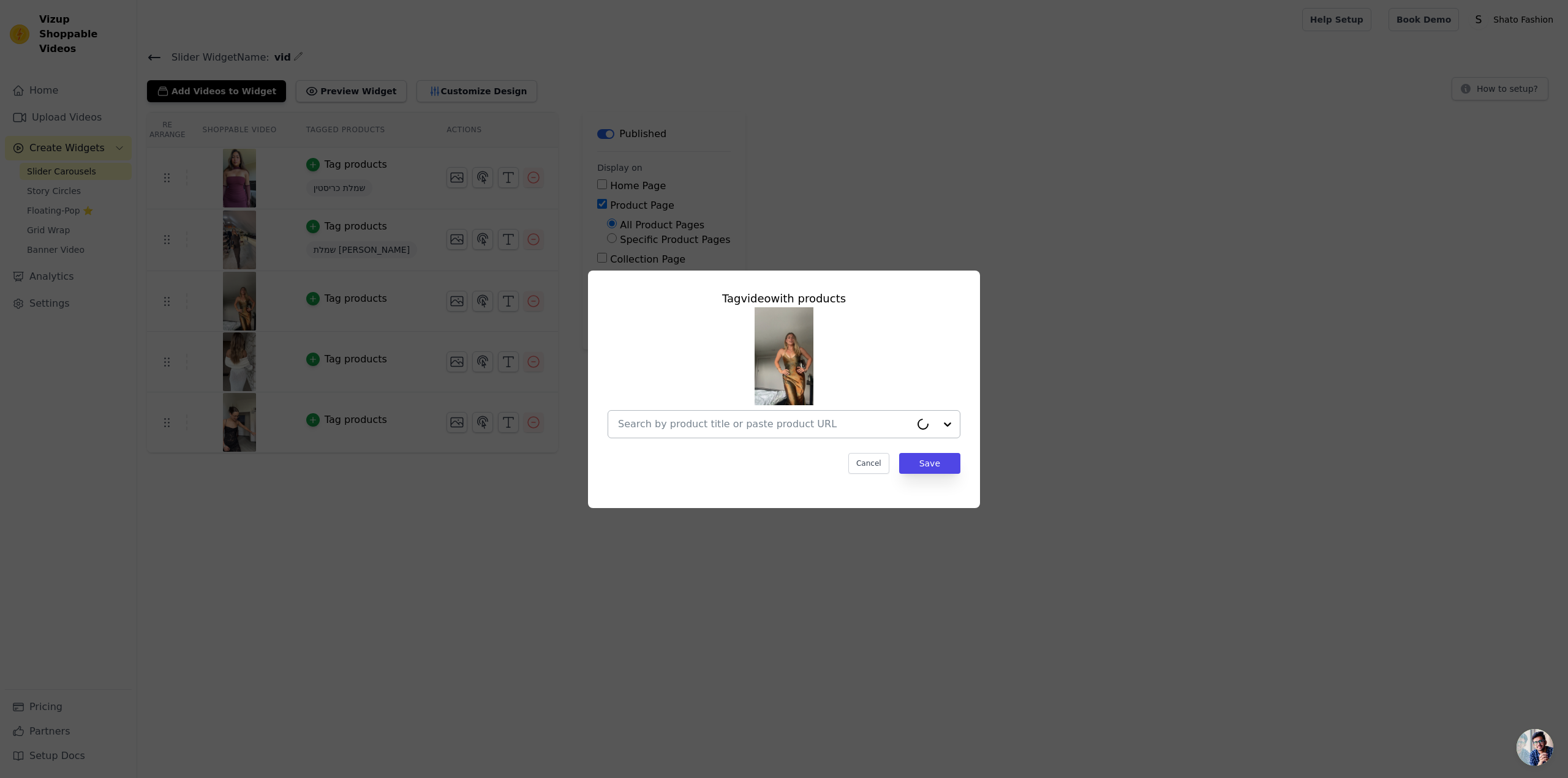
click at [700, 428] on input "text" at bounding box center [764, 423] width 293 height 14
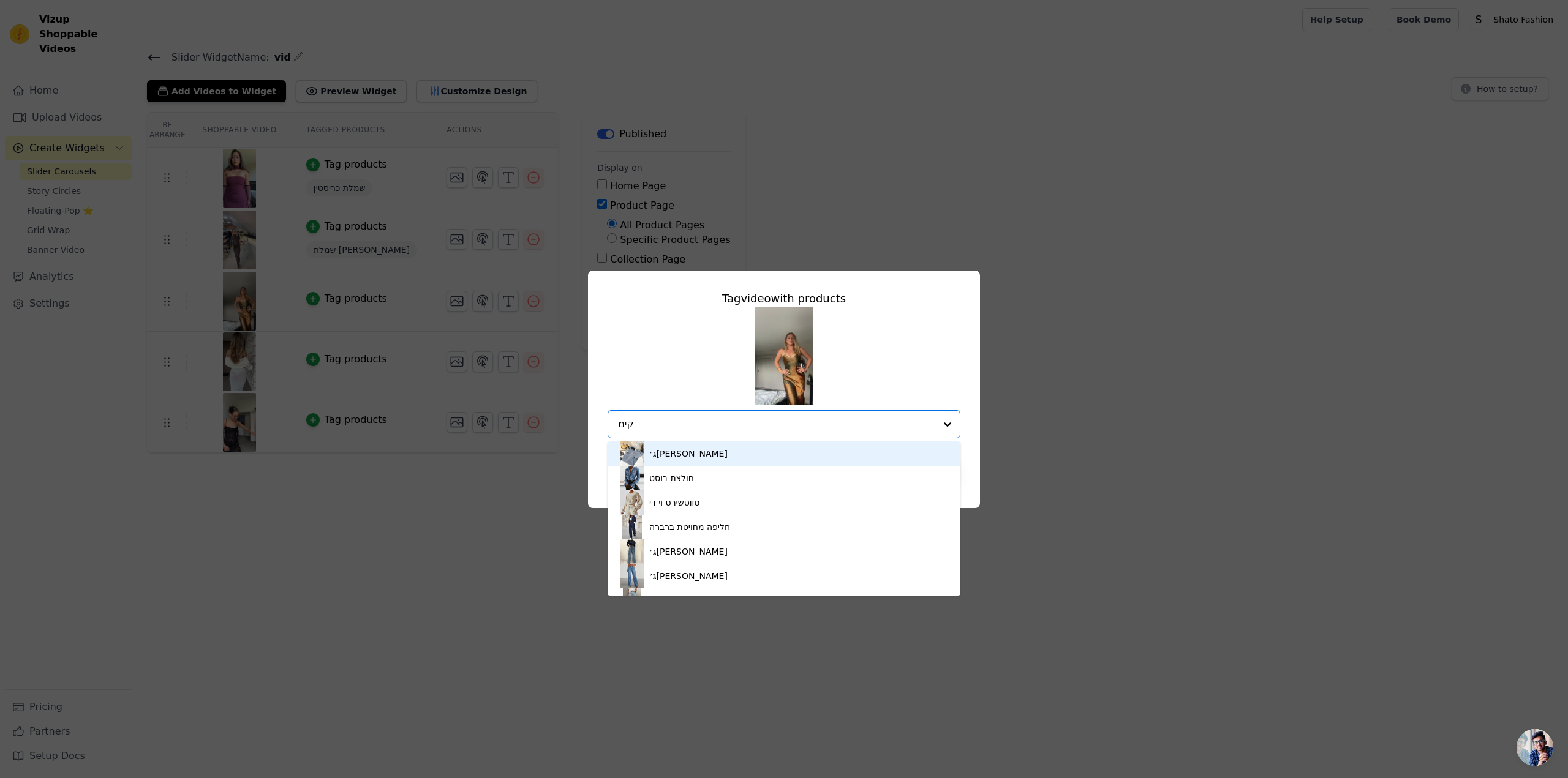
type input "[PERSON_NAME]"
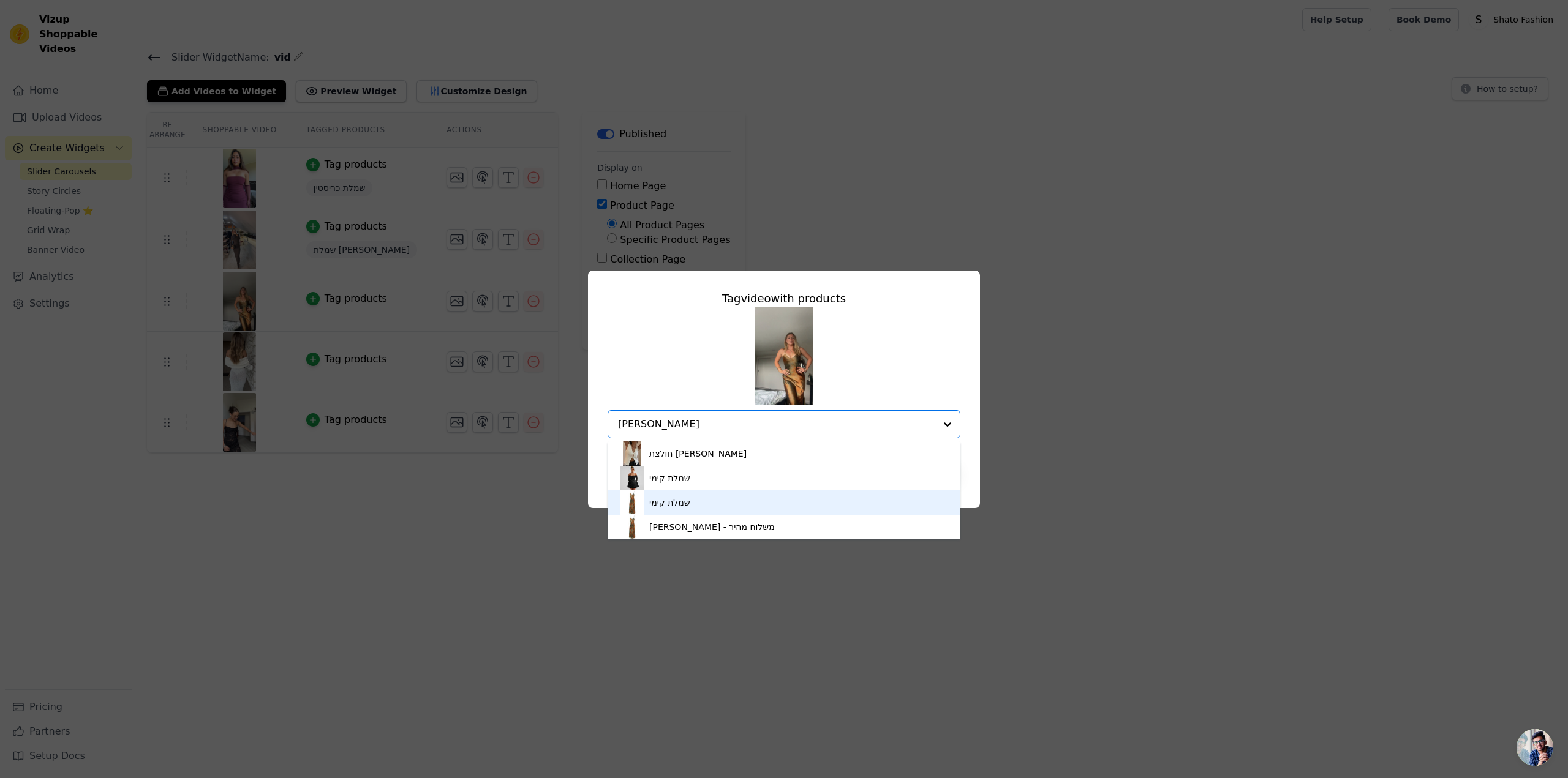
click at [693, 506] on div "שמלת קימי" at bounding box center [784, 502] width 328 height 25
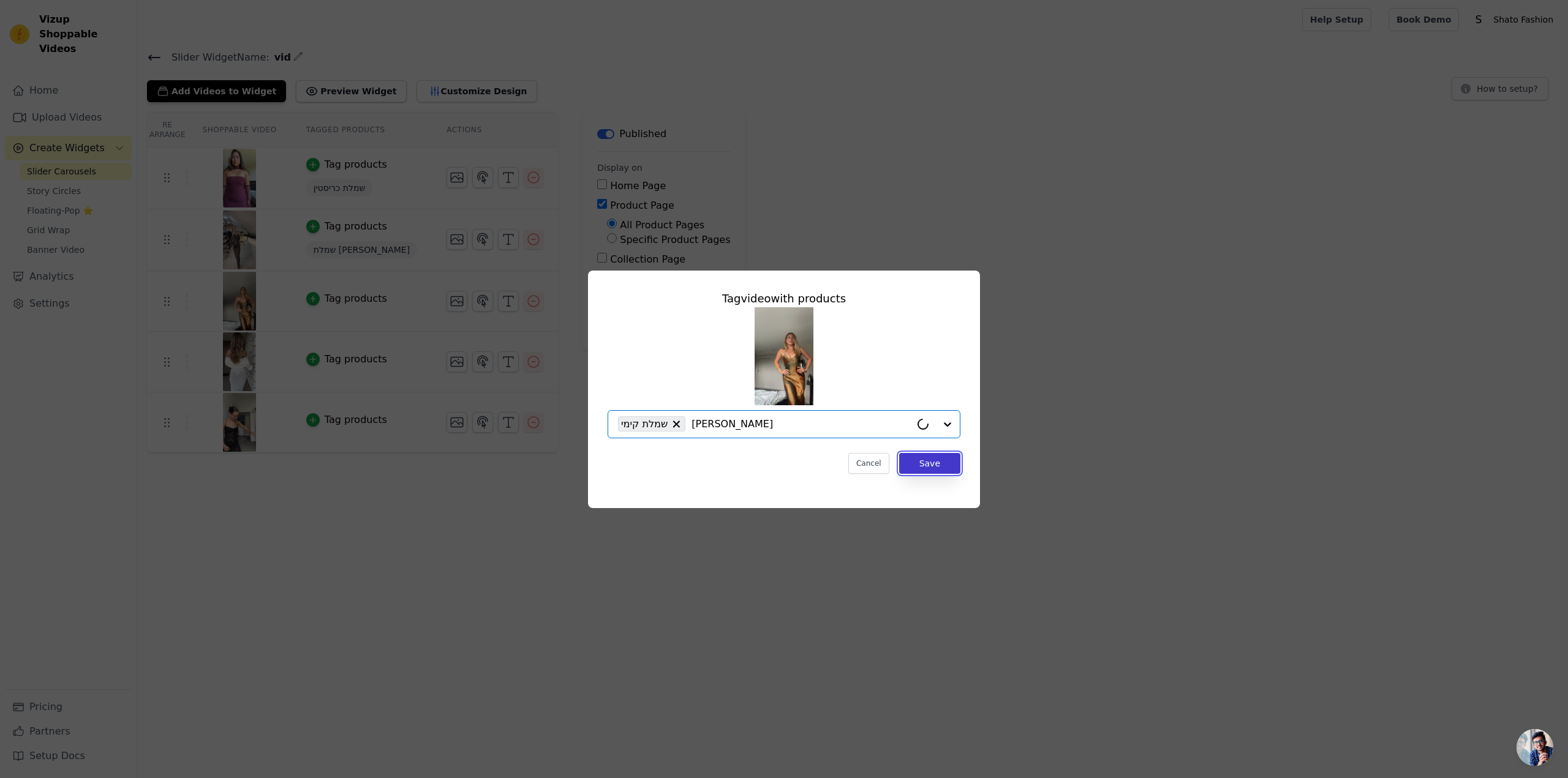
click at [925, 465] on button "Save" at bounding box center [930, 463] width 61 height 21
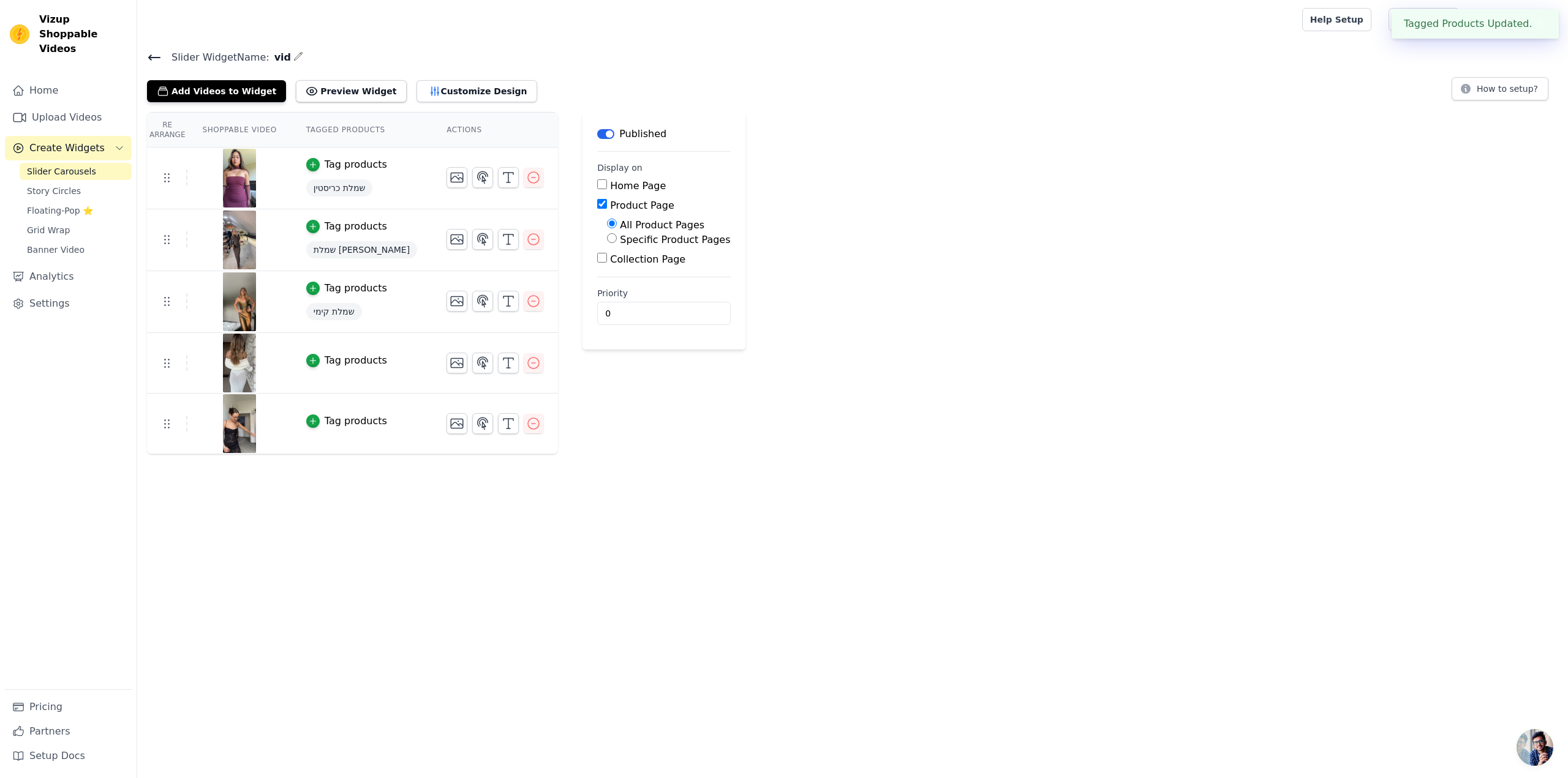
click at [354, 420] on div "Tag products" at bounding box center [356, 420] width 63 height 14
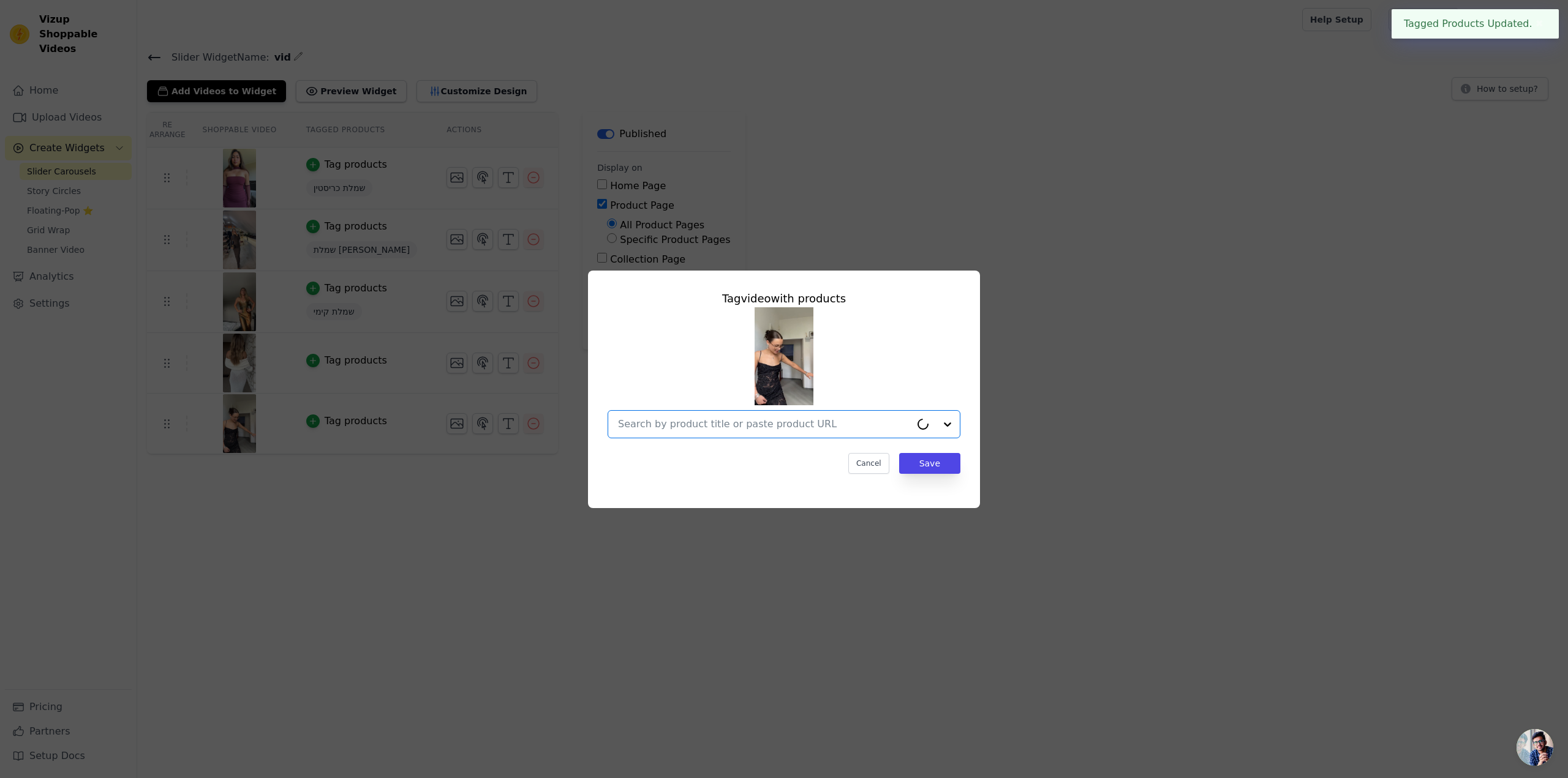
click at [683, 428] on input "text" at bounding box center [764, 423] width 293 height 14
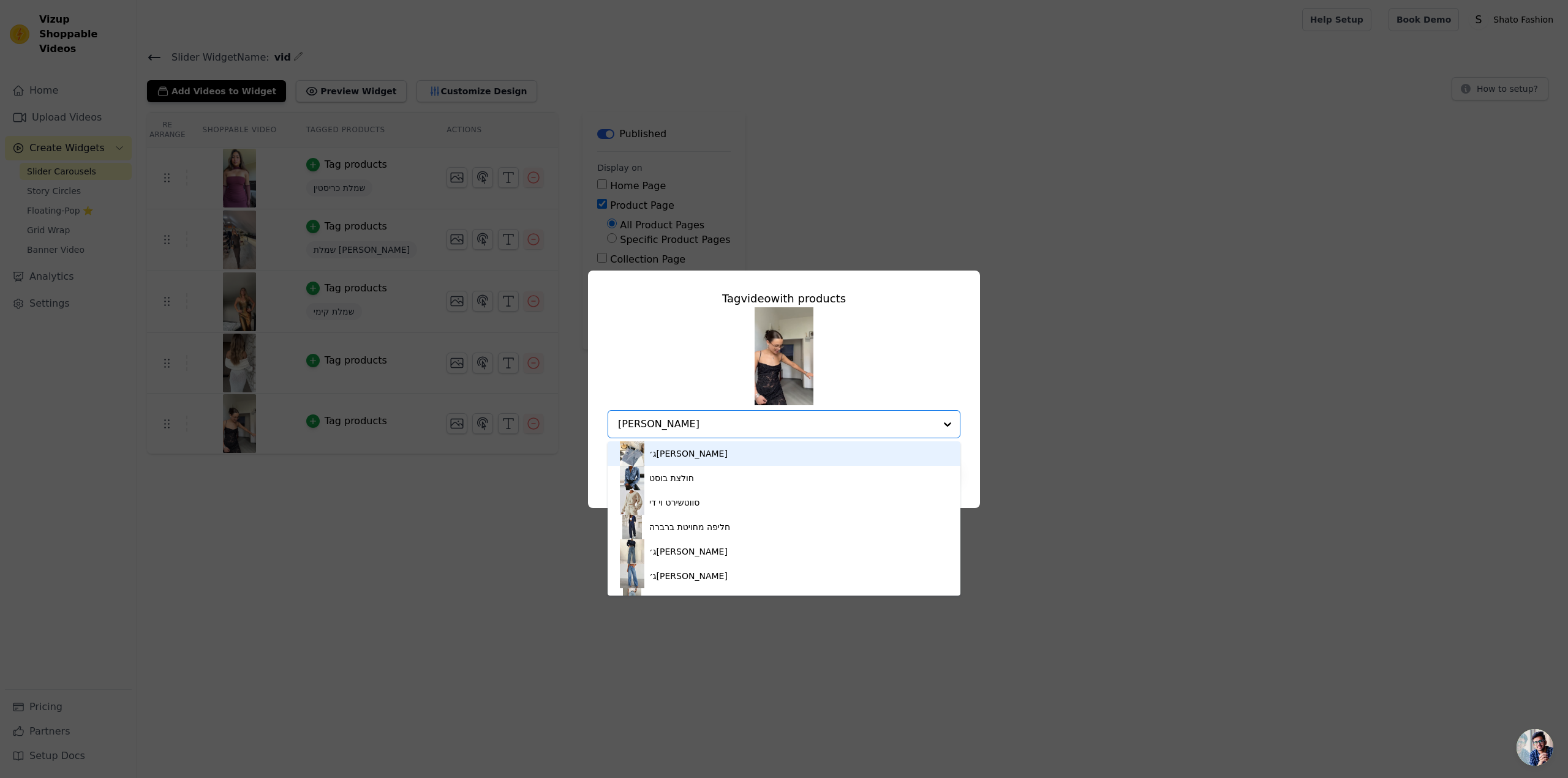
type input "[PERSON_NAME]"
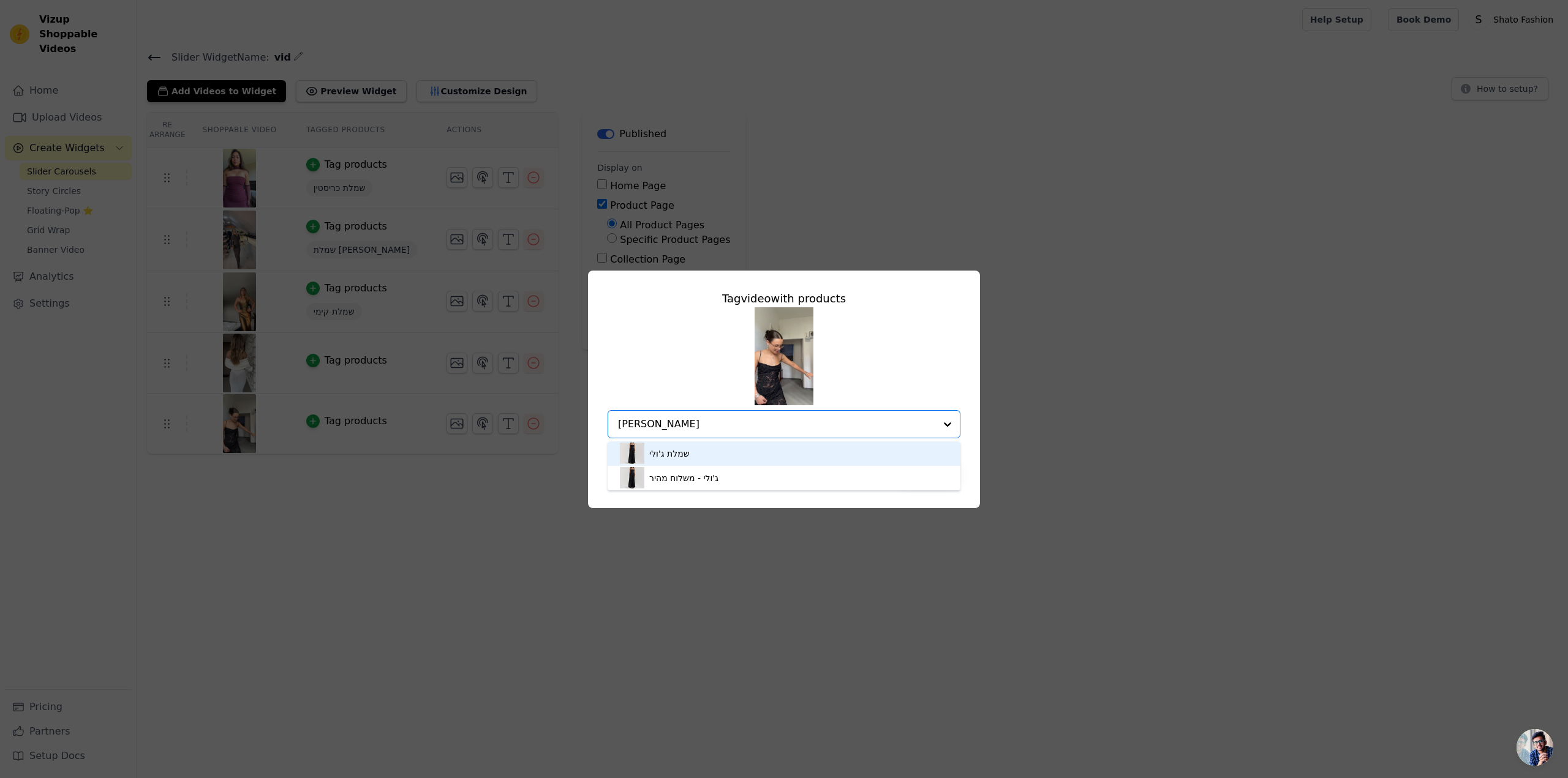
click at [687, 449] on div "שמלת ג'ולי" at bounding box center [670, 454] width 40 height 12
click at [939, 467] on button "Save" at bounding box center [930, 463] width 61 height 21
